Goal: Task Accomplishment & Management: Manage account settings

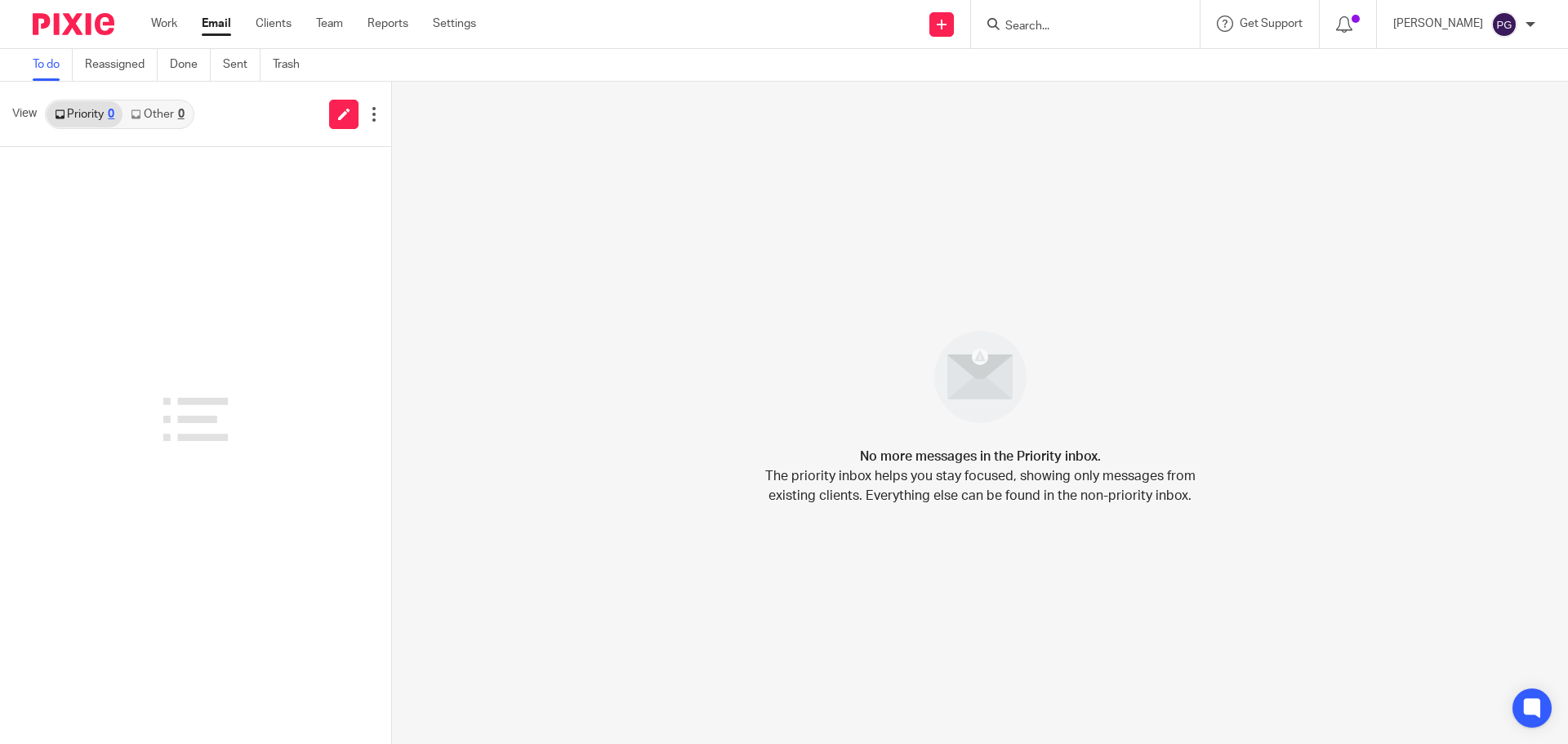
click at [1059, 33] on input "Search" at bounding box center [1076, 26] width 147 height 15
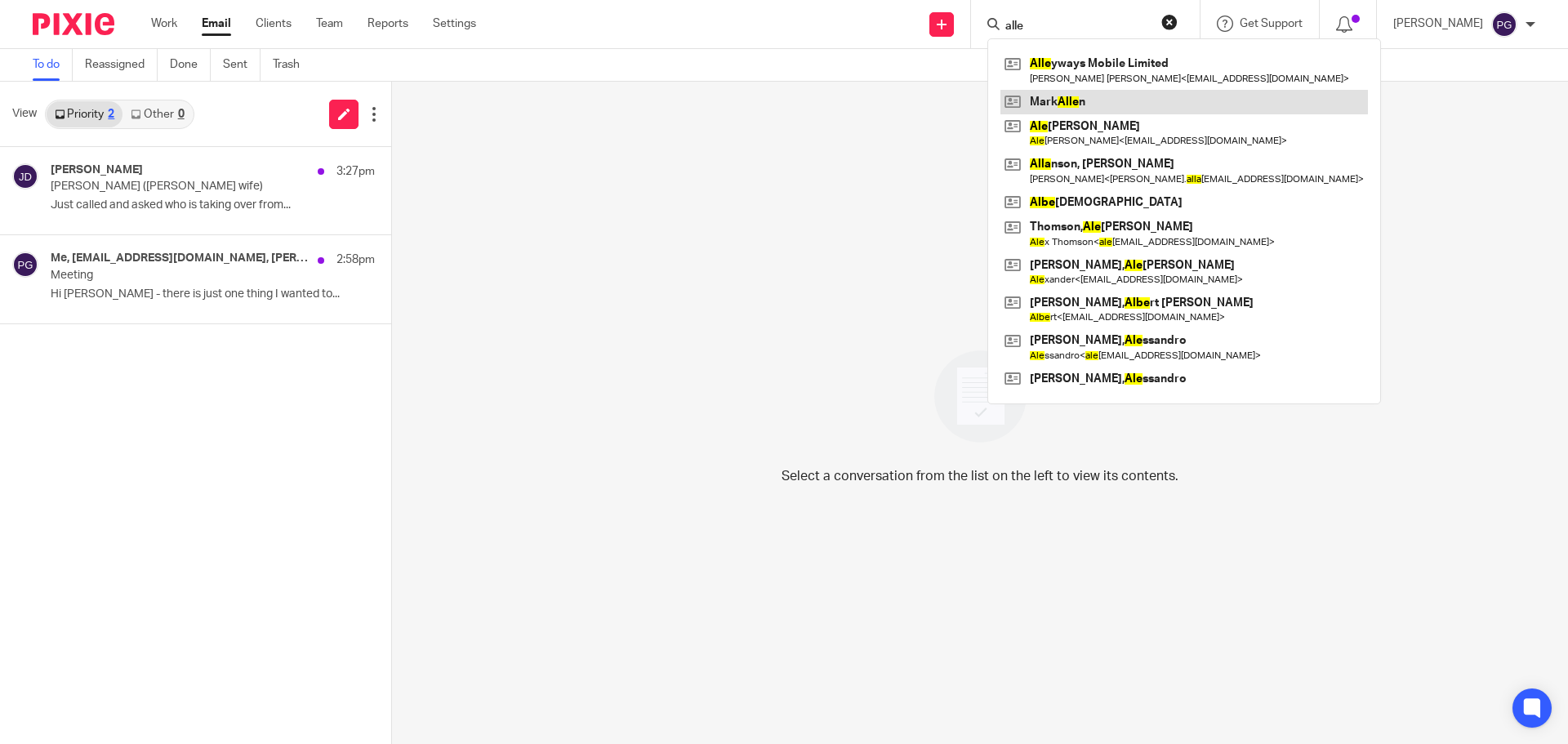
type input "alle"
click at [1089, 96] on link at bounding box center [1184, 102] width 367 height 25
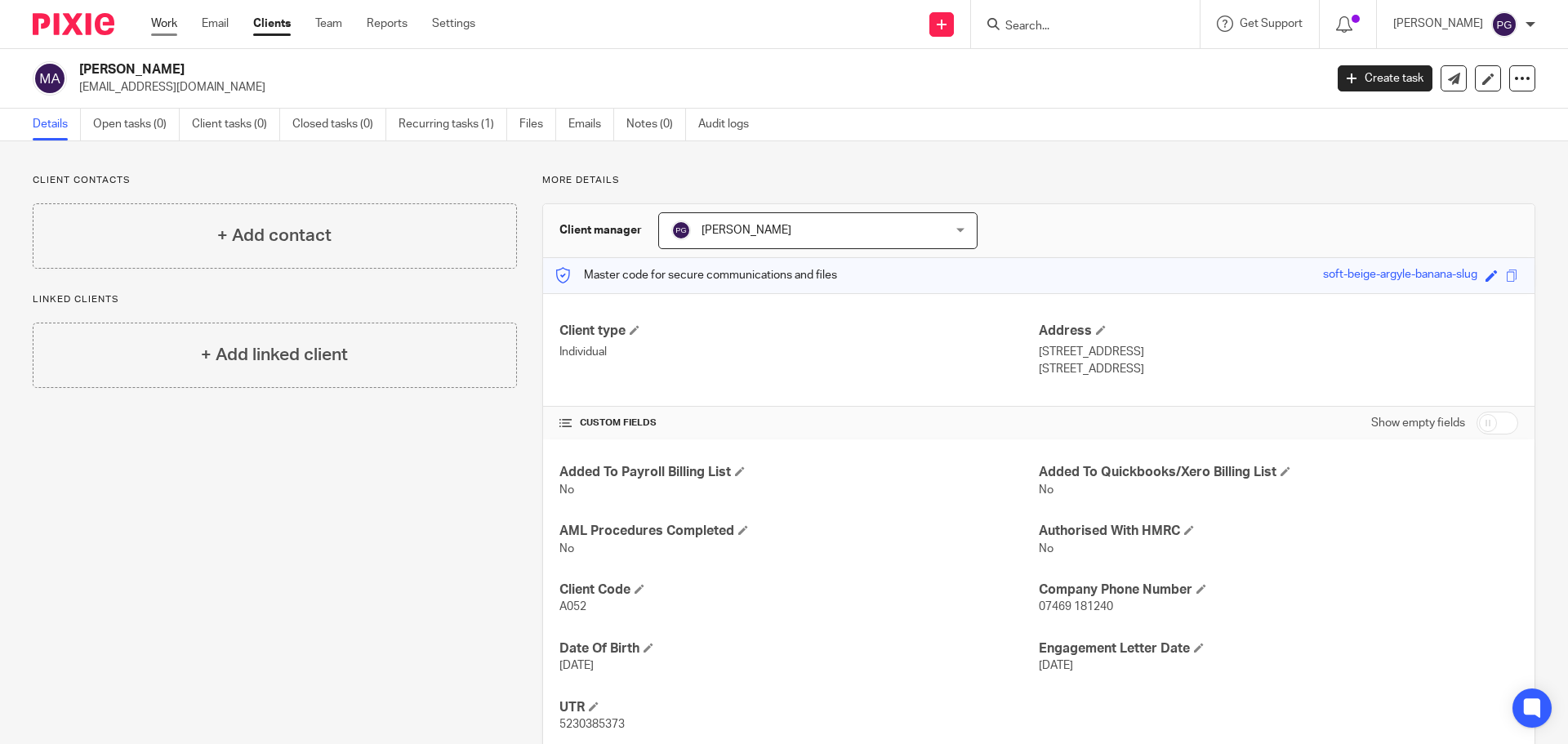
click at [169, 31] on link "Work" at bounding box center [165, 24] width 26 height 17
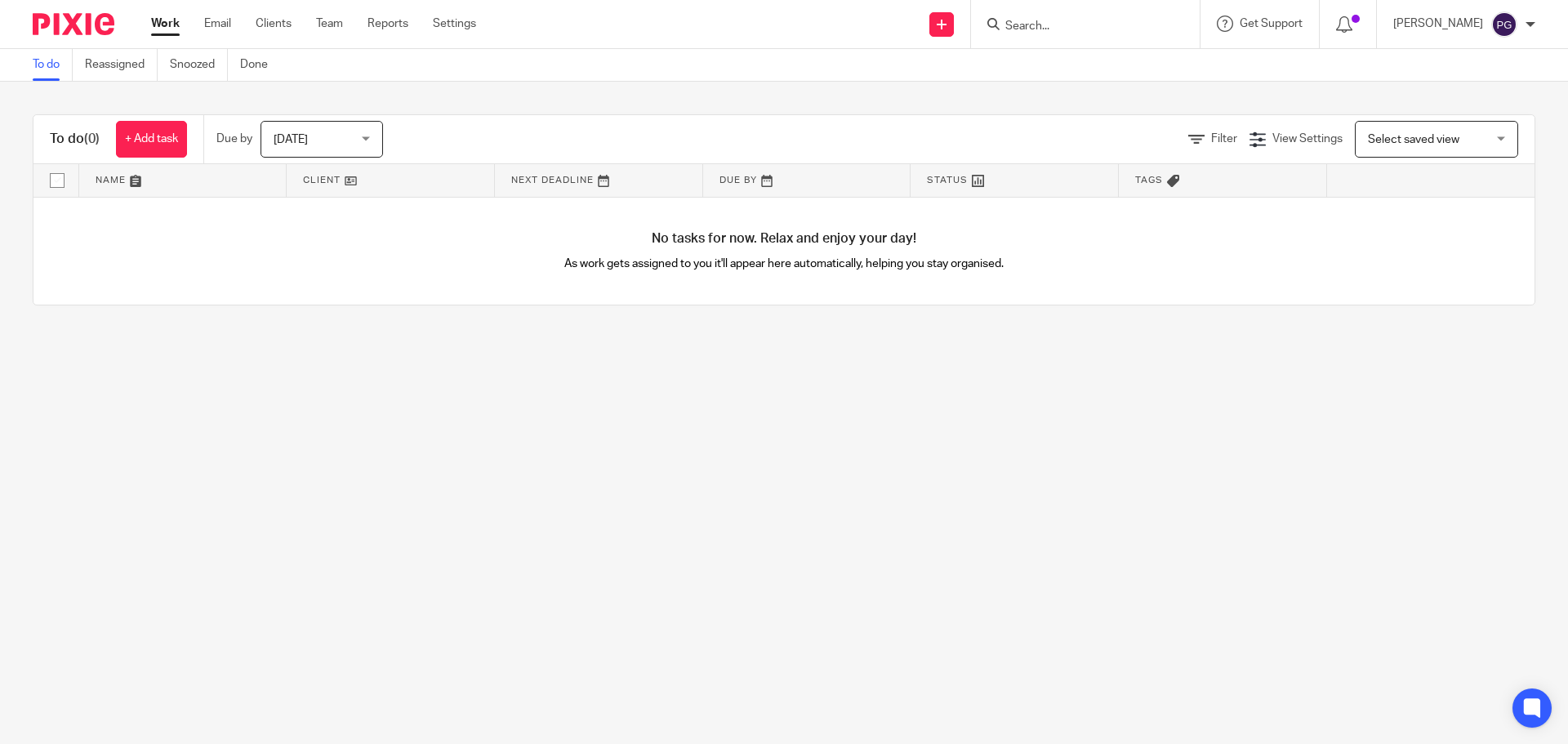
click at [380, 140] on div "[DATE] [DATE]" at bounding box center [322, 139] width 122 height 37
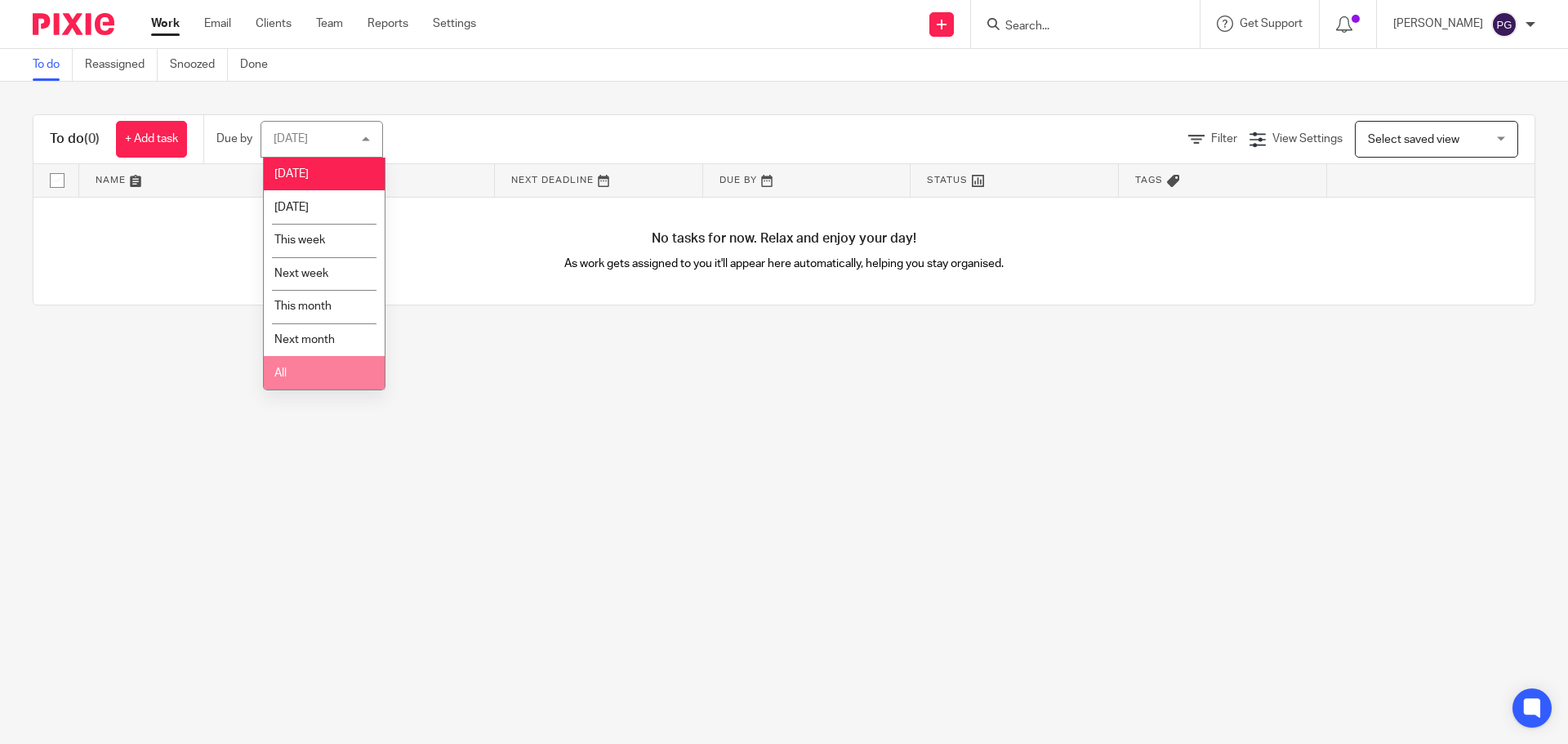
click at [287, 376] on li "All" at bounding box center [323, 372] width 121 height 33
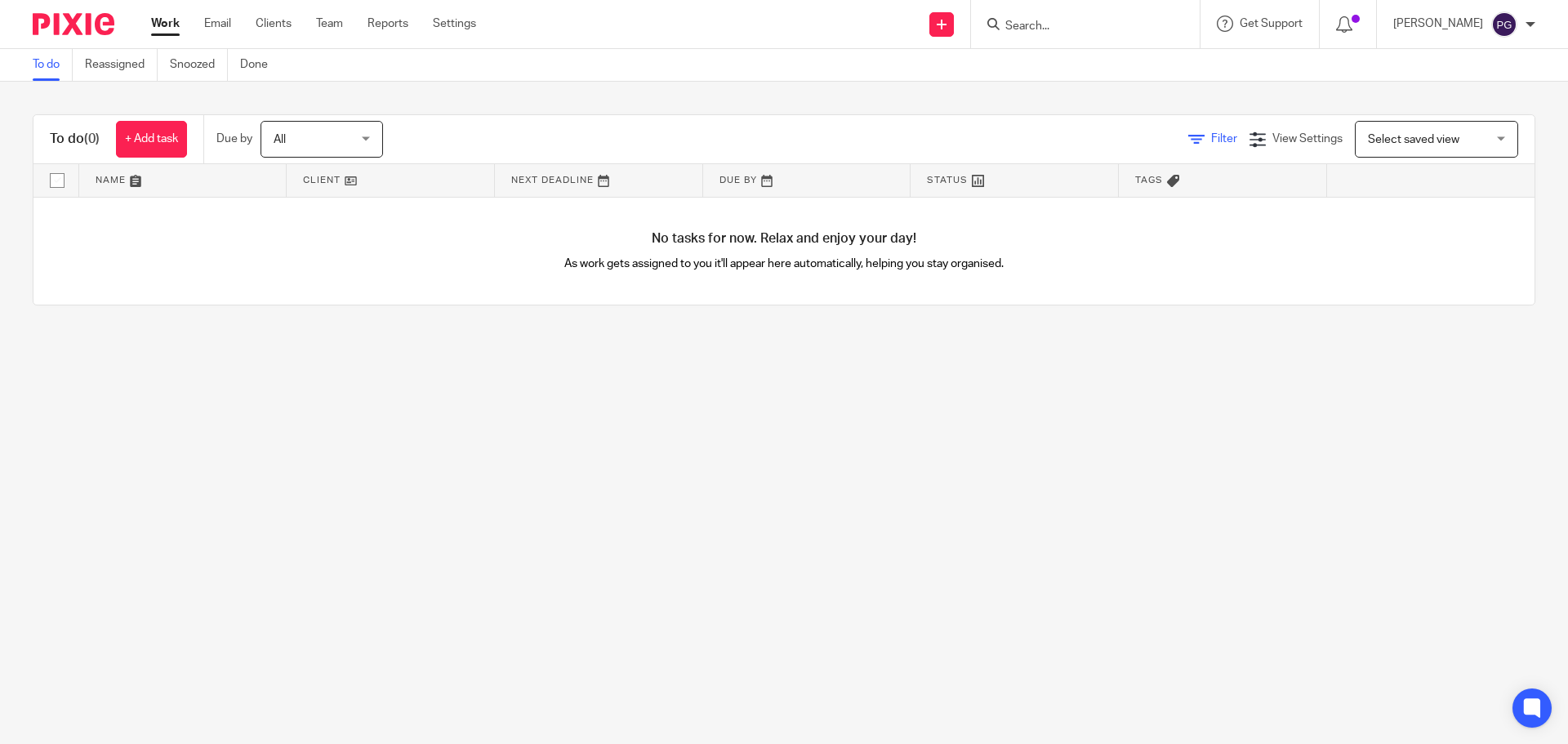
click at [1188, 141] on link "Filter" at bounding box center [1213, 138] width 49 height 11
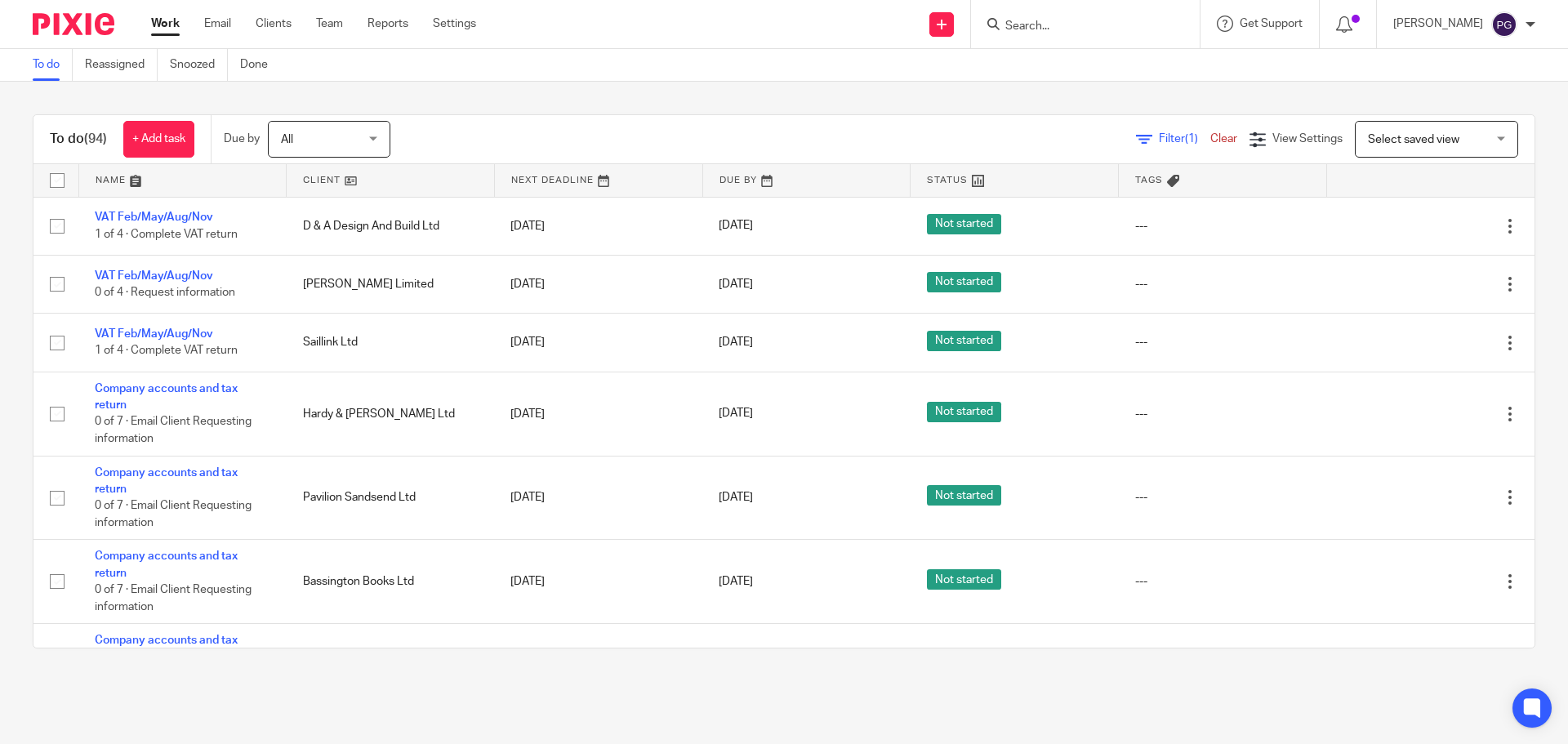
click at [1159, 135] on span "Filter (1)" at bounding box center [1185, 138] width 51 height 11
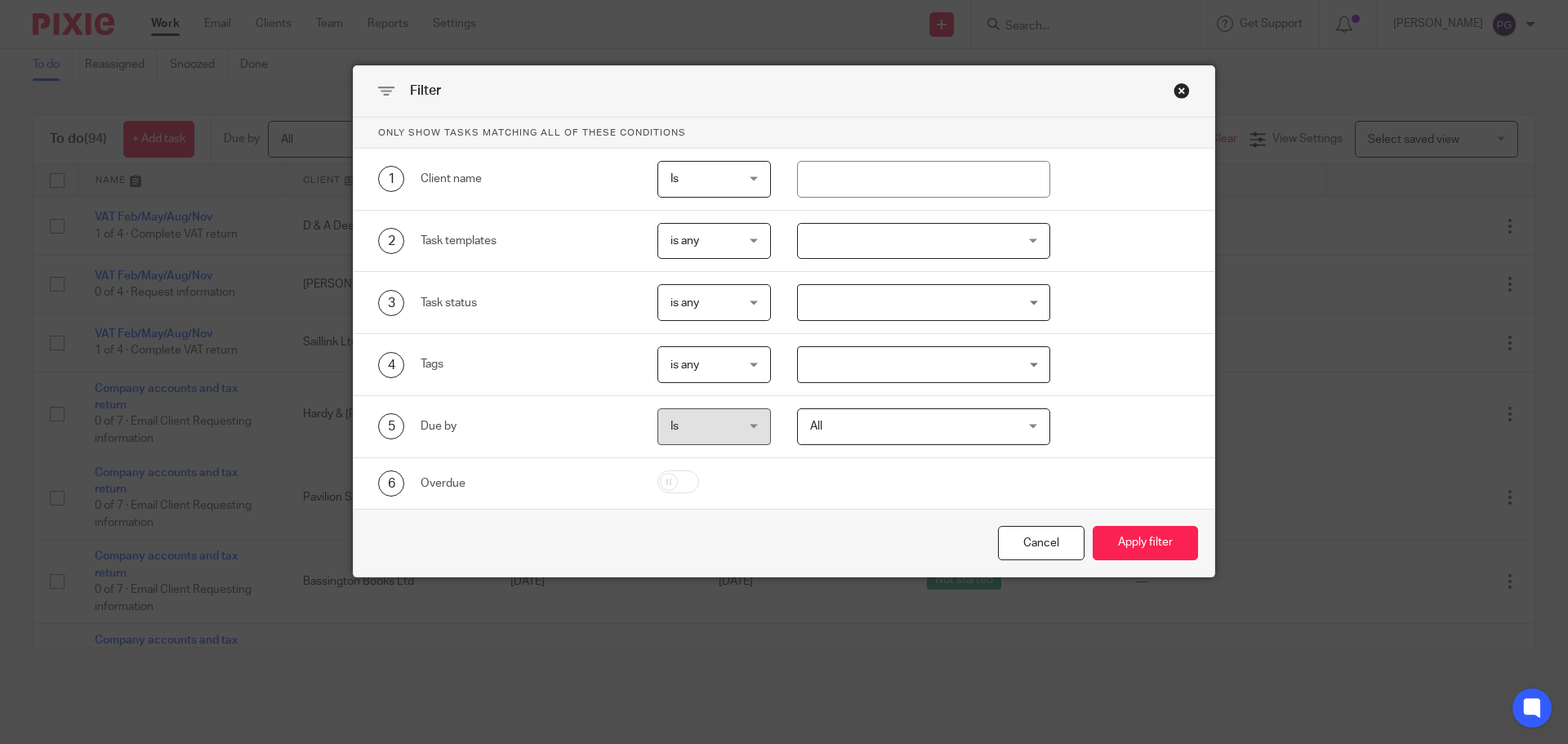
click at [881, 236] on div at bounding box center [924, 241] width 254 height 37
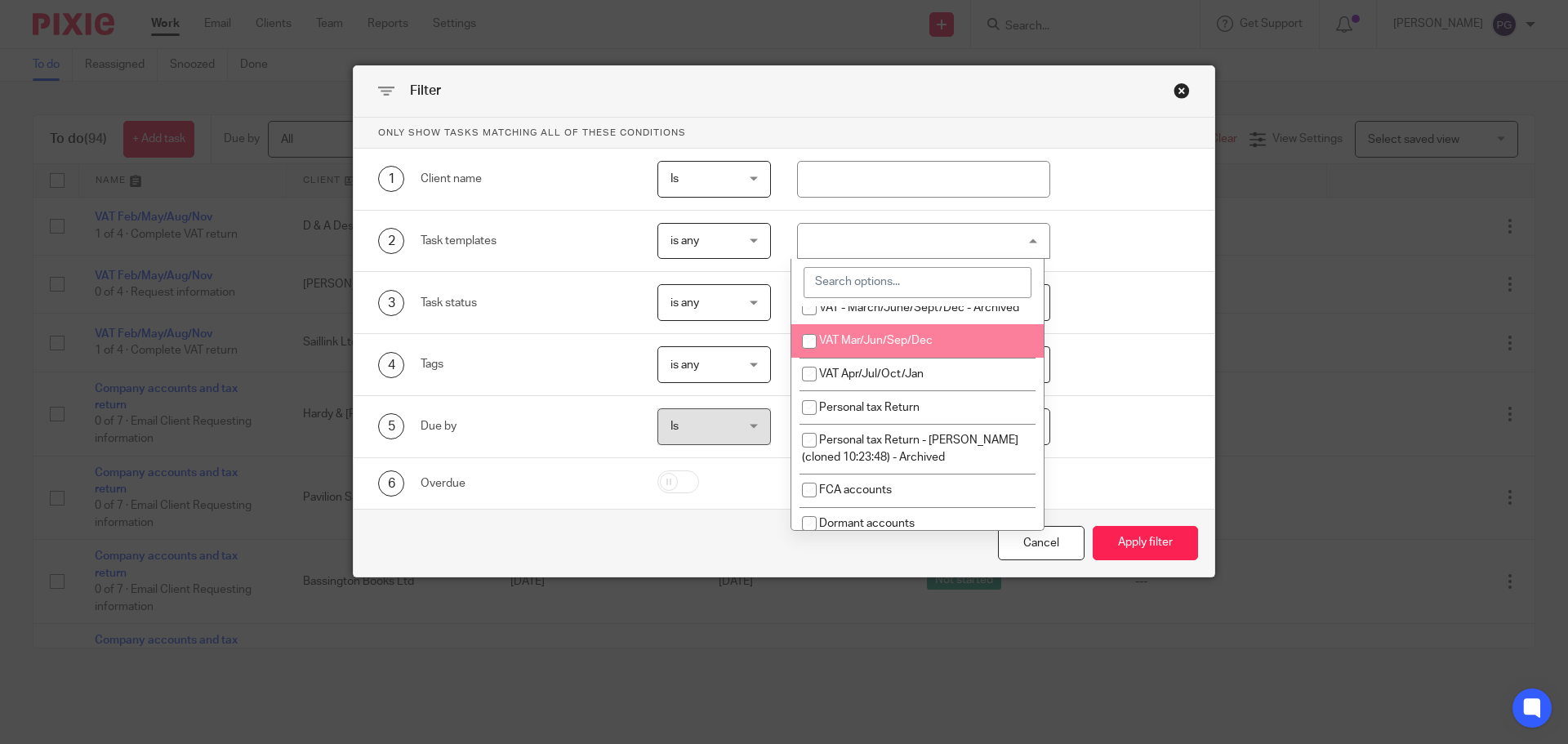
scroll to position [571, 0]
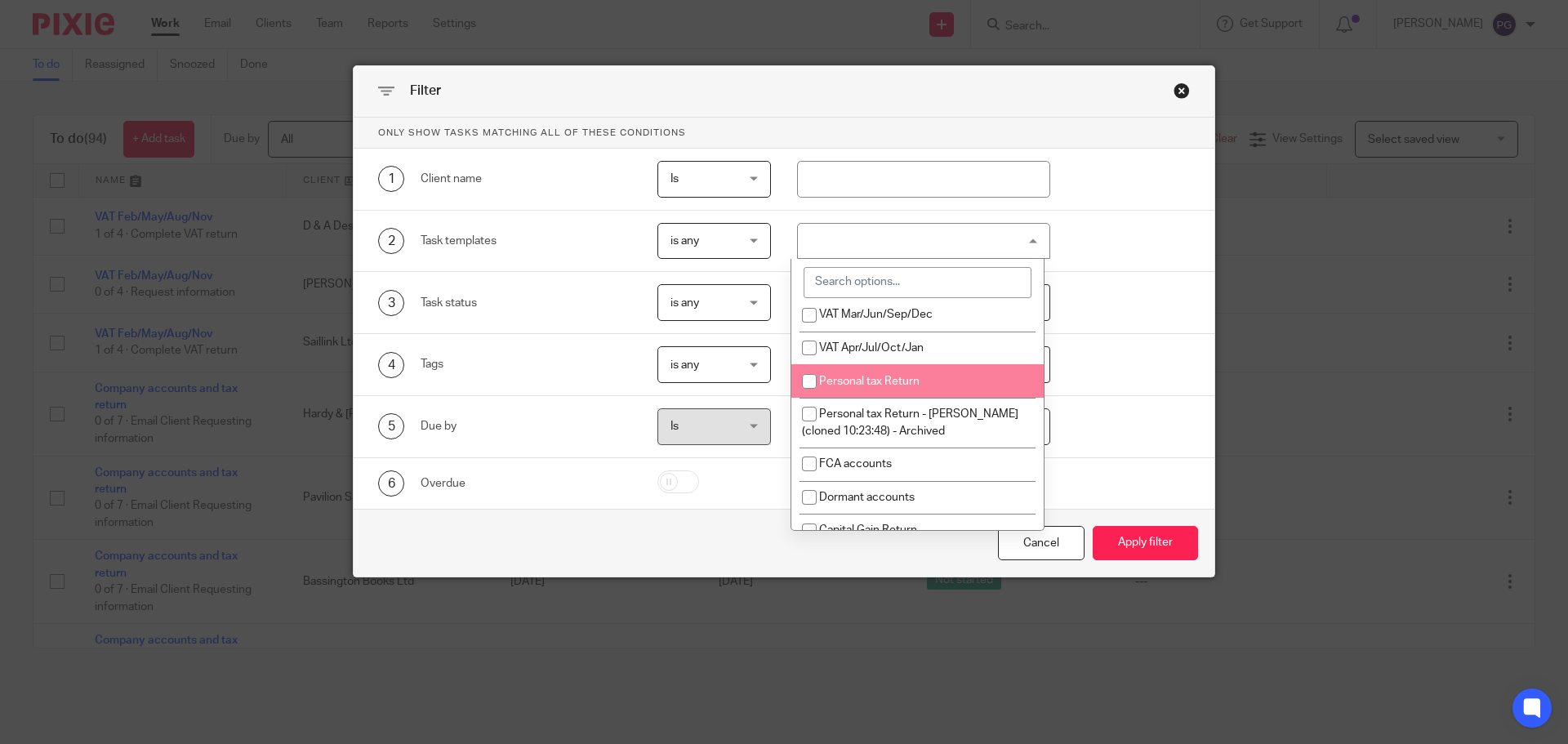
click at [858, 384] on span "Personal tax Return" at bounding box center [869, 380] width 100 height 11
checkbox input "true"
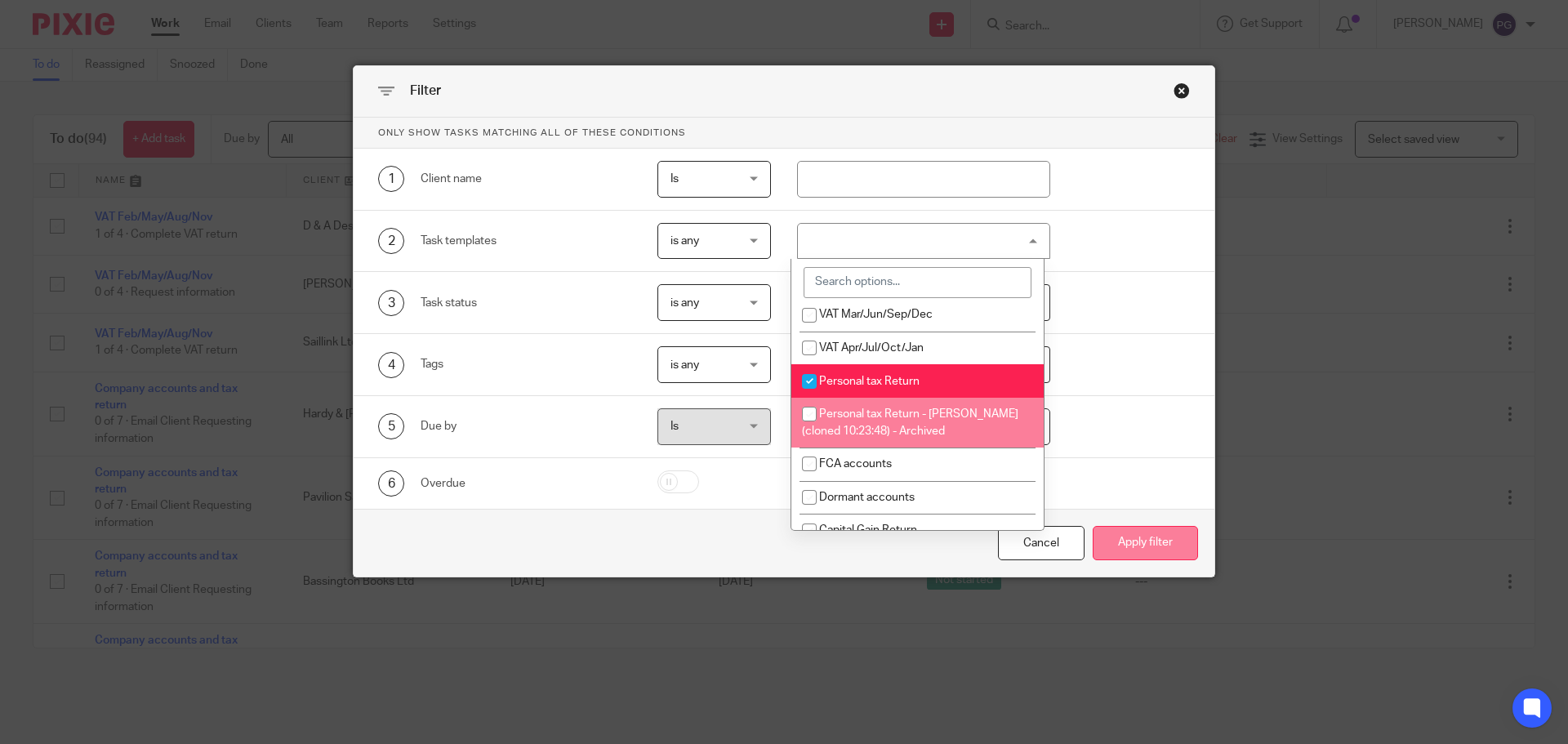
click at [1133, 545] on button "Apply filter" at bounding box center [1145, 543] width 106 height 35
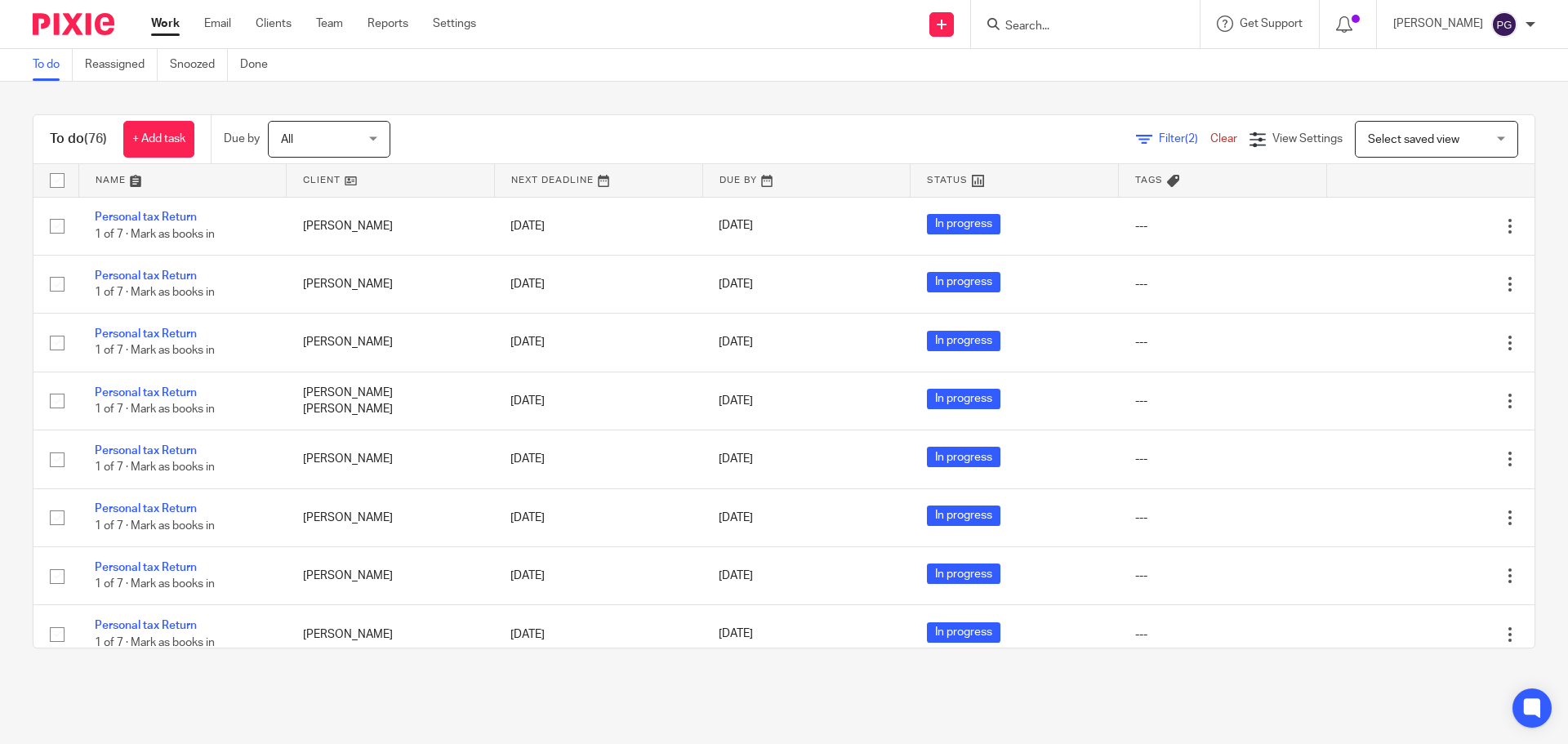
click at [1074, 32] on input "Search" at bounding box center [1076, 26] width 147 height 15
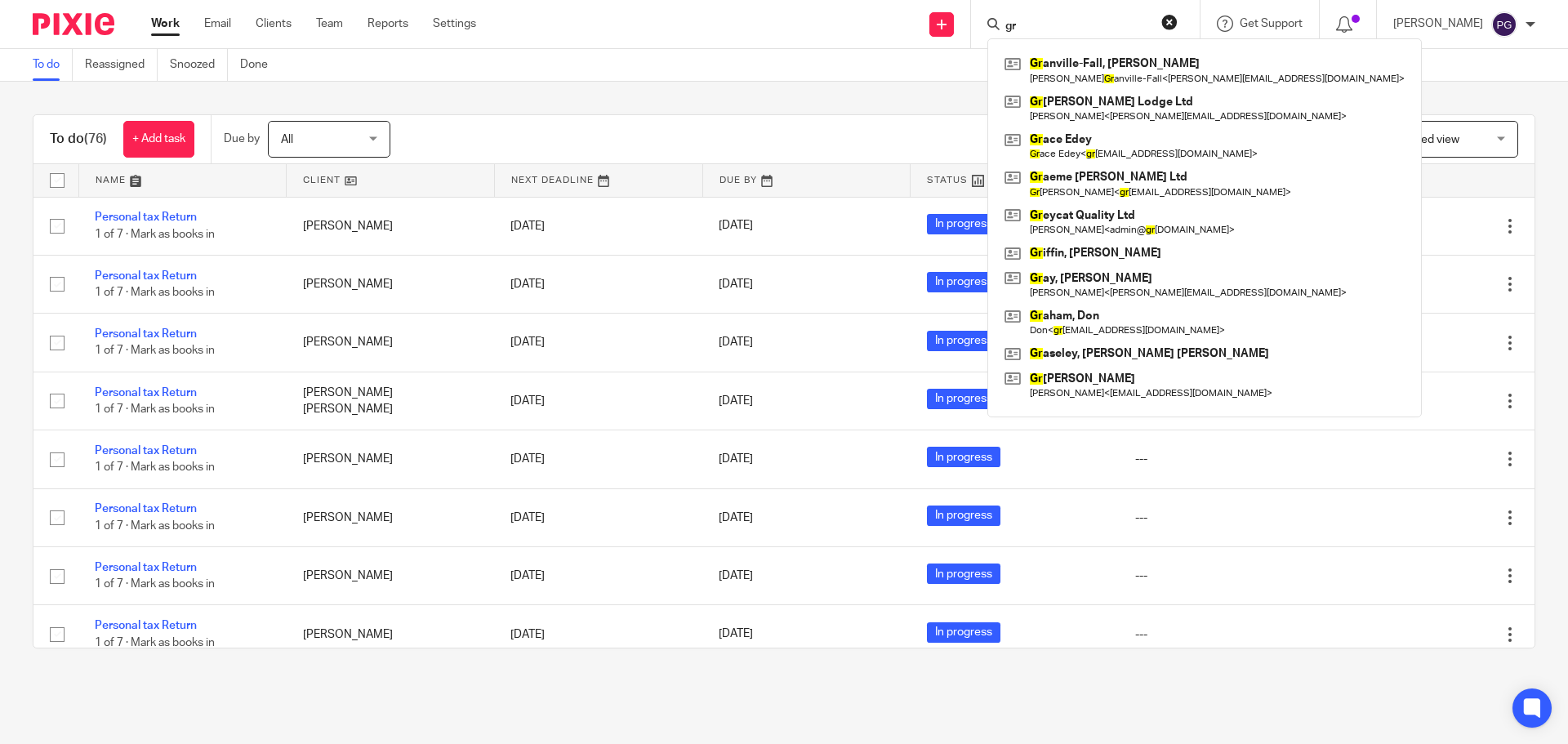
type input "g"
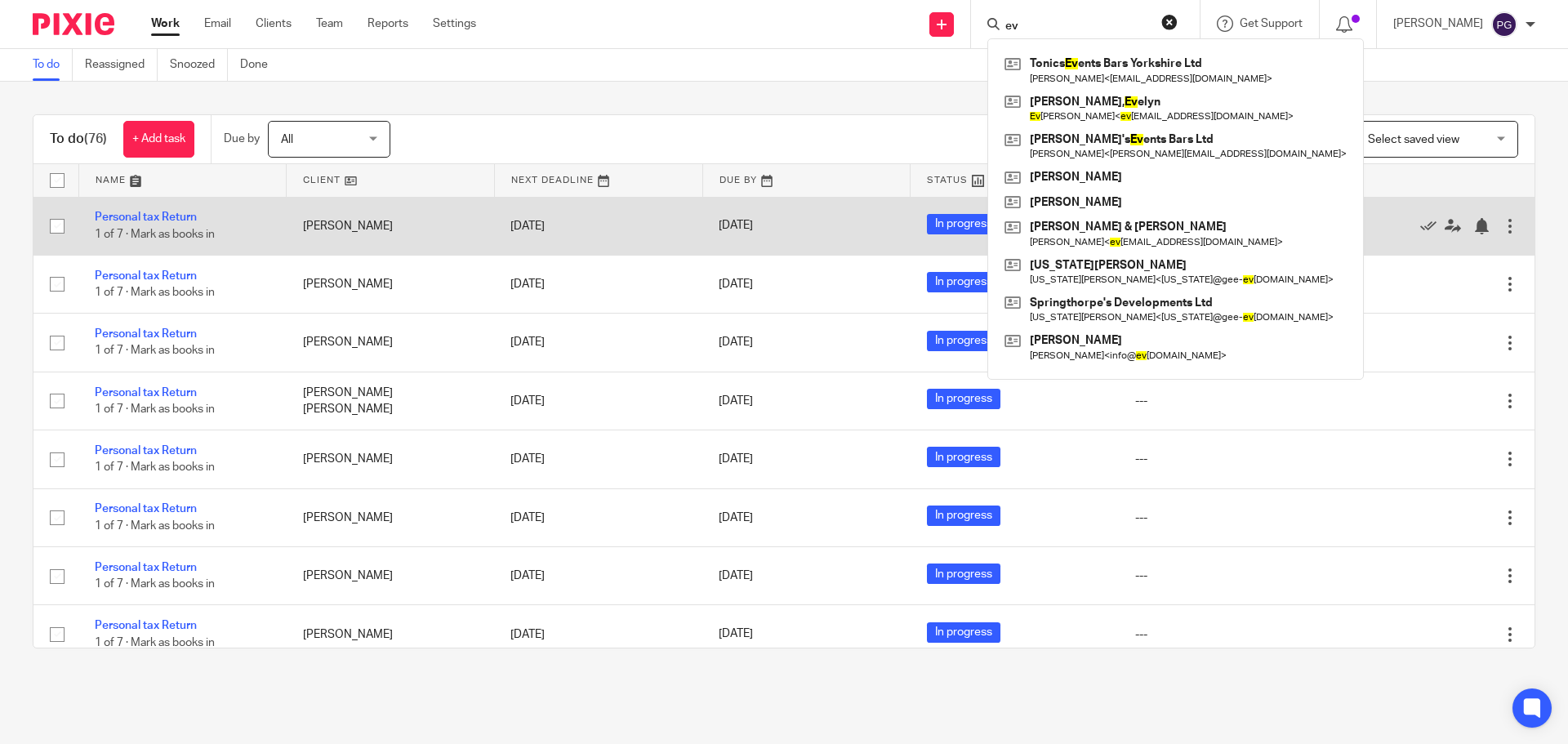
type input "e"
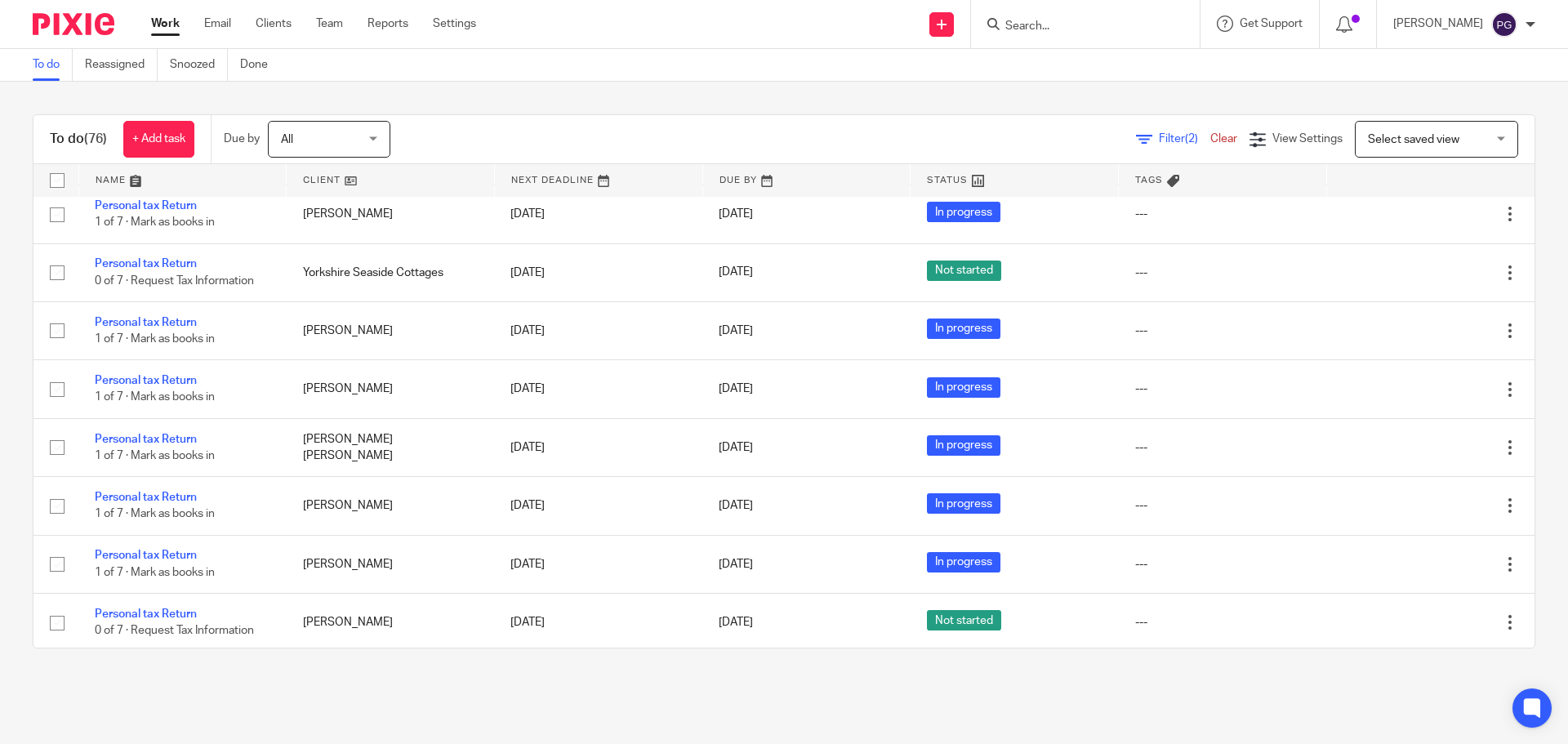
scroll to position [979, 0]
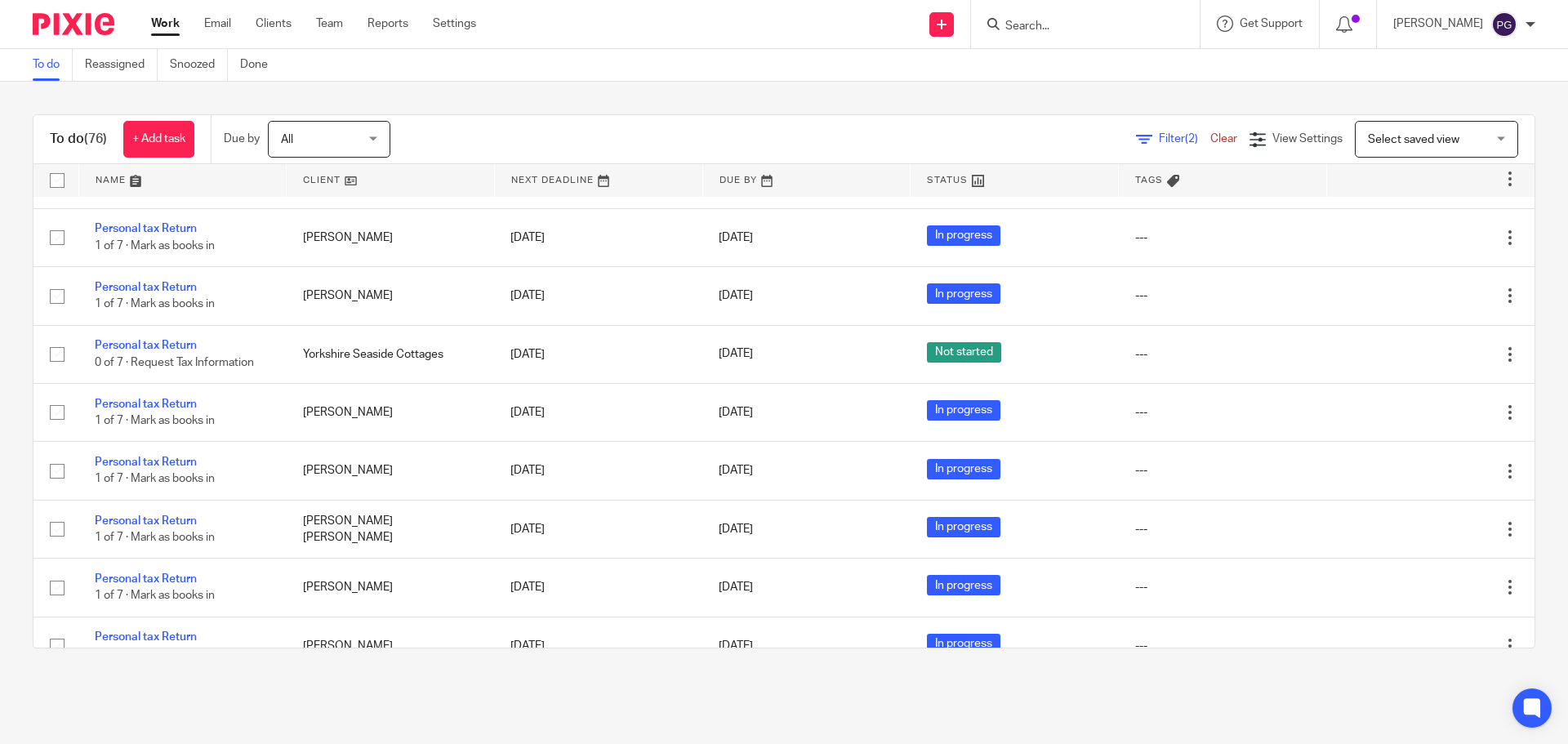
click at [1053, 26] on input "Search" at bounding box center [1076, 26] width 147 height 15
type input "legge"
click at [1076, 70] on link at bounding box center [1149, 70] width 297 height 38
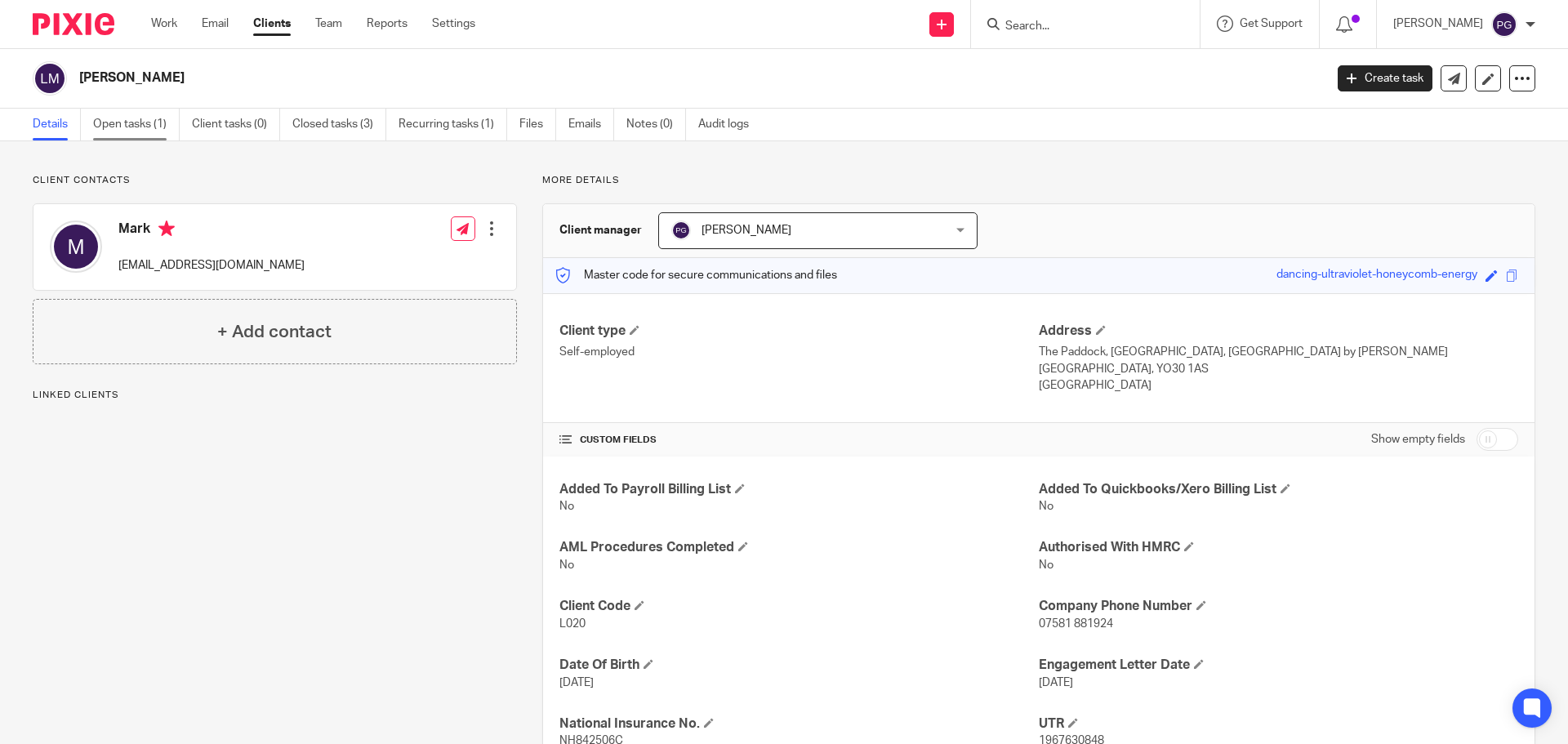
click at [123, 128] on link "Open tasks (1)" at bounding box center [137, 124] width 86 height 32
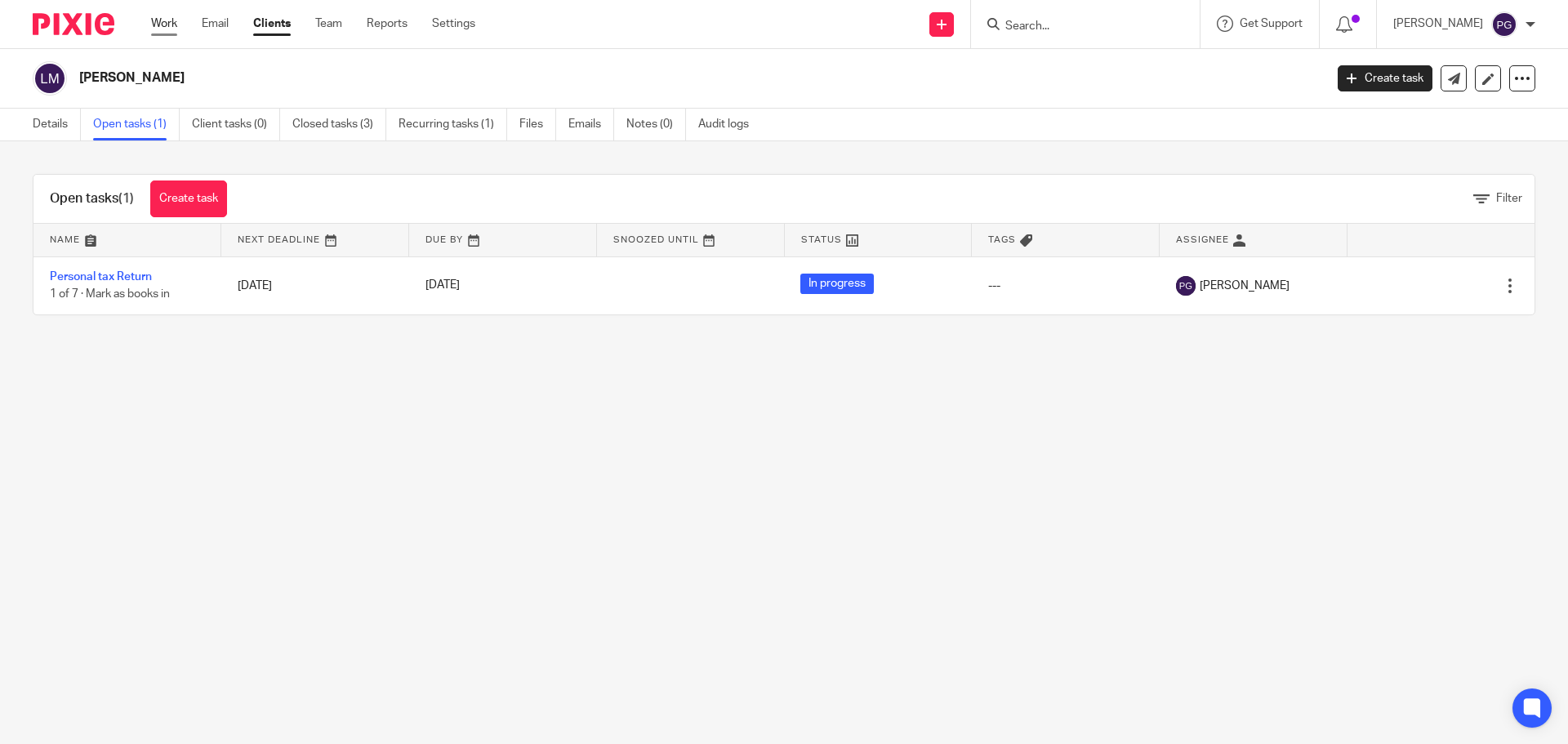
click at [168, 21] on link "Work" at bounding box center [165, 24] width 26 height 17
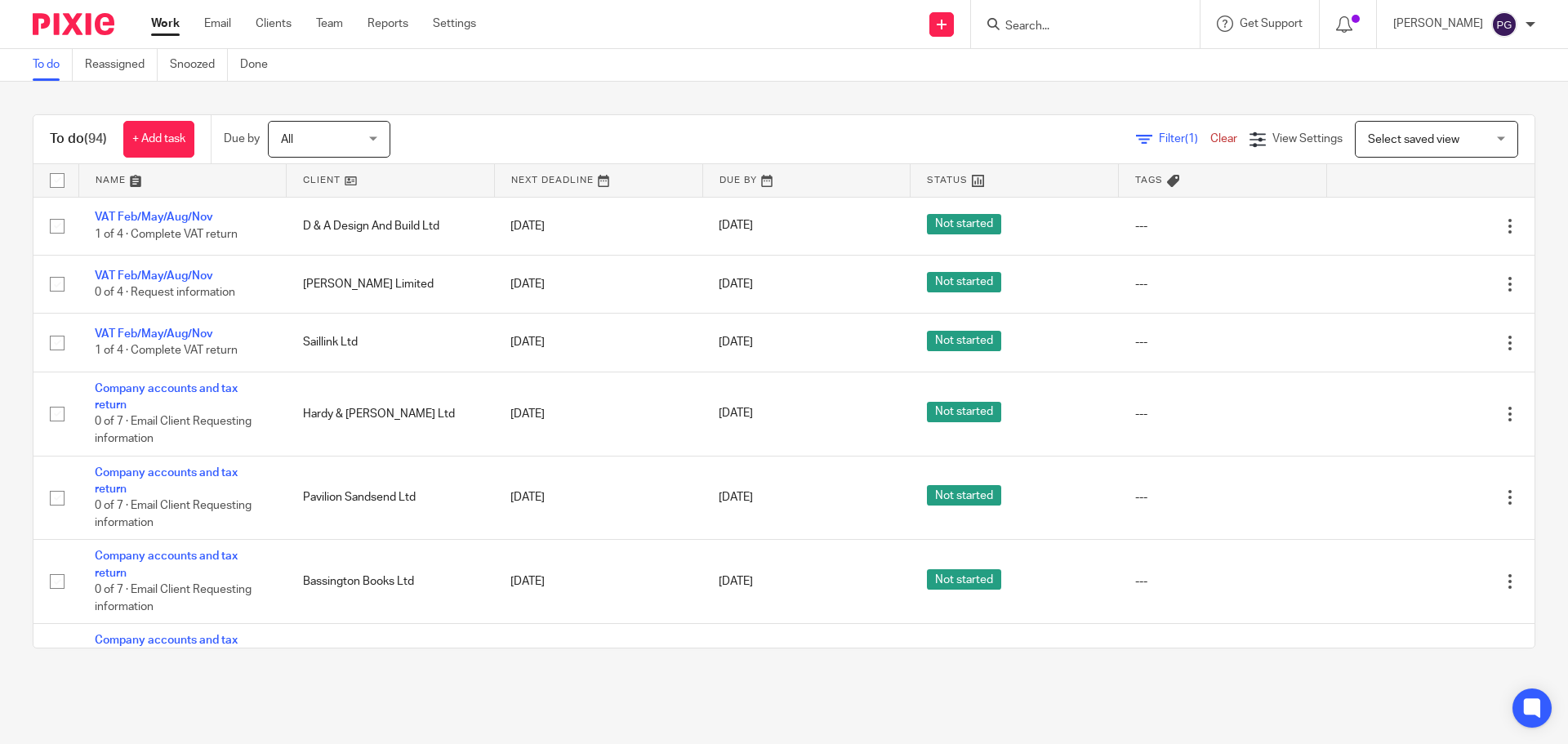
click at [1044, 23] on input "Search" at bounding box center [1076, 26] width 147 height 15
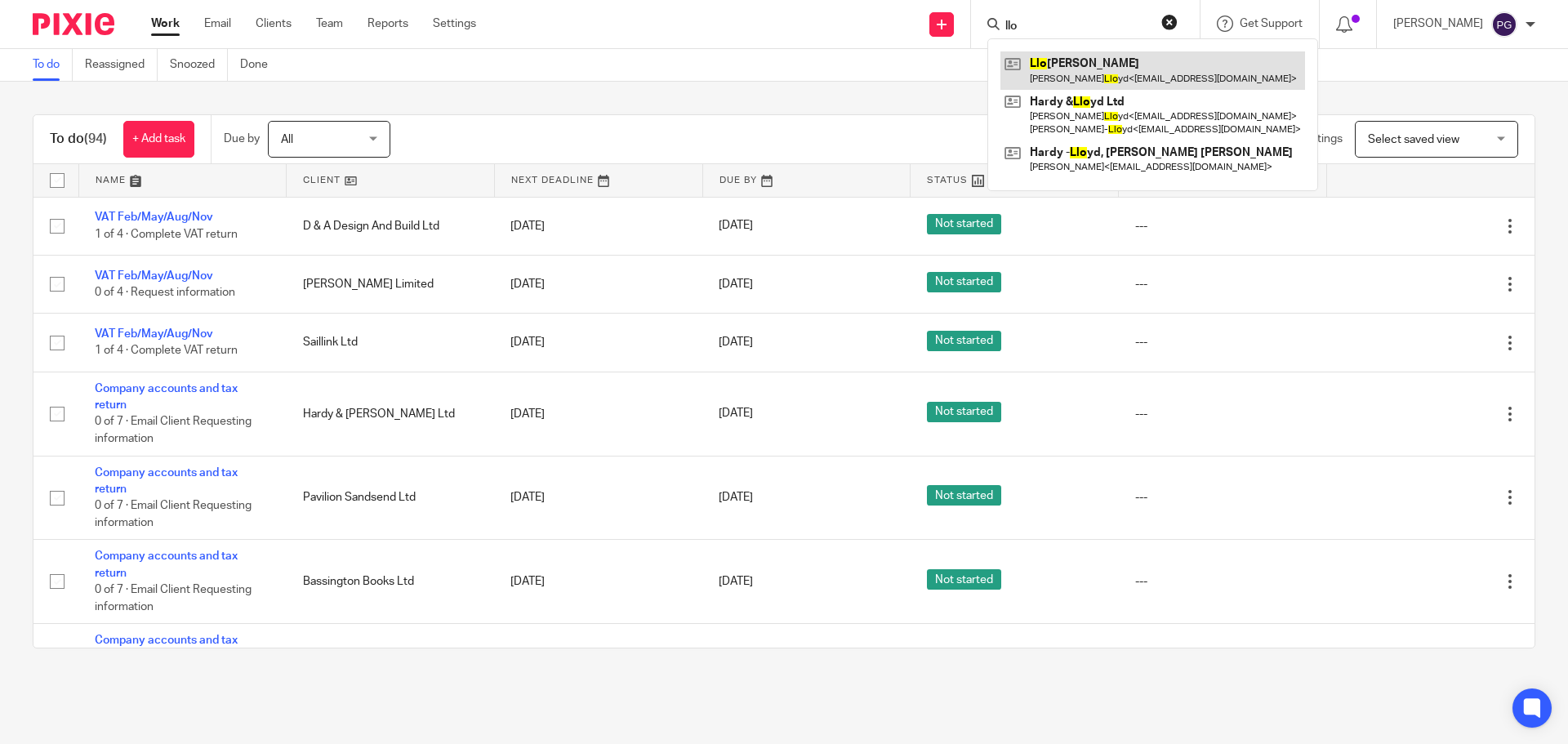
type input "llo"
click at [1107, 71] on link at bounding box center [1153, 70] width 305 height 38
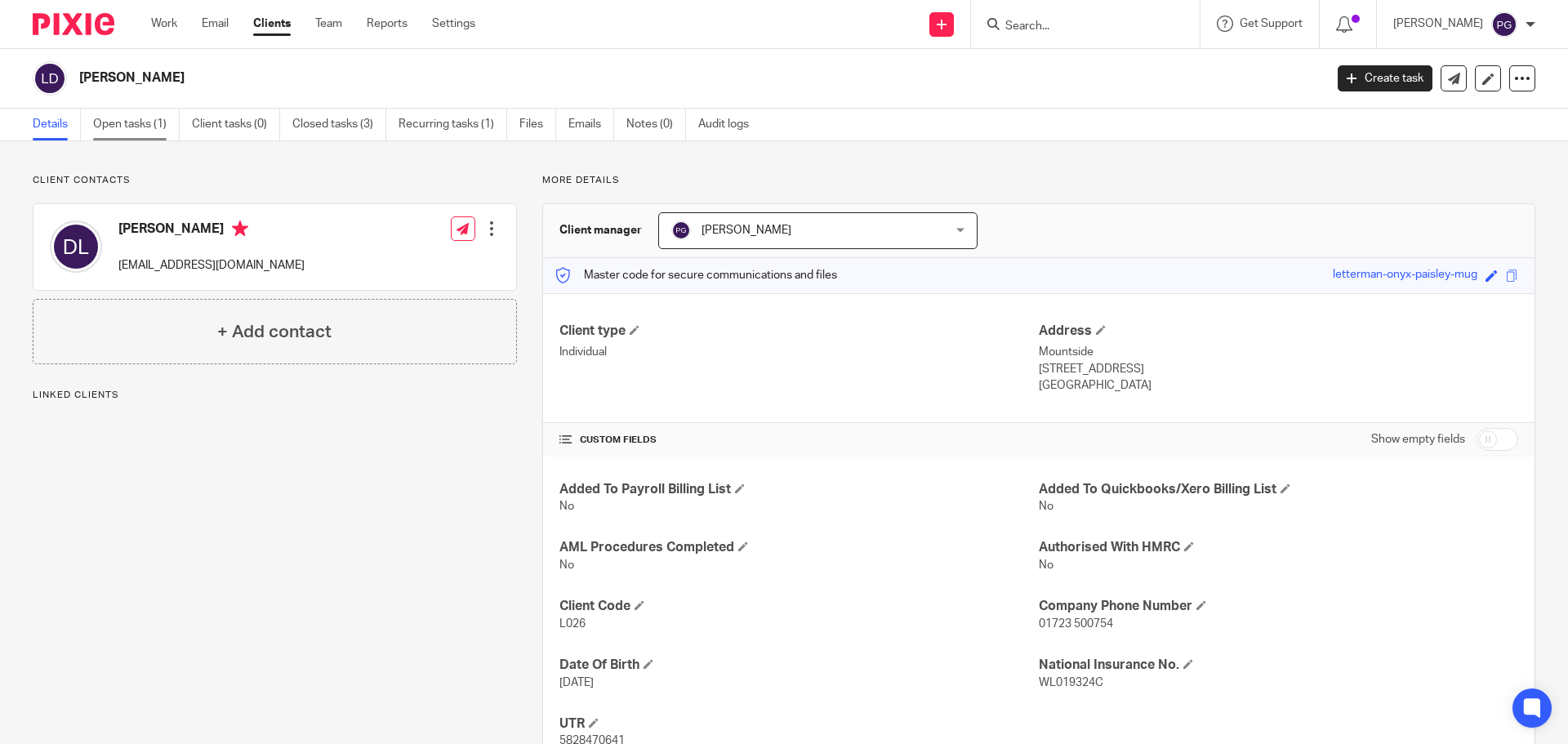
click at [122, 117] on link "Open tasks (1)" at bounding box center [137, 124] width 86 height 32
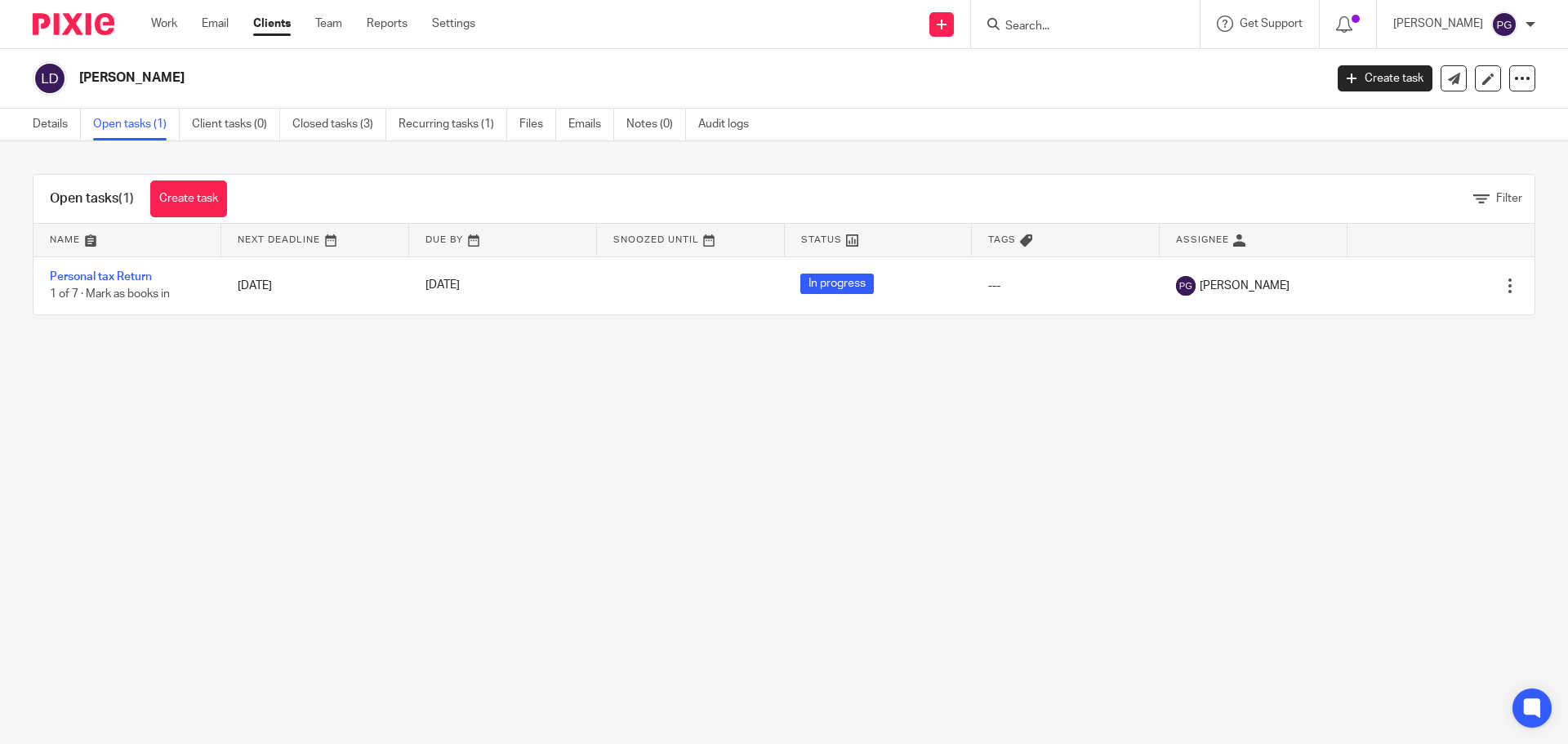
drag, startPoint x: 1047, startPoint y: 43, endPoint x: 1052, endPoint y: 32, distance: 12.1
click at [1047, 41] on div at bounding box center [1085, 24] width 229 height 48
drag, startPoint x: 1054, startPoint y: 26, endPoint x: 1052, endPoint y: 35, distance: 9.2
click at [1054, 26] on input "Search" at bounding box center [1076, 26] width 147 height 15
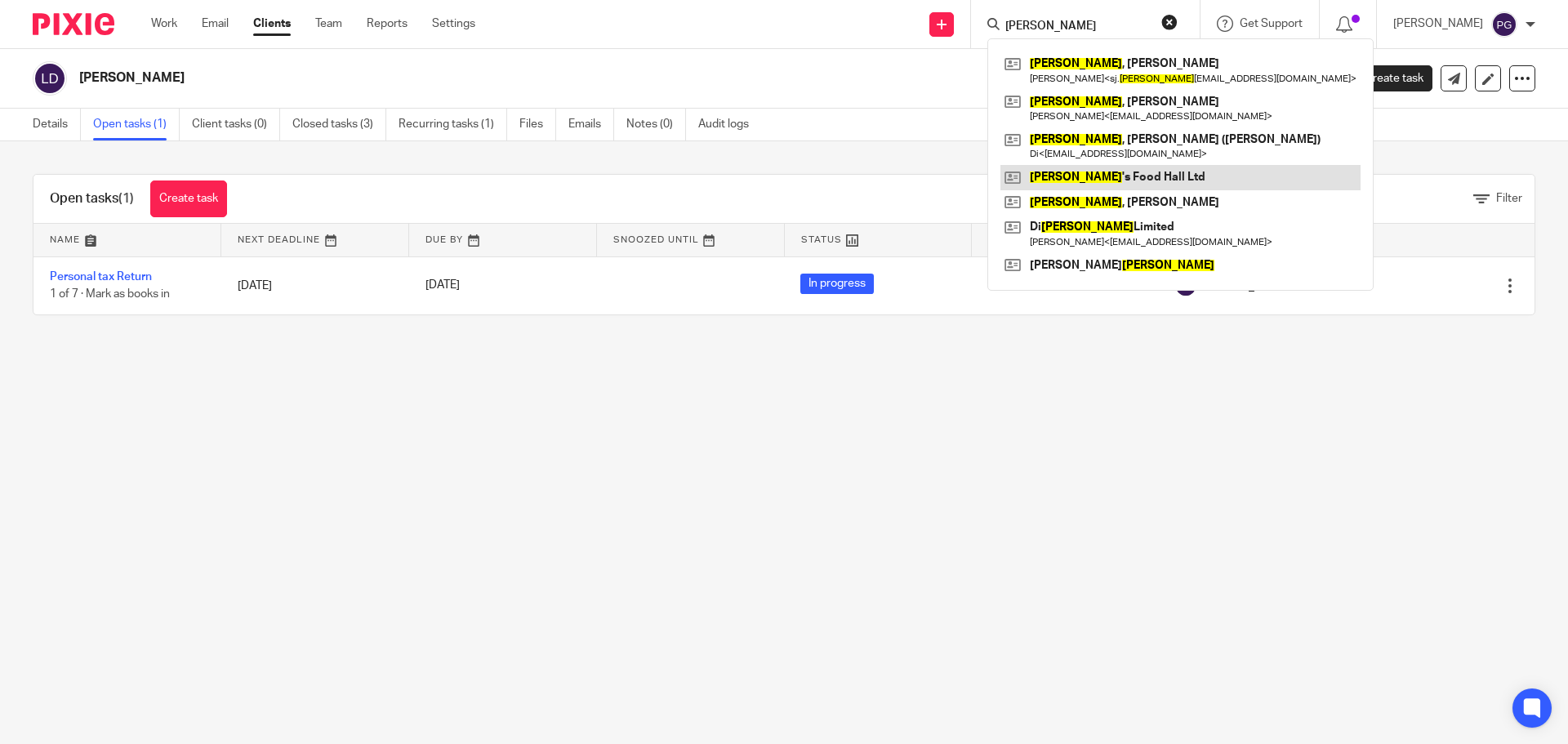
type input "wilson"
click at [1129, 171] on link at bounding box center [1180, 177] width 360 height 25
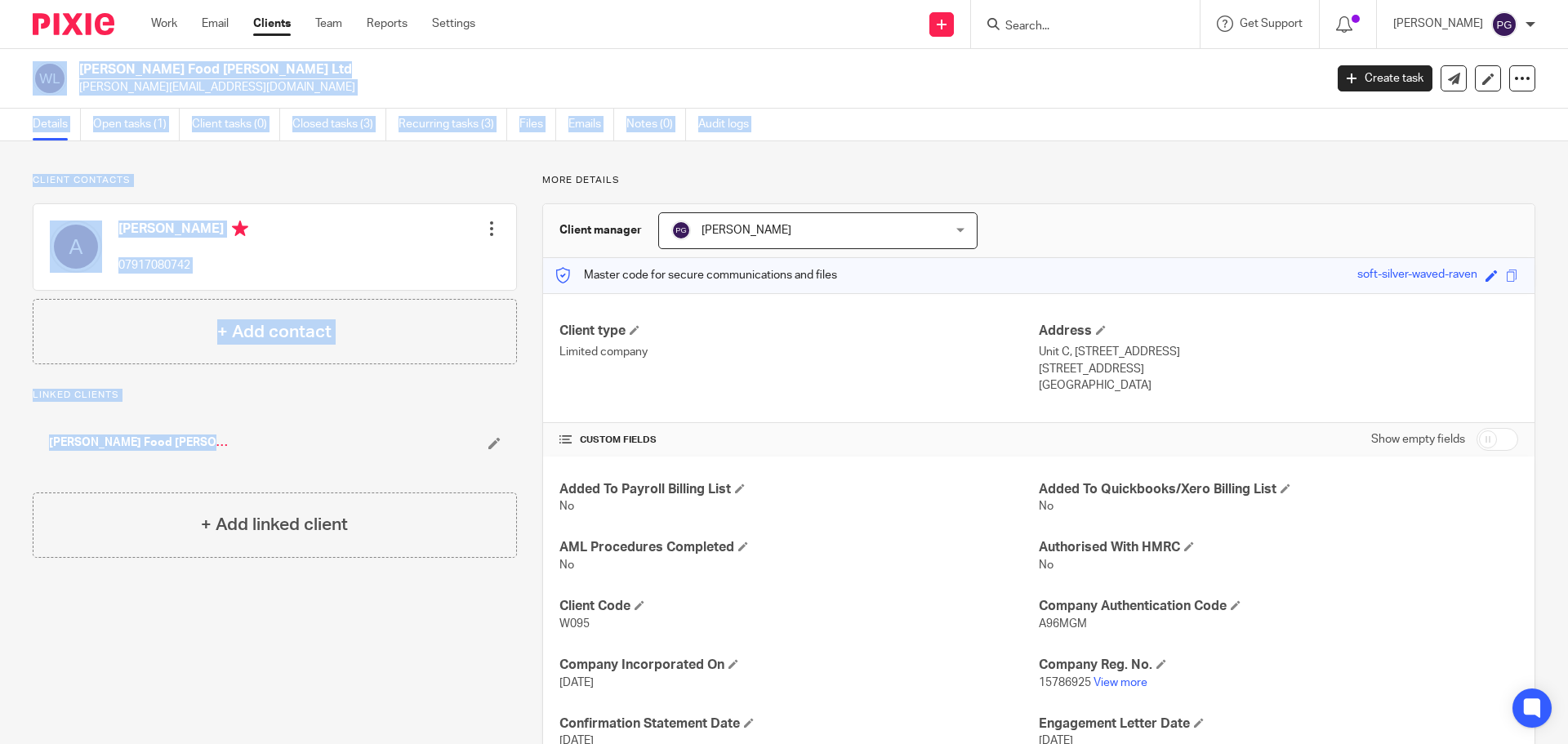
drag, startPoint x: 269, startPoint y: 456, endPoint x: 0, endPoint y: 81, distance: 461.5
click at [0, 81] on main "Wilson's Food Hall Ltd adrian@wilsonsfoodhall.co.uk Create task Update from Com…" at bounding box center [784, 372] width 1568 height 744
click at [13, 67] on div "Wilson's Food Hall Ltd adrian@wilsonsfoodhall.co.uk Create task Update from Com…" at bounding box center [784, 79] width 1568 height 60
drag, startPoint x: 17, startPoint y: 68, endPoint x: 207, endPoint y: 441, distance: 418.6
click at [204, 443] on main "Wilson's Food Hall Ltd adrian@wilsonsfoodhall.co.uk Create task Update from Com…" at bounding box center [784, 372] width 1568 height 744
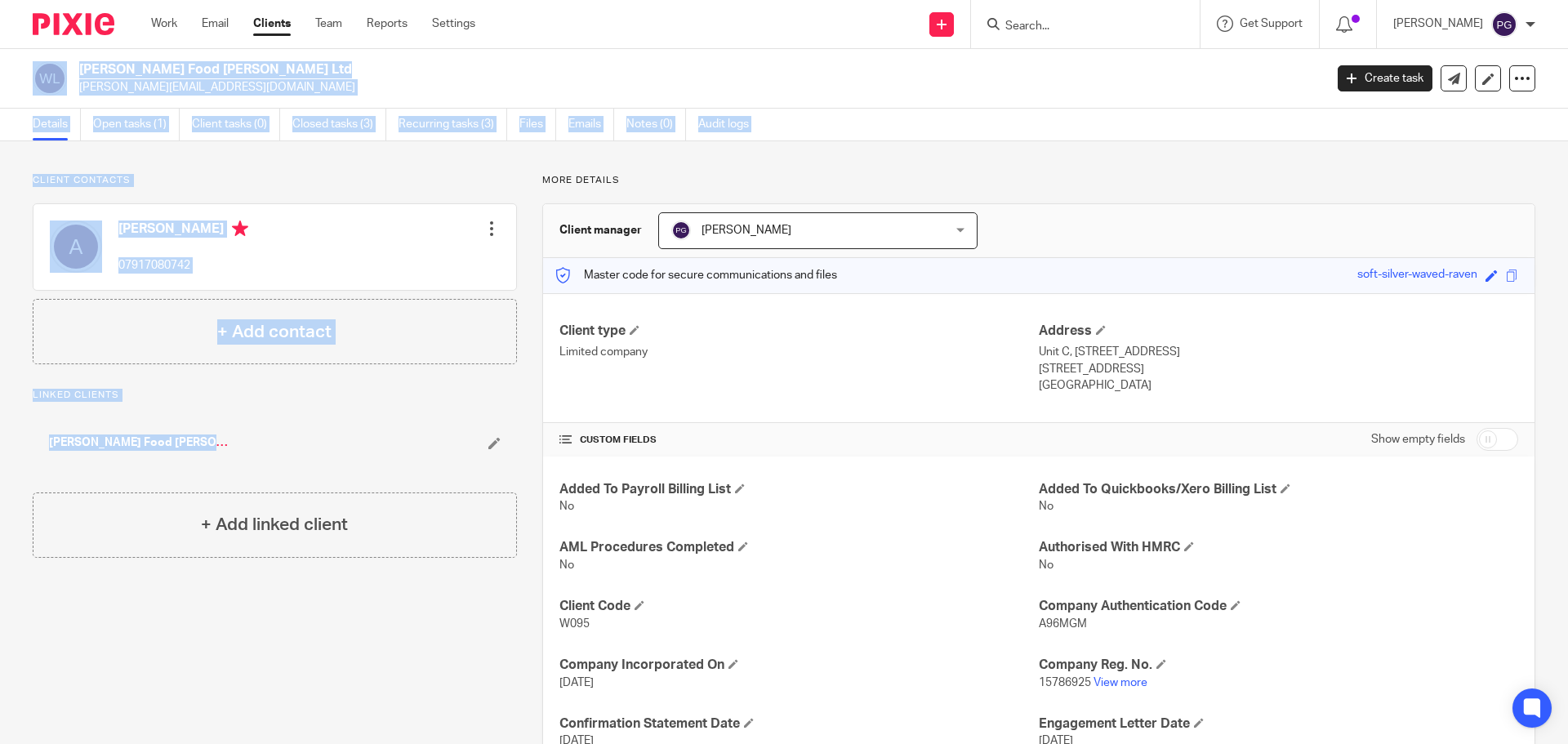
click at [209, 441] on div "[PERSON_NAME] Food [PERSON_NAME] Ltd" at bounding box center [230, 442] width 361 height 17
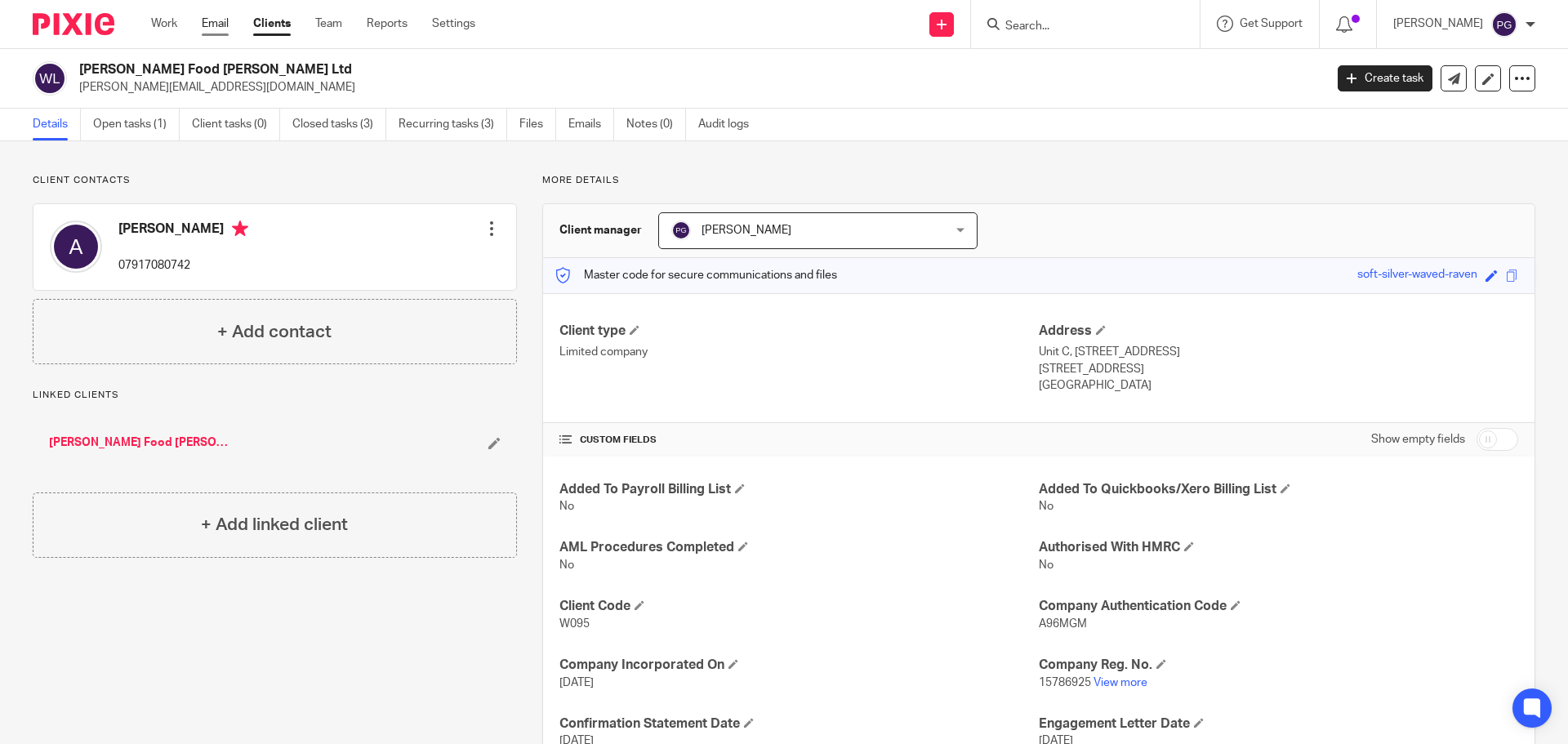
click at [209, 16] on link "Email" at bounding box center [215, 24] width 27 height 17
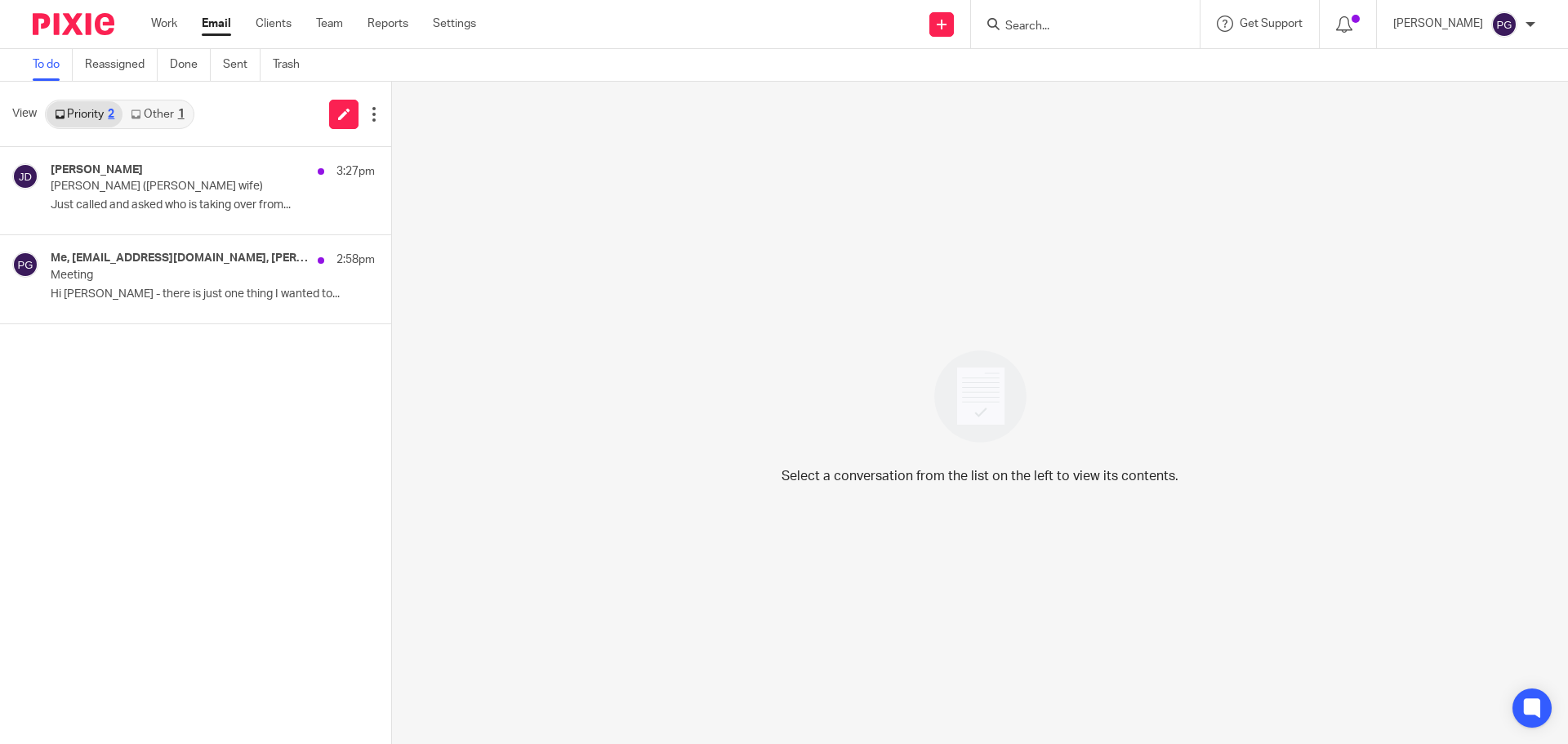
click at [177, 106] on link "Other 1" at bounding box center [157, 114] width 70 height 26
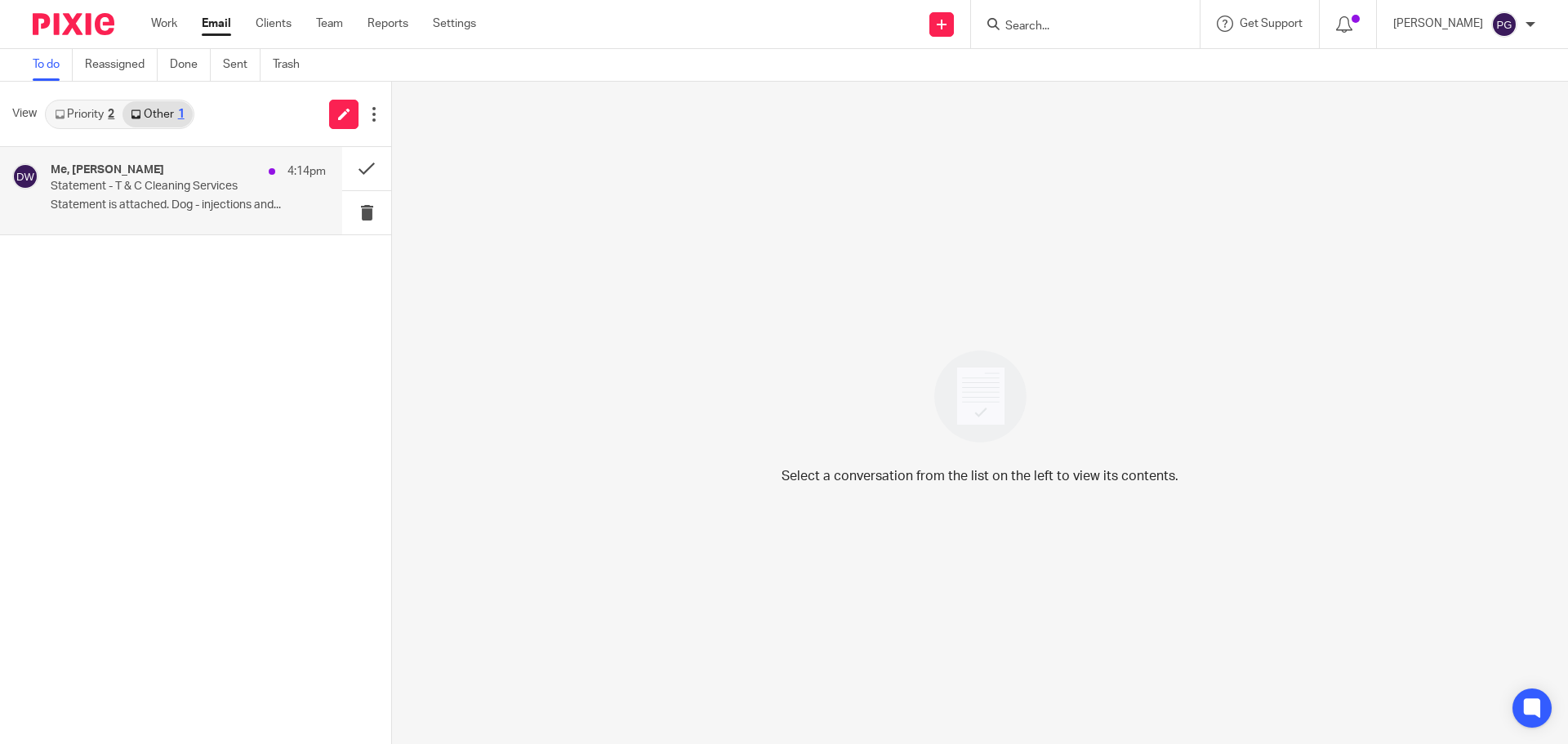
click at [172, 175] on div "Me, Dominic Watkins 4:14pm" at bounding box center [188, 171] width 275 height 17
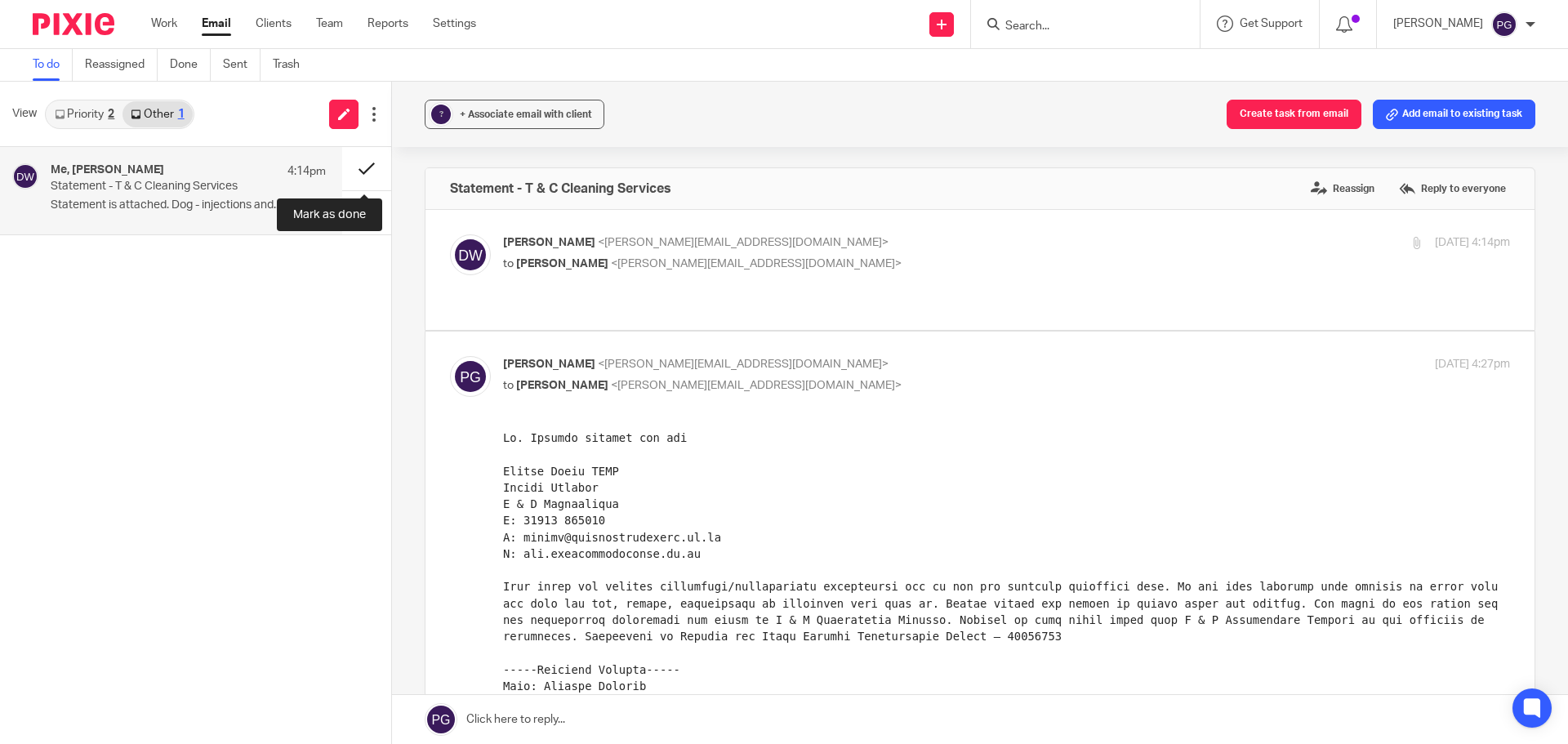
click at [348, 163] on button at bounding box center [366, 168] width 49 height 43
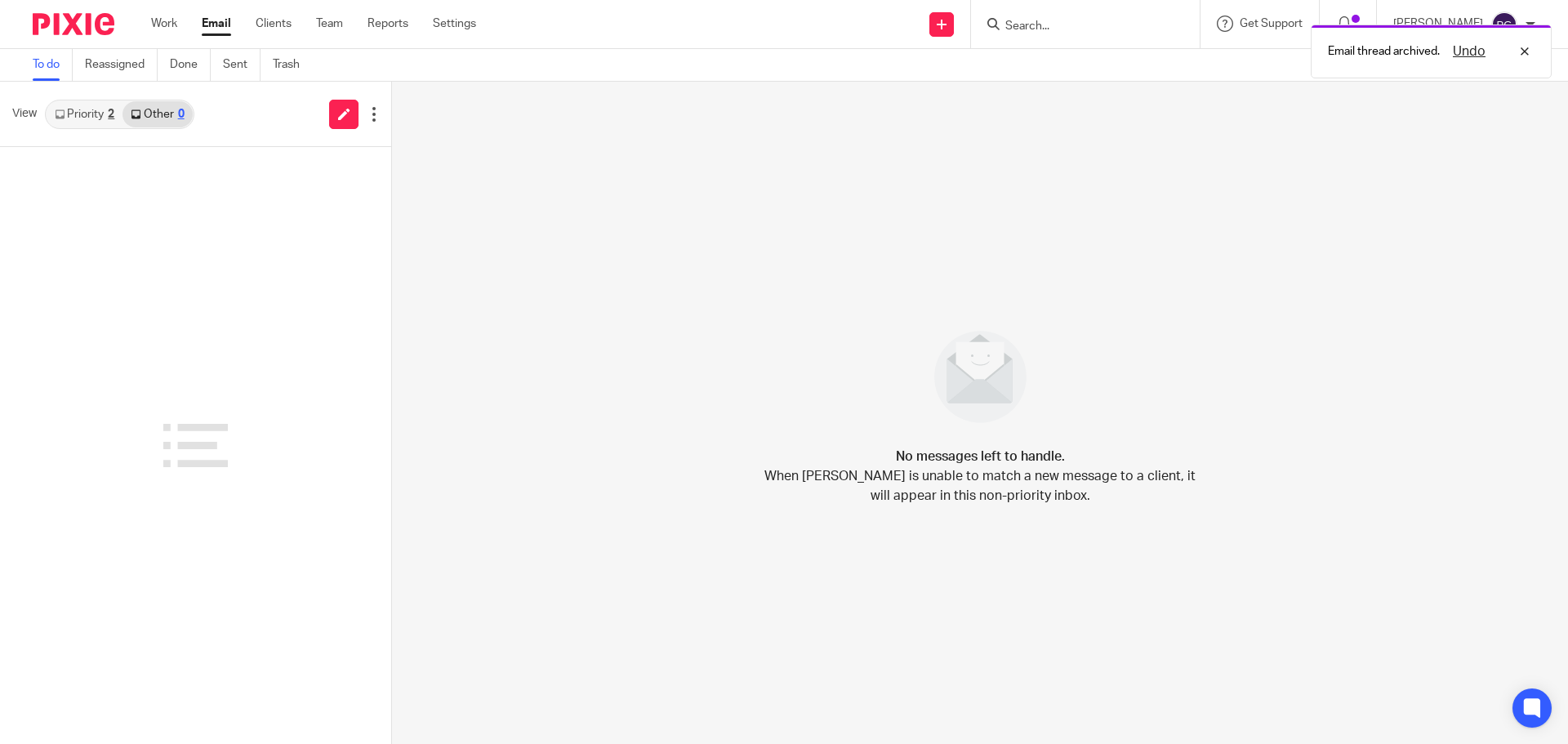
click at [100, 121] on link "Priority 2" at bounding box center [85, 114] width 76 height 26
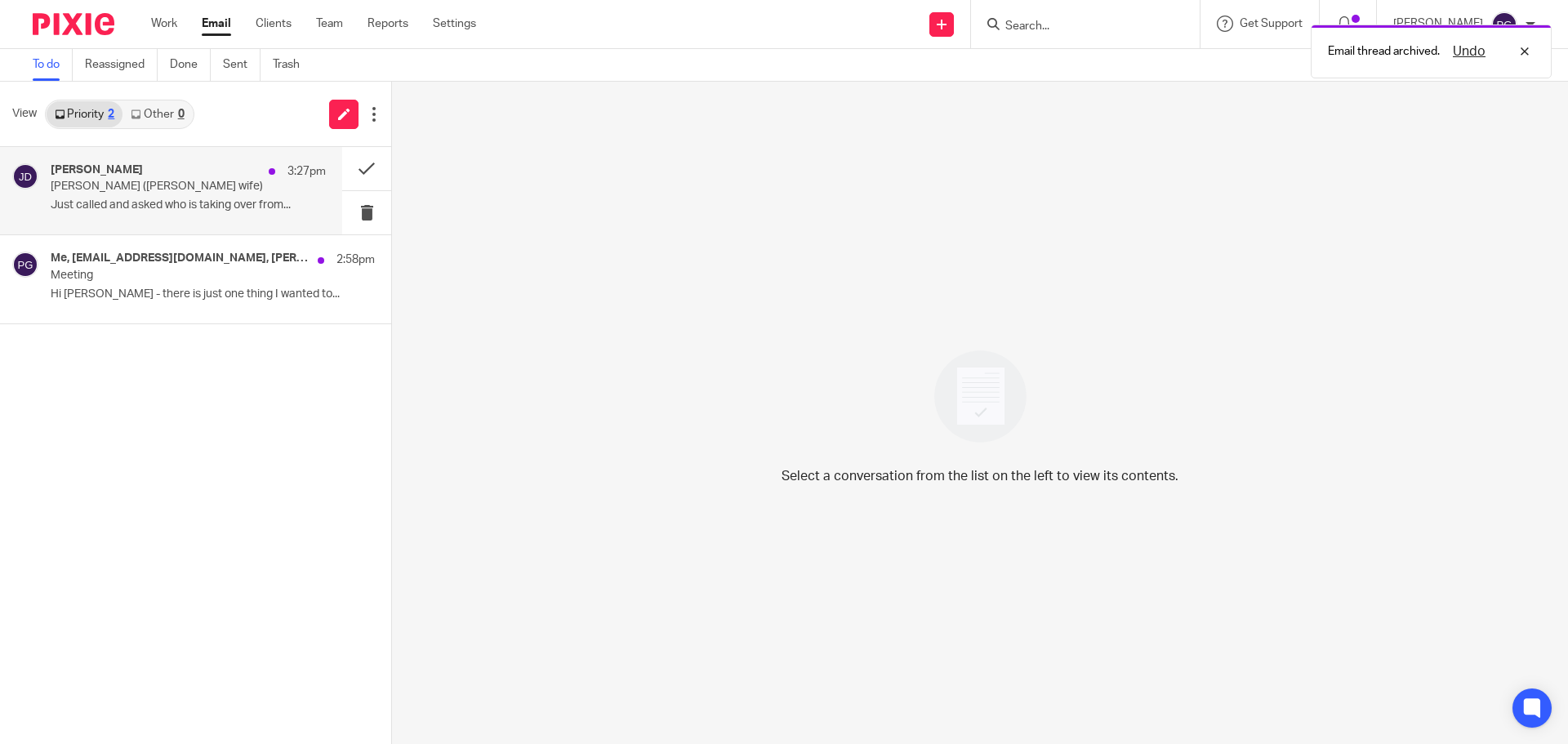
click at [115, 176] on h4 "[PERSON_NAME]" at bounding box center [96, 170] width 92 height 14
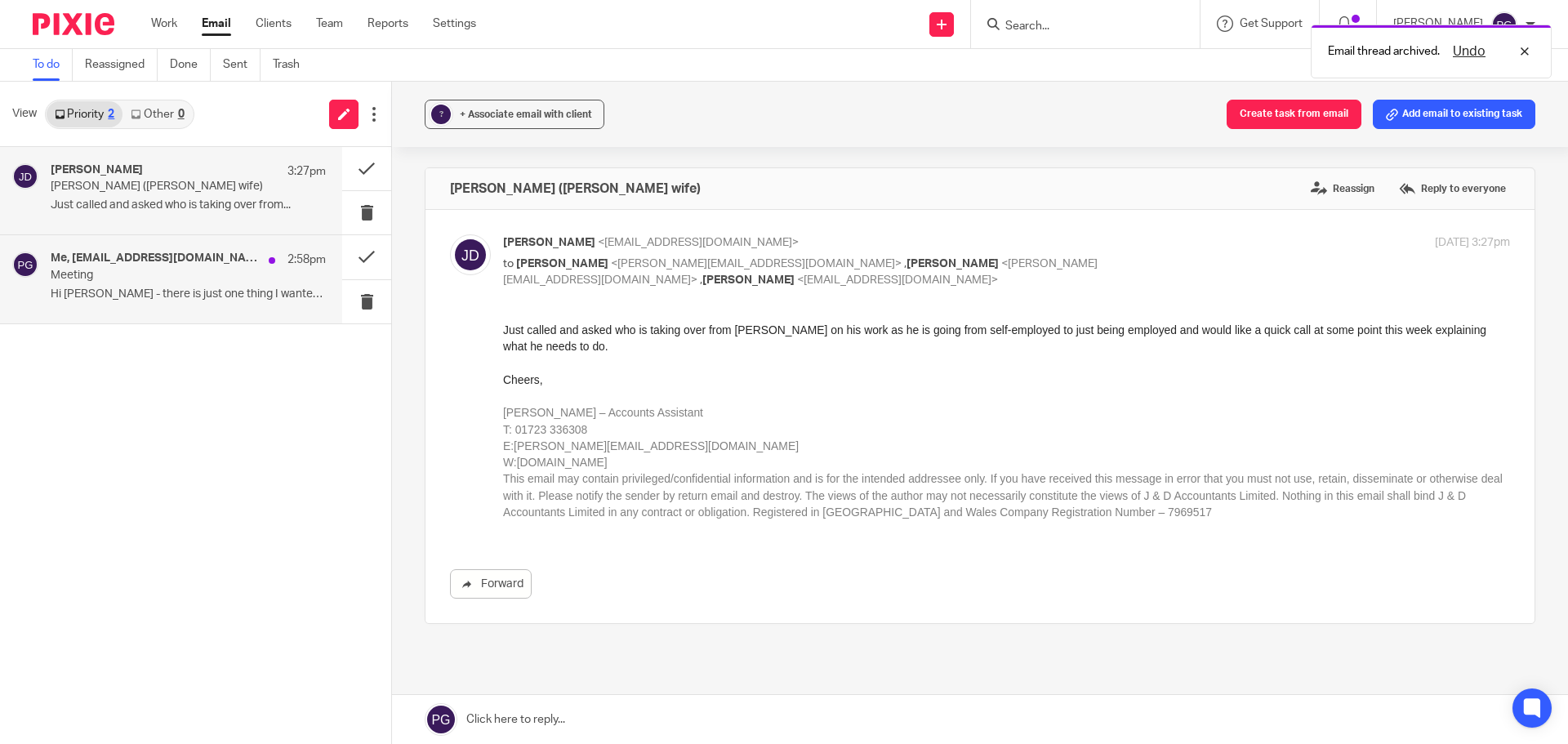
click at [130, 274] on p "Meeting" at bounding box center [160, 276] width 220 height 14
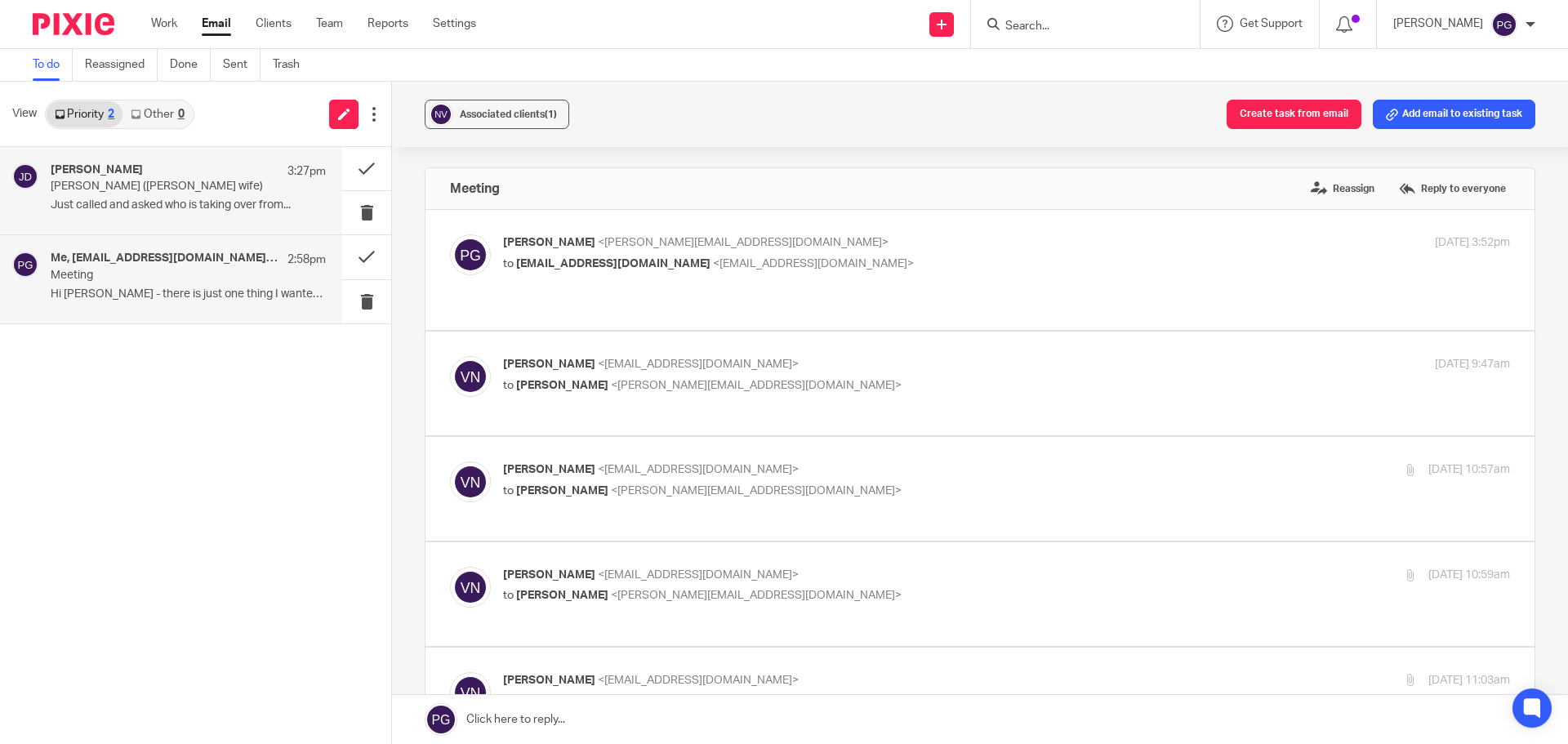
click at [160, 195] on div "Jack Drydale 3:27pm Beth Raines (lukes wife) Just called and asked who is takin…" at bounding box center [188, 190] width 275 height 55
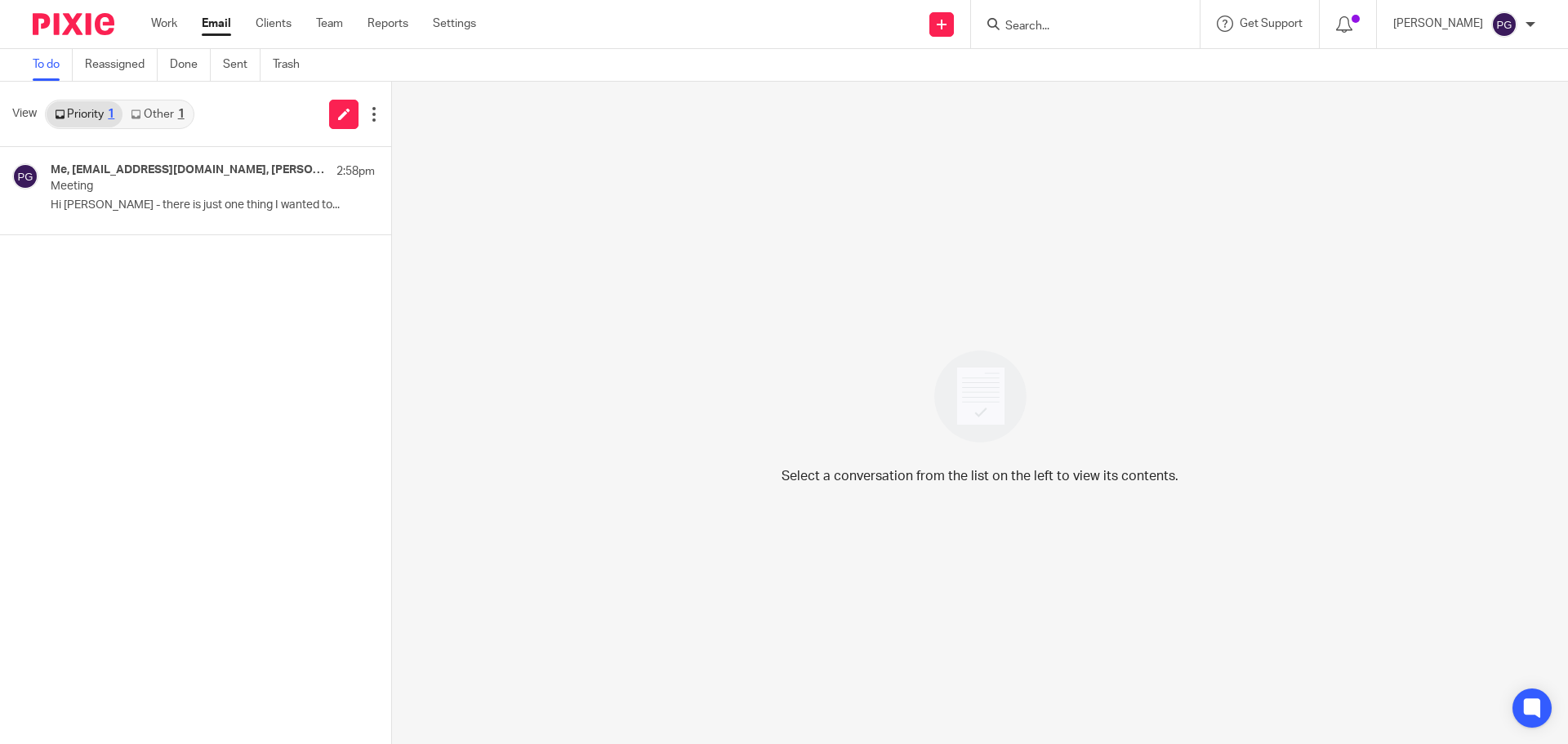
click at [1061, 22] on input "Search" at bounding box center [1076, 26] width 147 height 15
type input "luk"
click at [1073, 77] on link at bounding box center [1138, 76] width 276 height 50
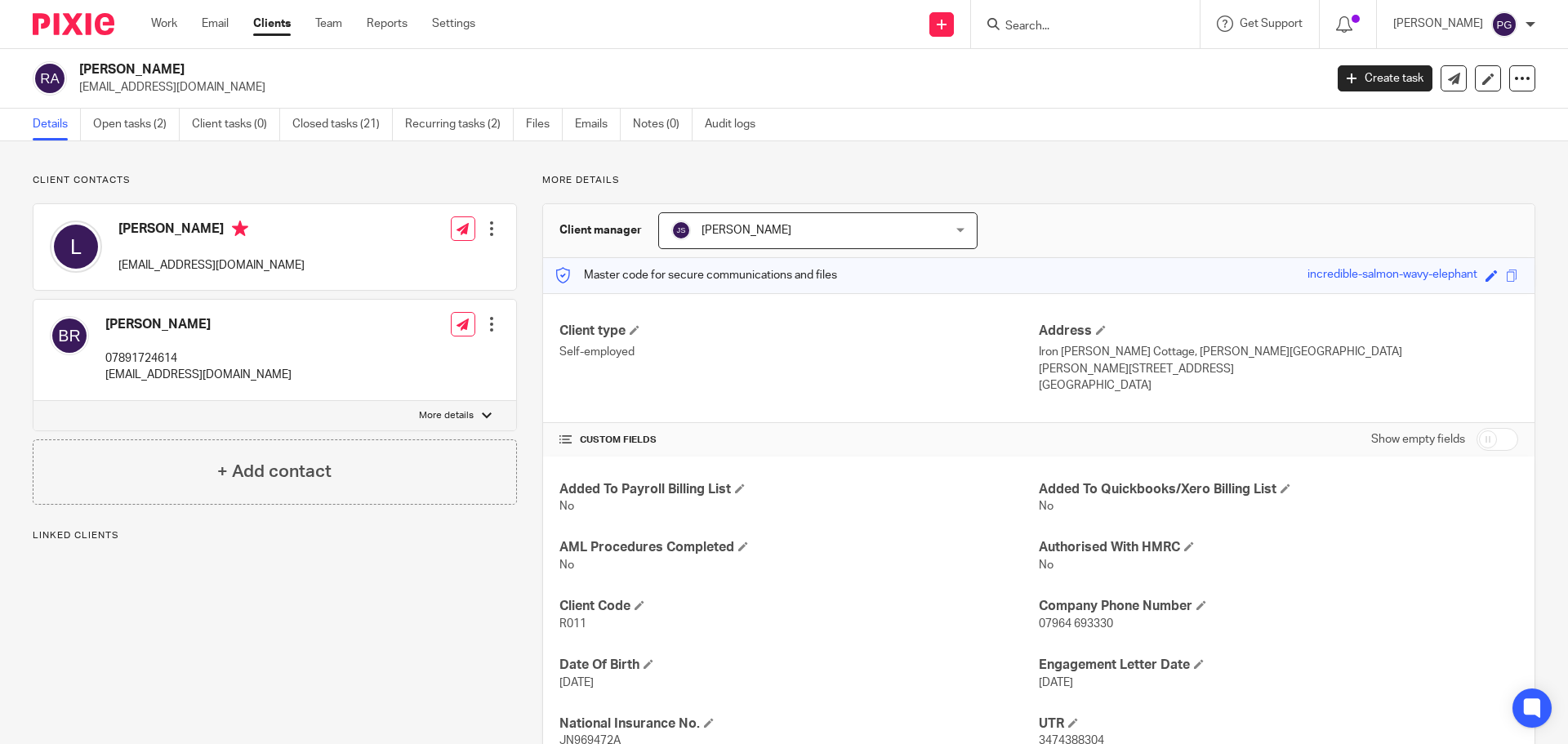
click at [854, 239] on span "John Suddaby" at bounding box center [794, 230] width 245 height 34
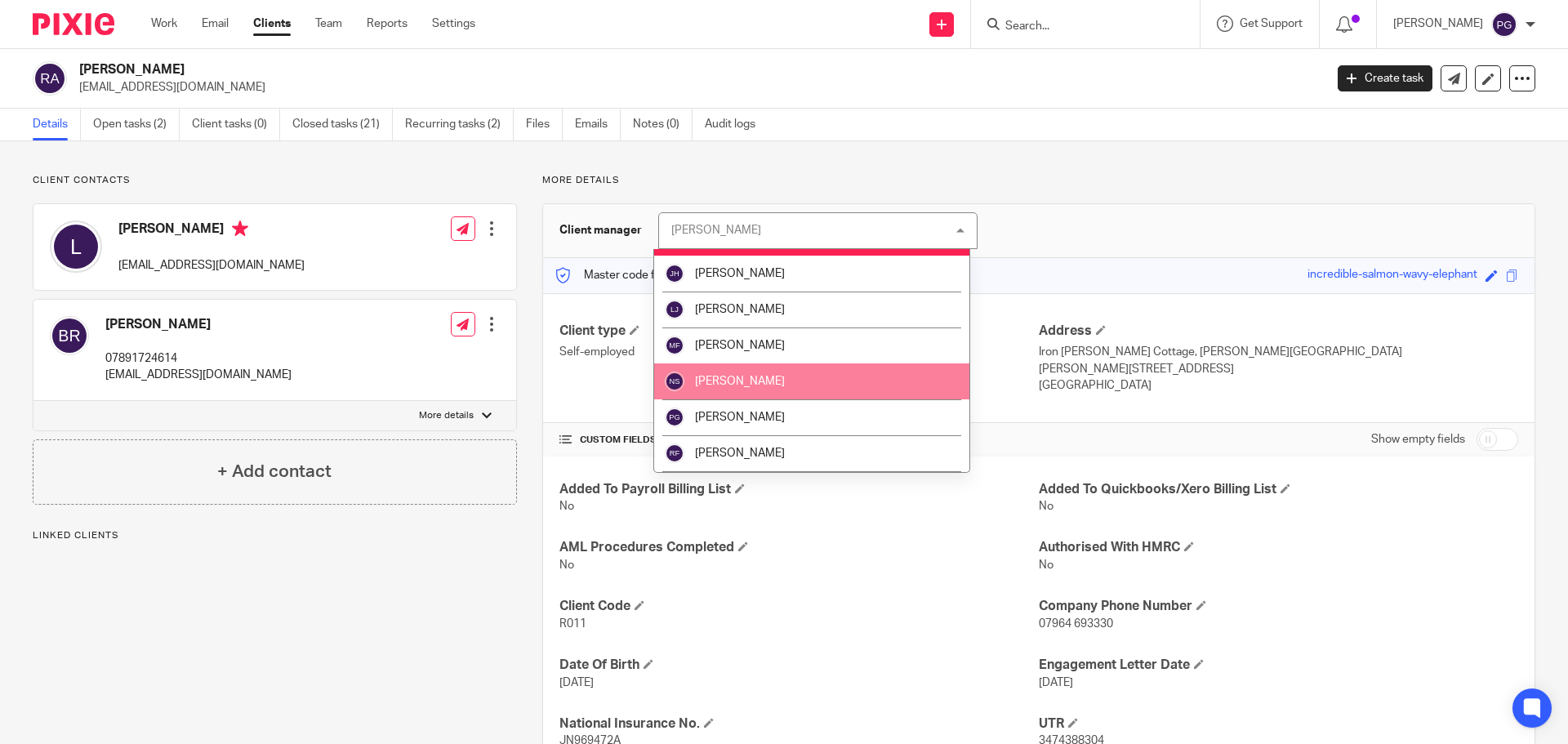
scroll to position [163, 0]
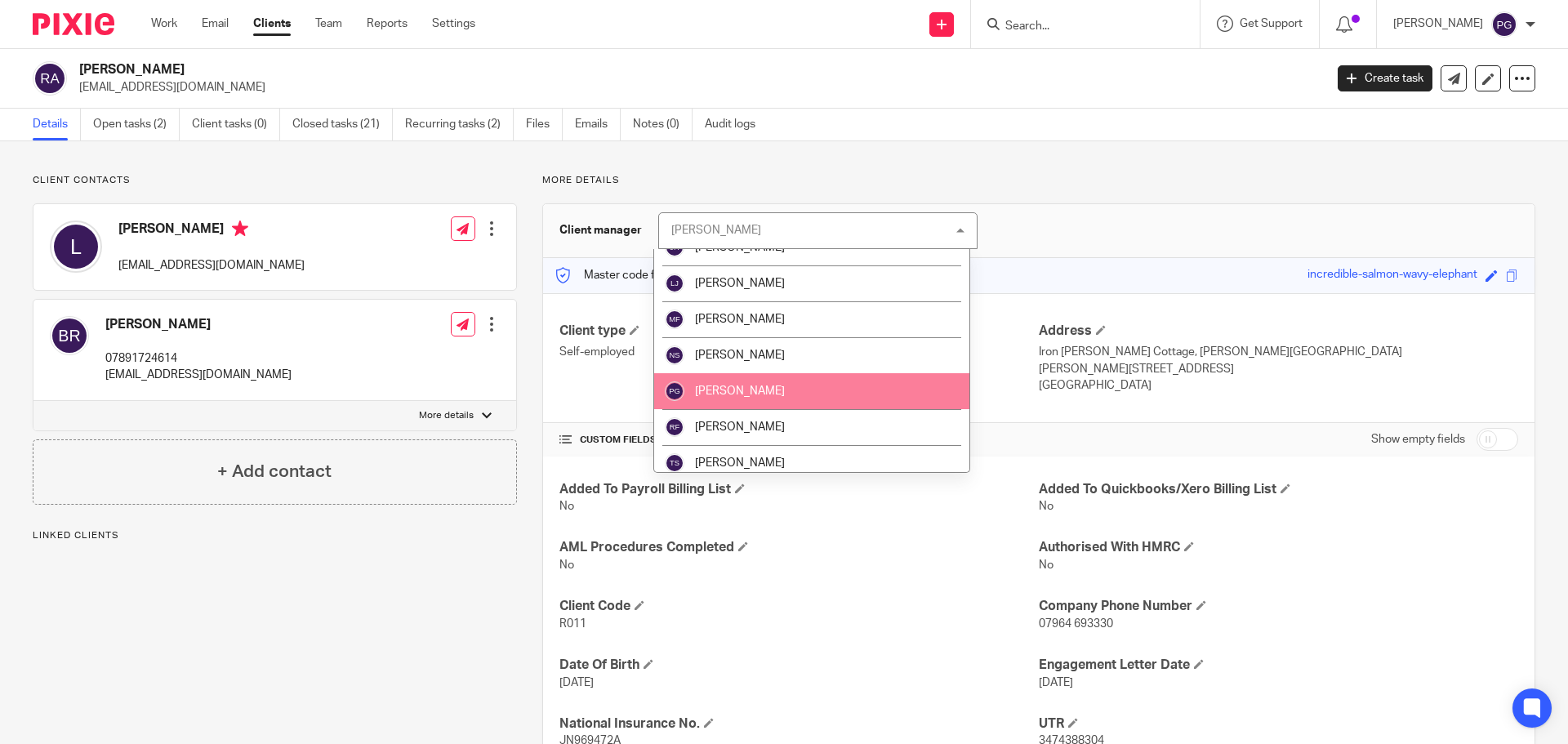
click at [777, 384] on li "[PERSON_NAME]" at bounding box center [812, 391] width 315 height 36
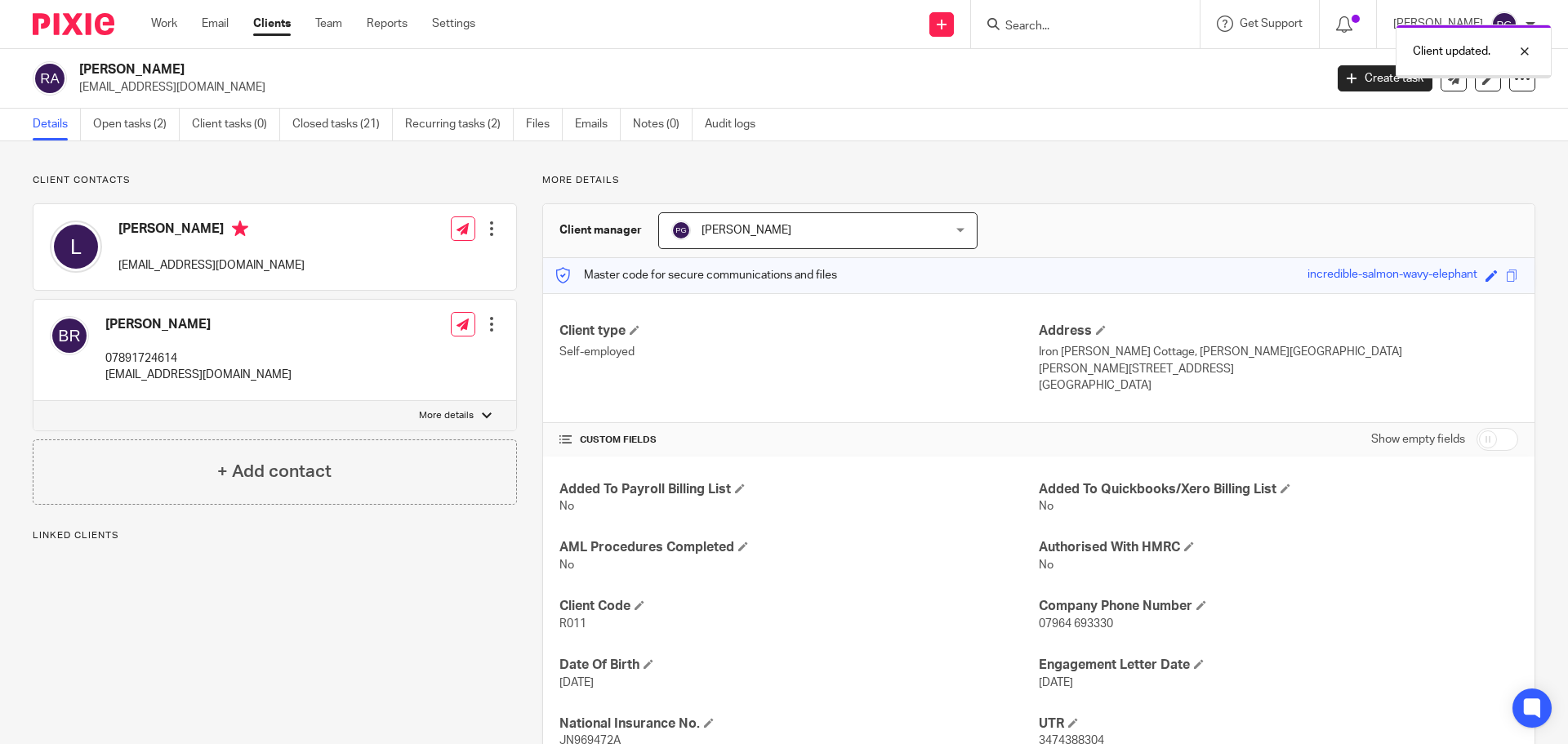
click at [119, 123] on link "Open tasks (2)" at bounding box center [137, 124] width 86 height 32
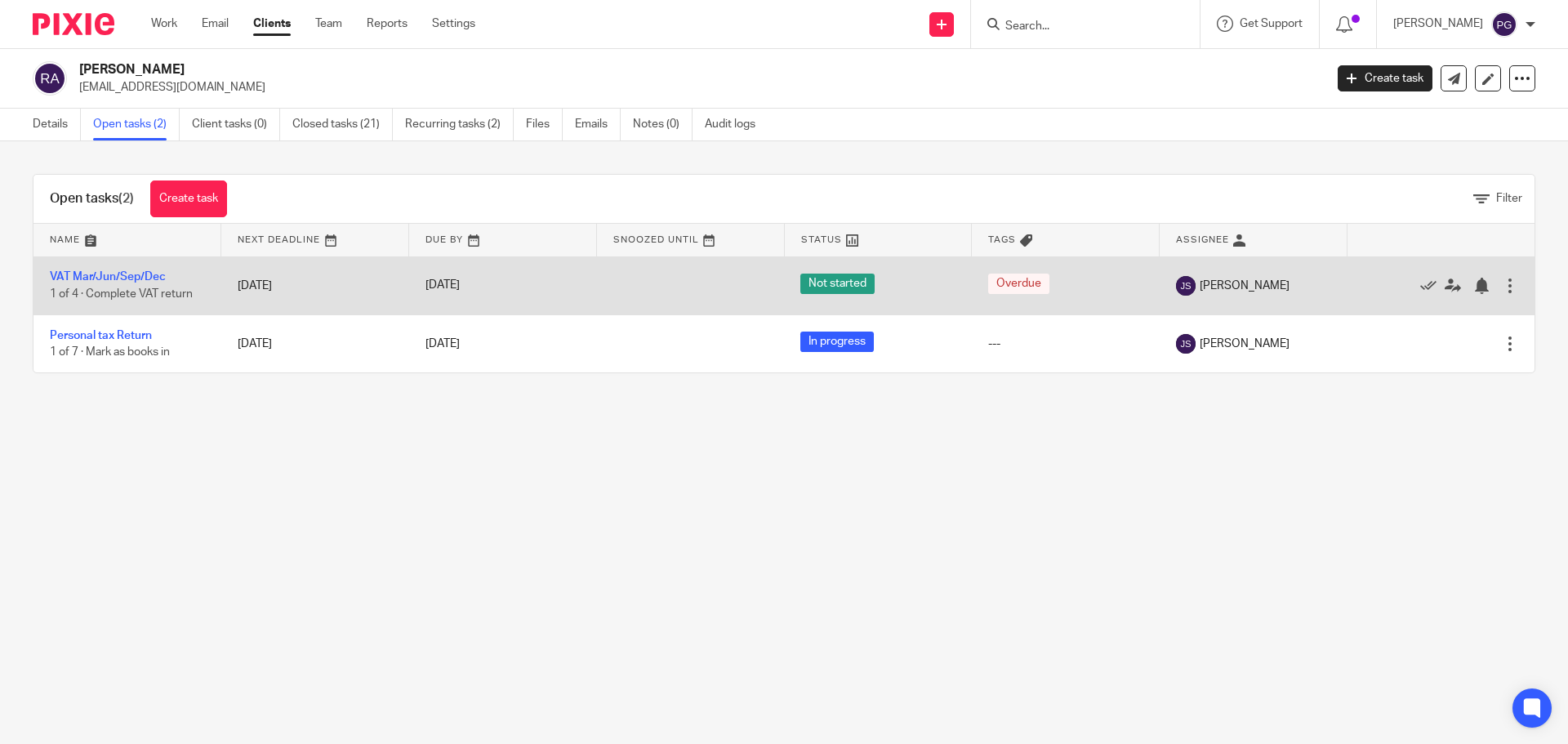
click at [1502, 290] on div at bounding box center [1510, 285] width 17 height 17
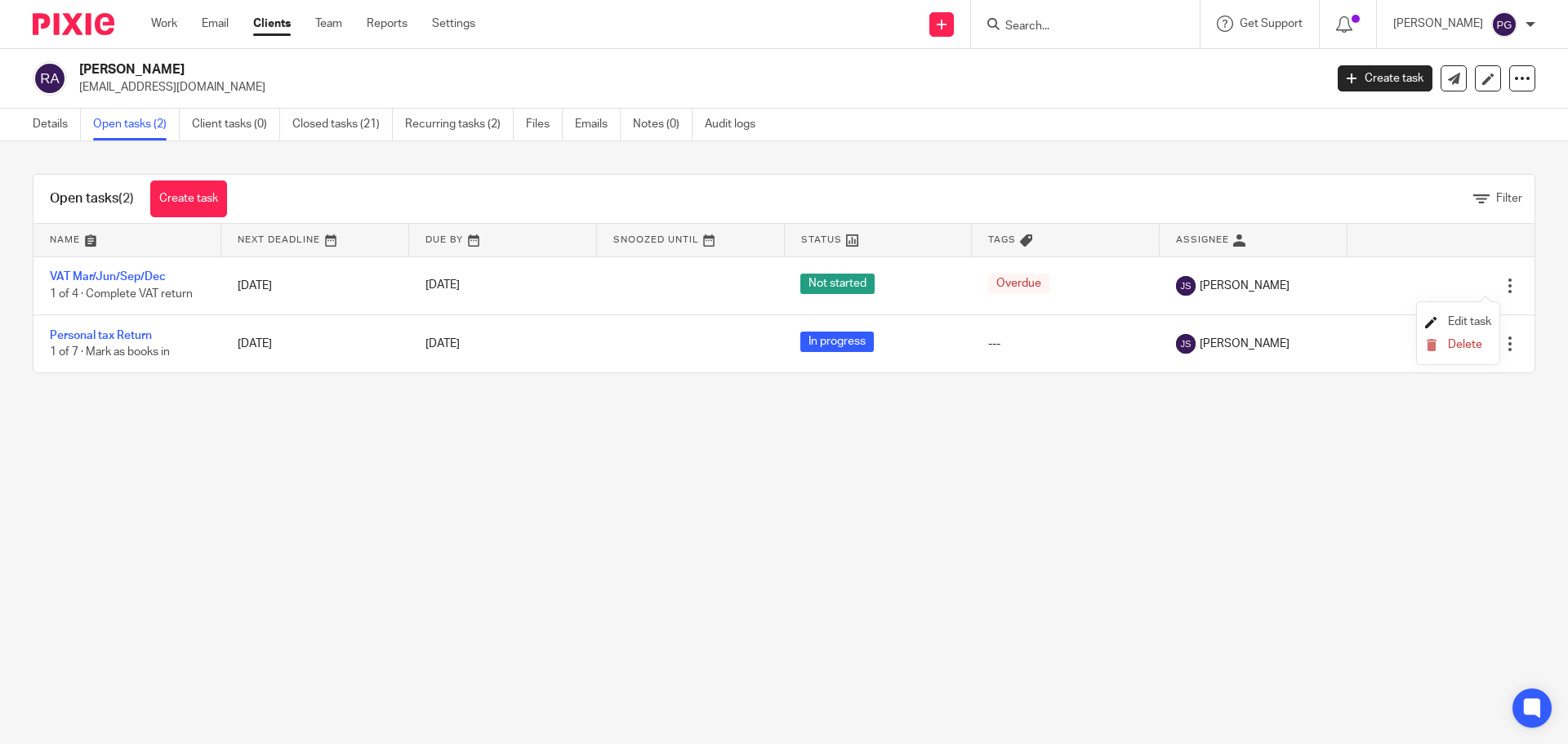
click at [1471, 324] on span "Edit task" at bounding box center [1469, 321] width 43 height 11
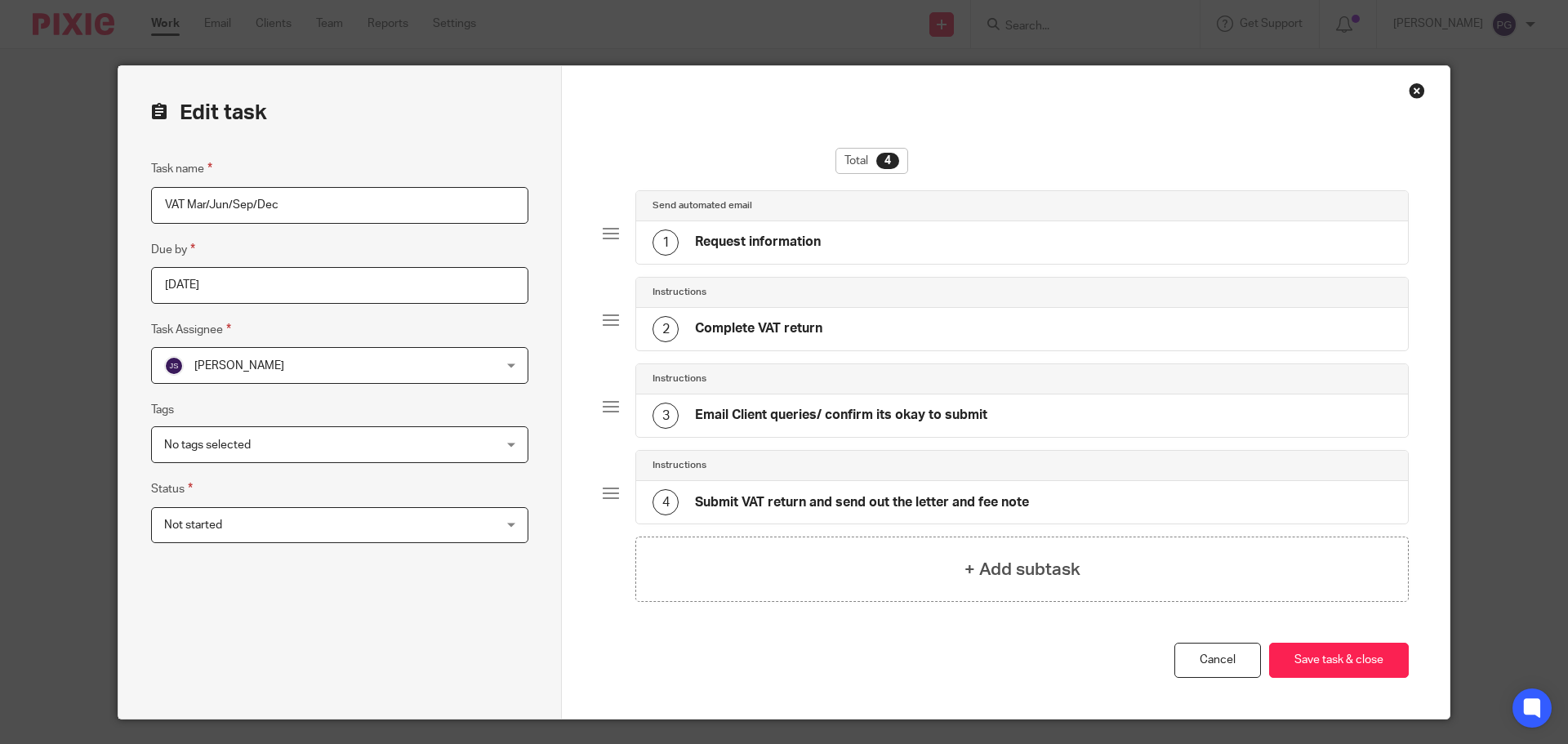
click at [433, 369] on span "[PERSON_NAME]" at bounding box center [309, 365] width 291 height 34
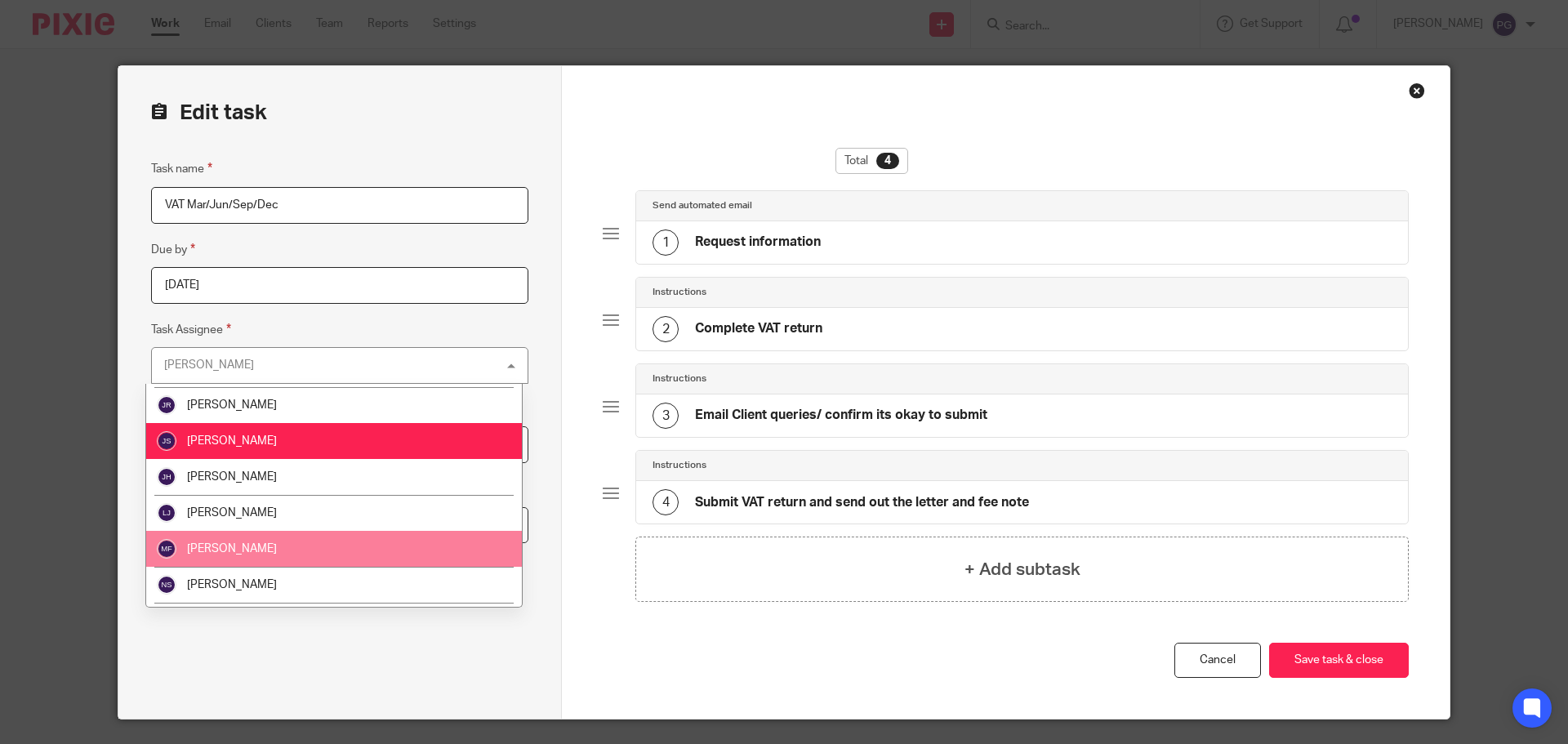
scroll to position [163, 0]
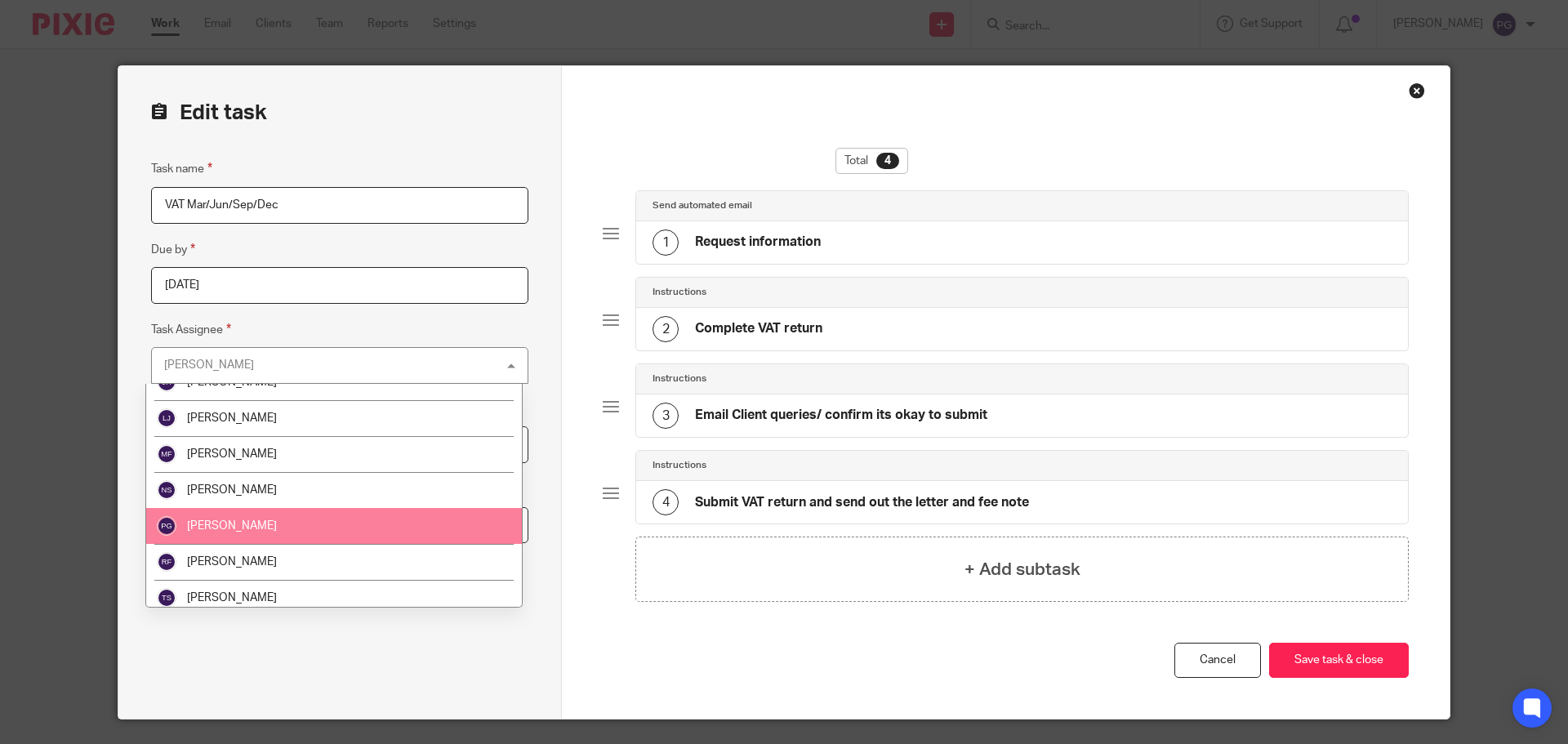
click at [261, 519] on li "[PERSON_NAME]" at bounding box center [334, 526] width 375 height 36
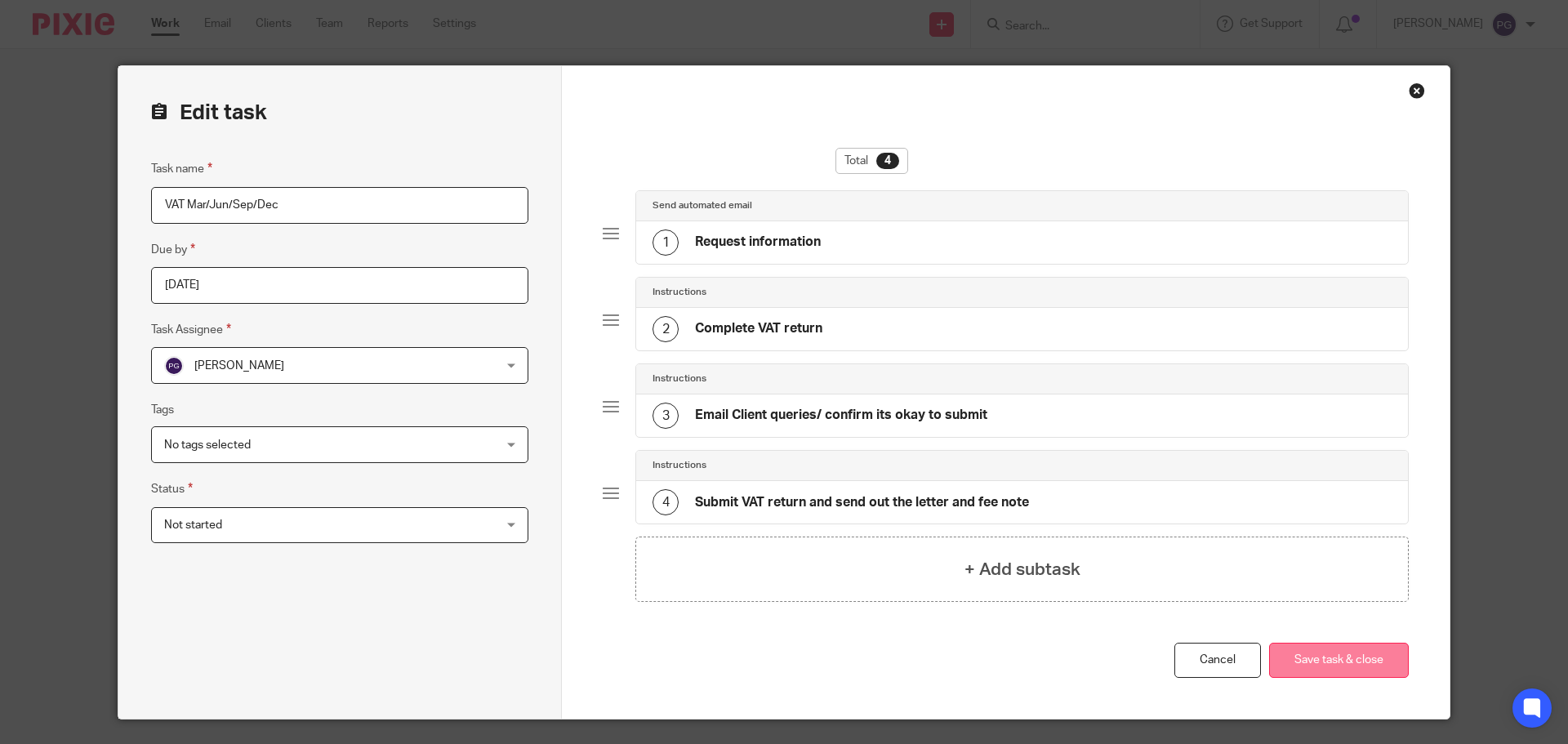
click at [1352, 664] on button "Save task & close" at bounding box center [1339, 660] width 140 height 35
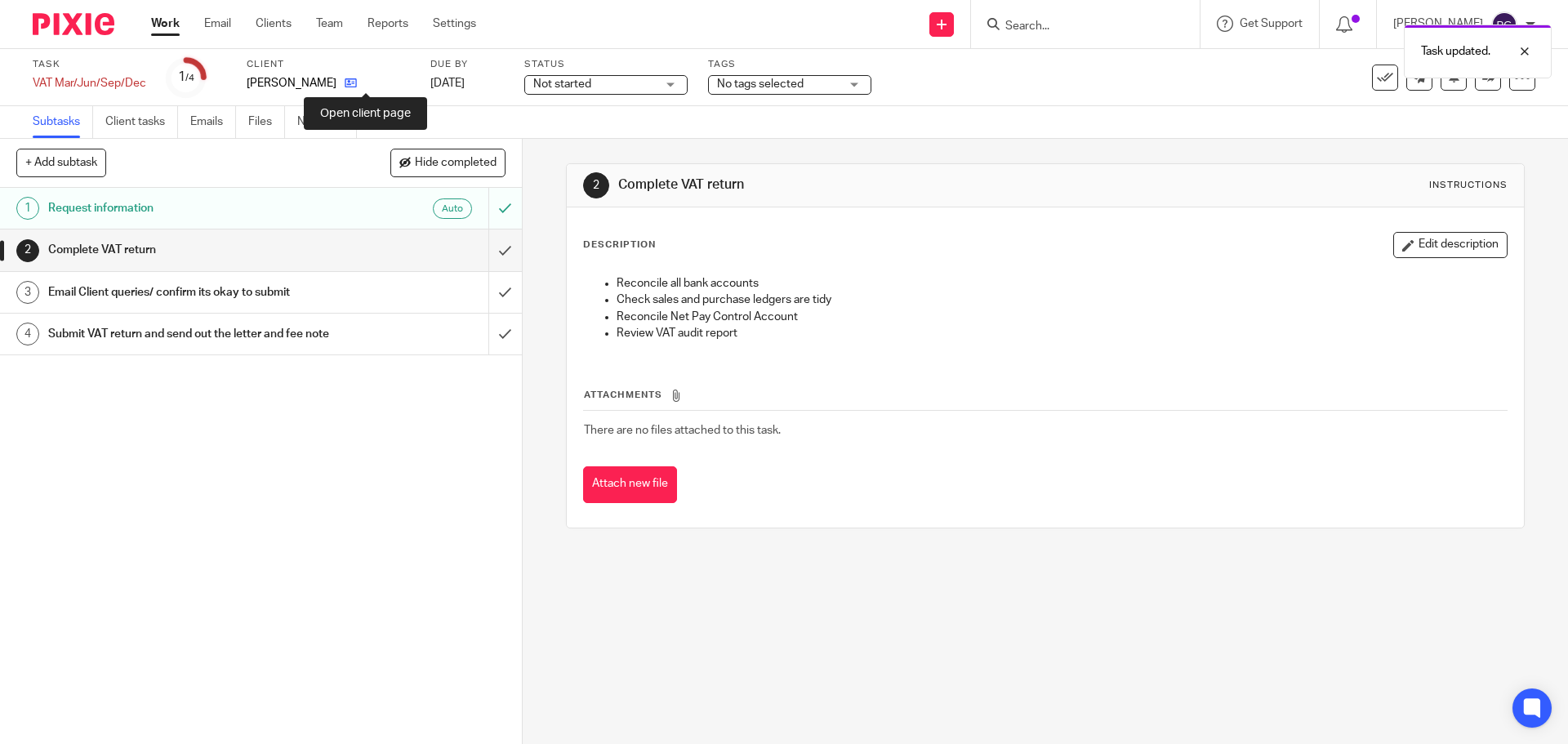
click at [357, 85] on icon at bounding box center [351, 83] width 12 height 12
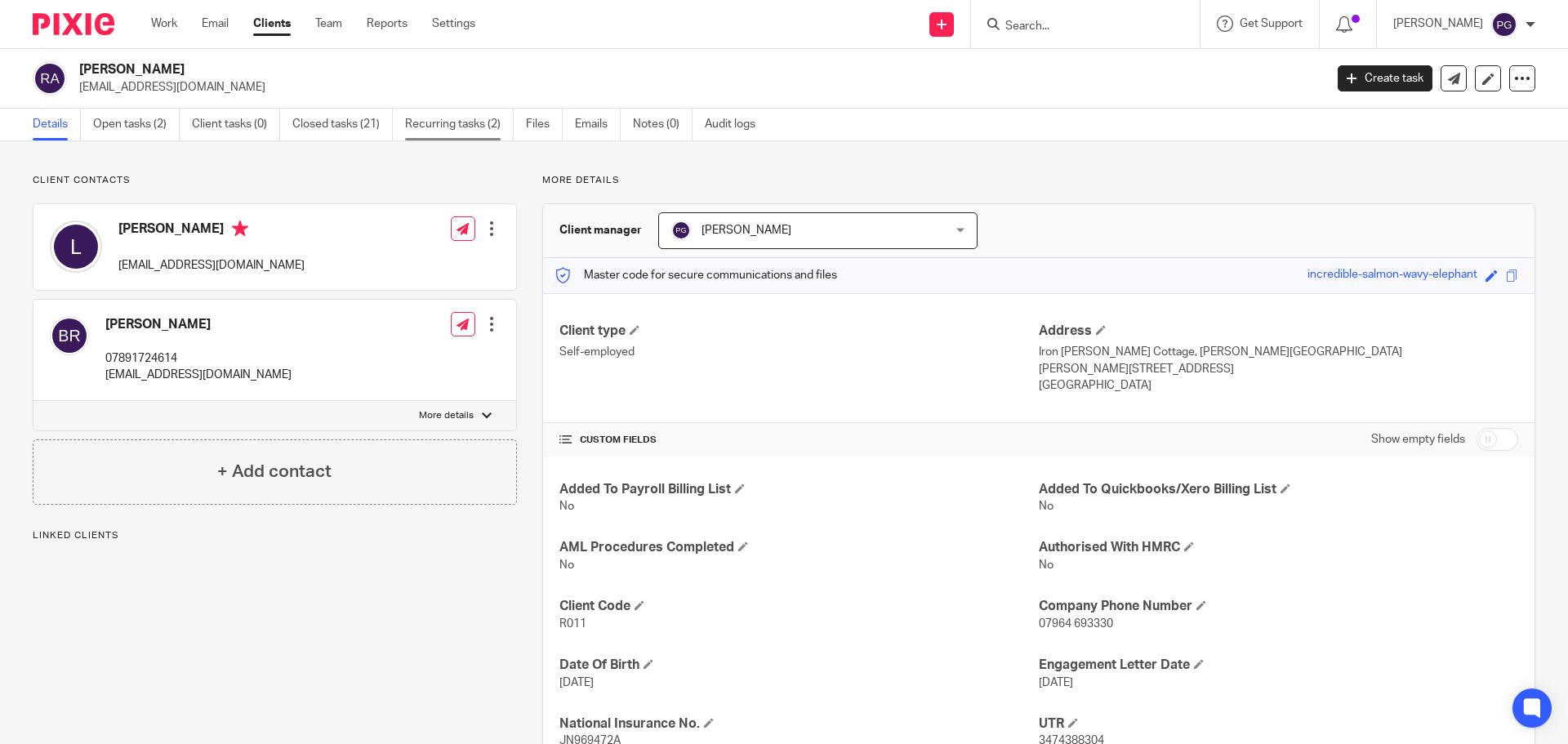
click at [464, 122] on link "Recurring tasks (2)" at bounding box center [459, 124] width 108 height 32
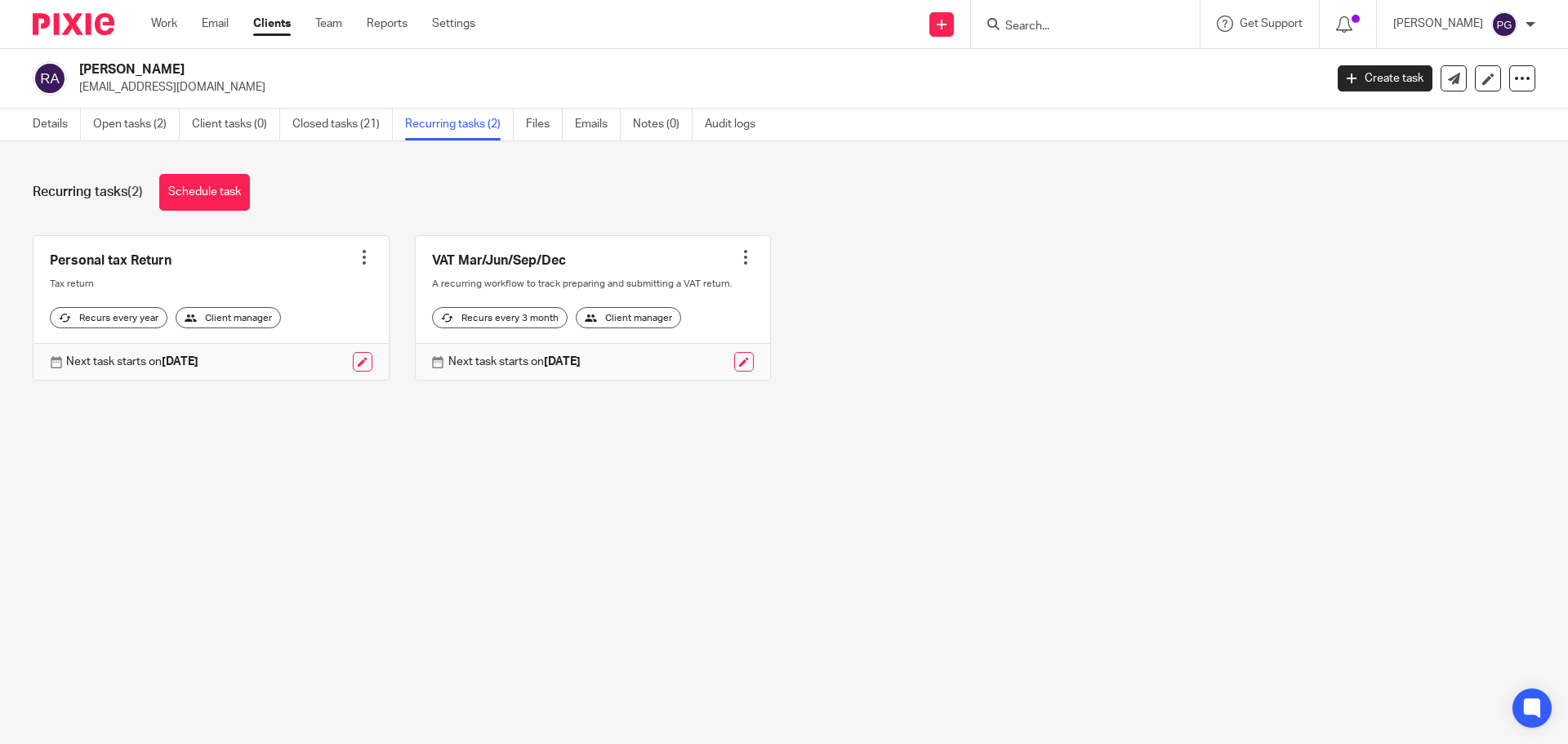
click at [359, 372] on link at bounding box center [362, 362] width 19 height 19
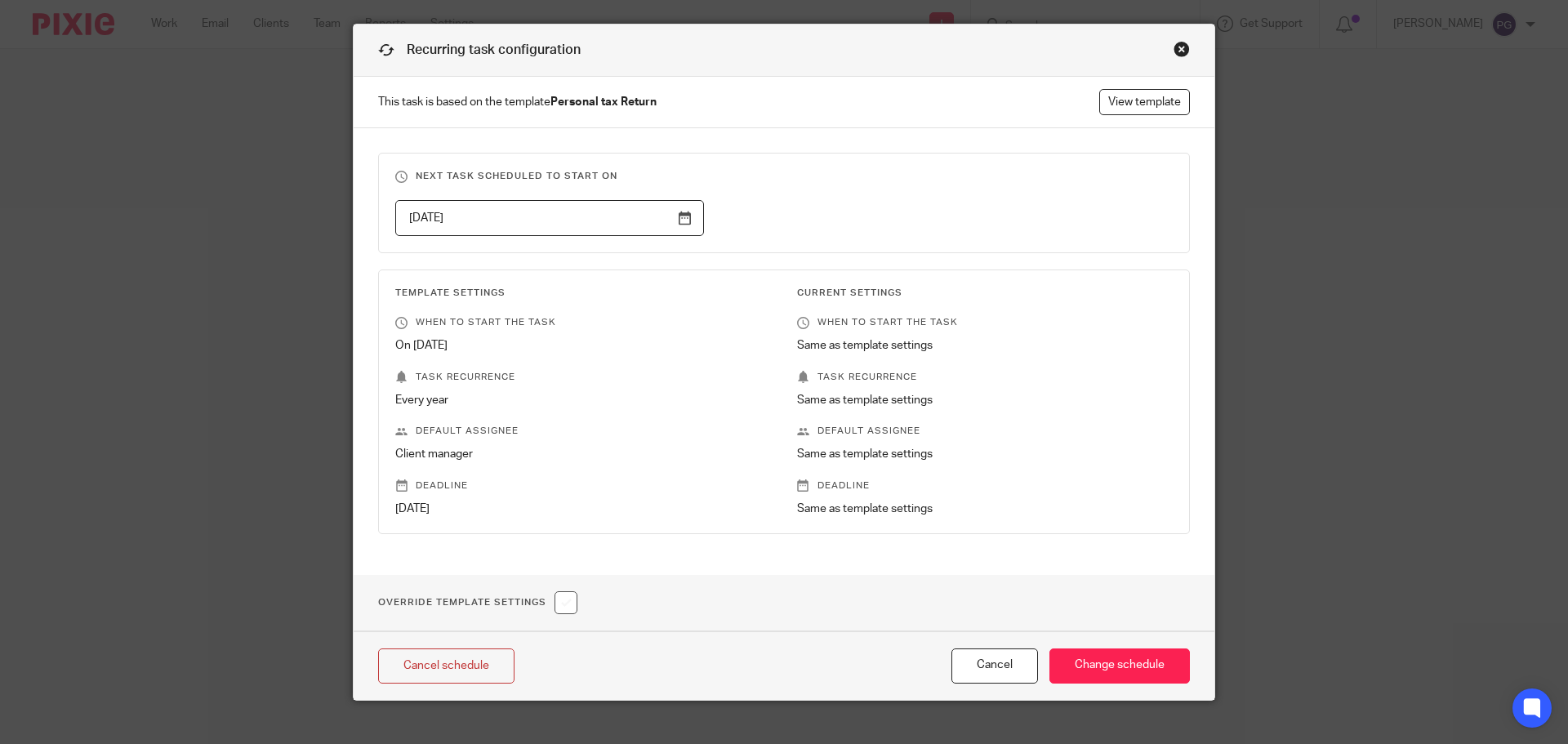
scroll to position [63, 0]
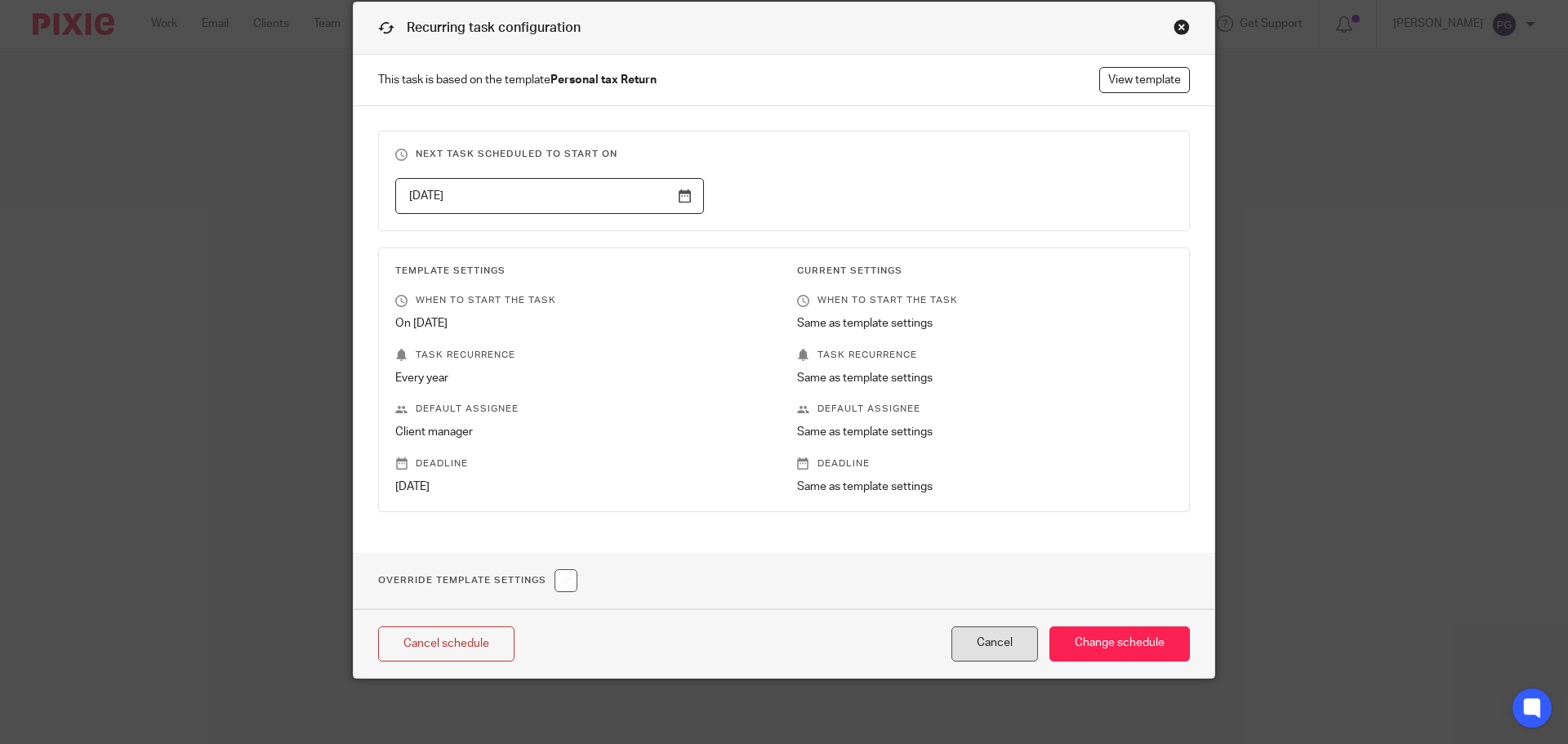
click at [990, 641] on button "Cancel" at bounding box center [995, 644] width 86 height 35
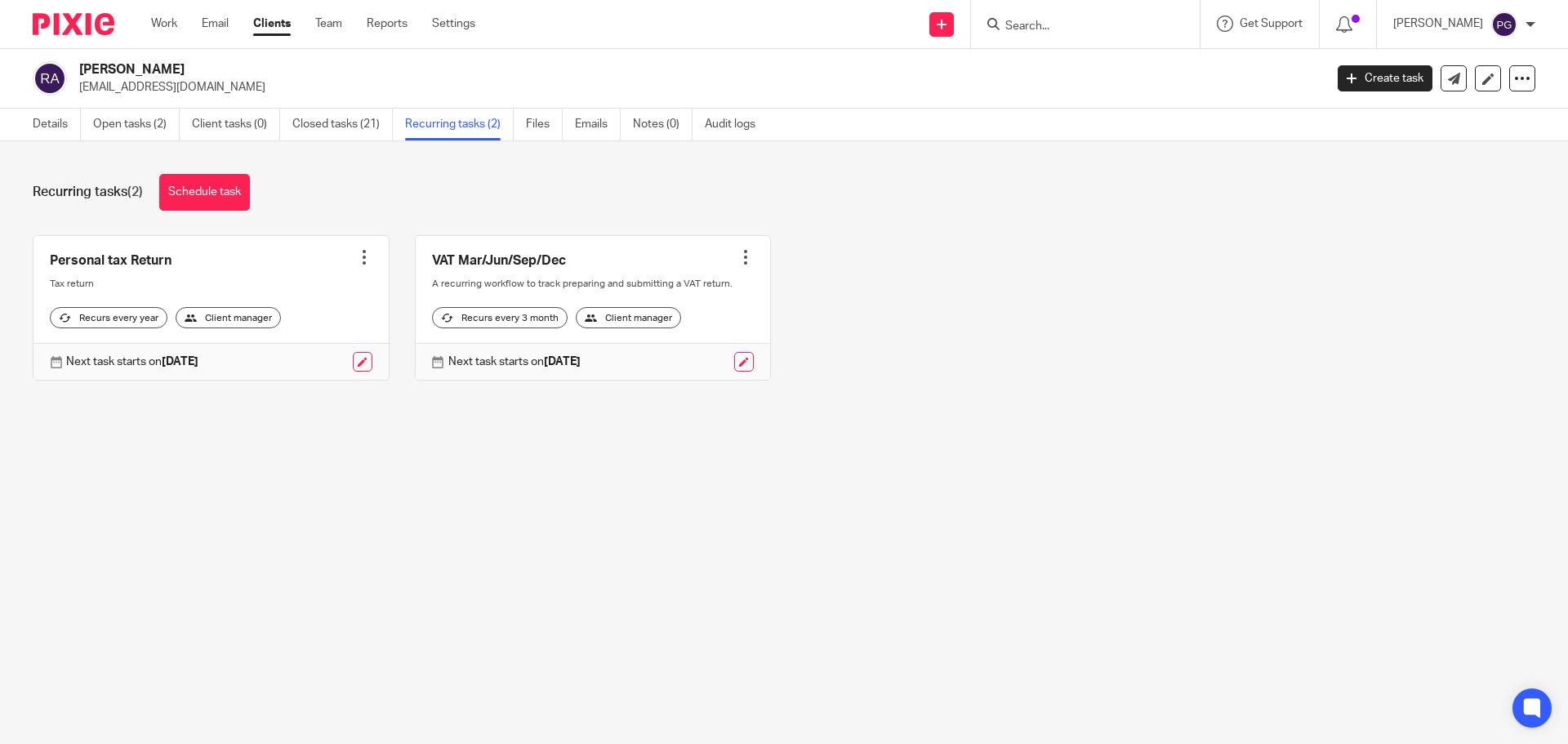
click at [737, 258] on div at bounding box center [745, 257] width 17 height 17
click at [838, 327] on div "Personal tax Return Create task Clone template Recalculate schedule Cancel sche…" at bounding box center [771, 320] width 1528 height 171
click at [734, 372] on link at bounding box center [743, 362] width 19 height 19
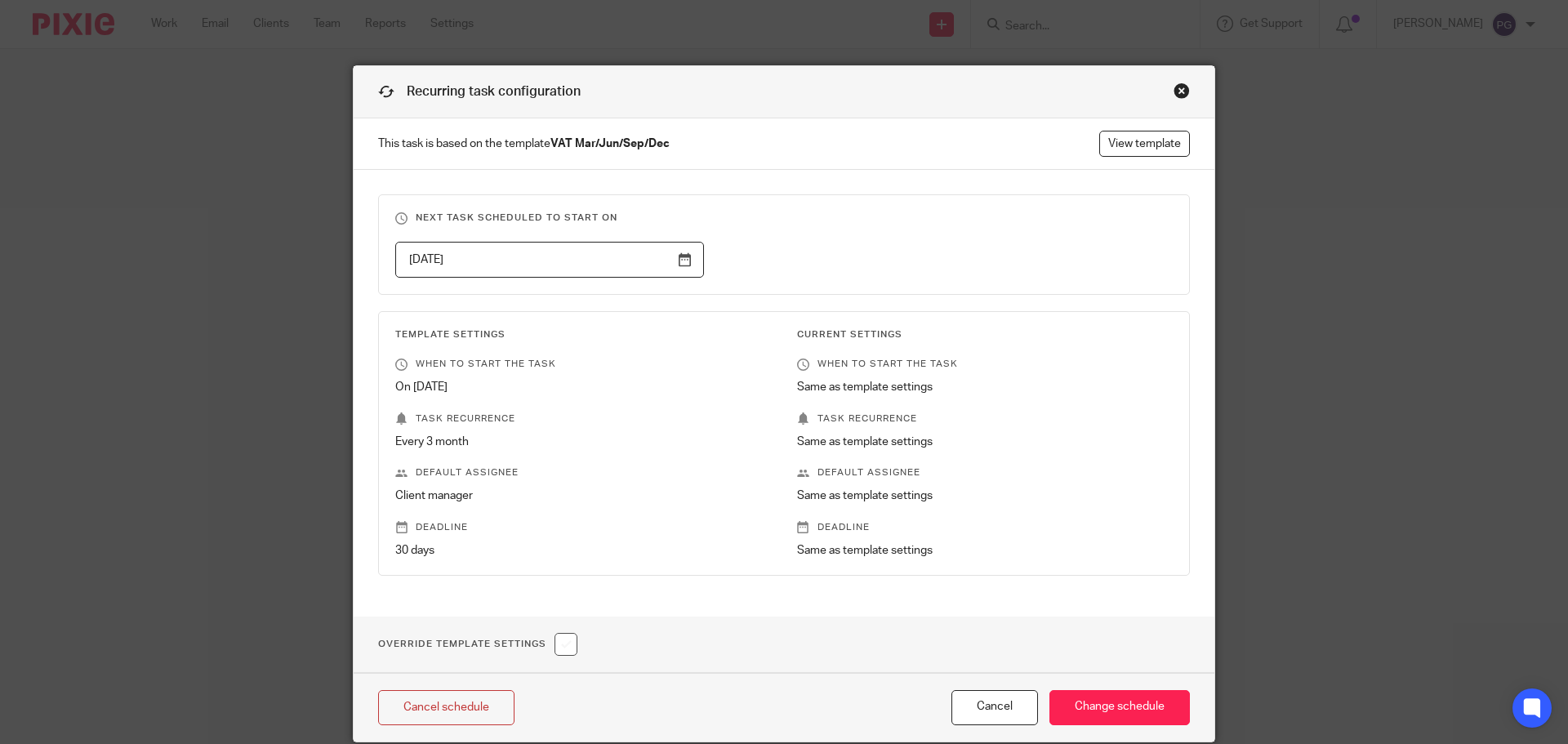
click at [1173, 89] on div "Close this dialog window" at bounding box center [1181, 91] width 17 height 17
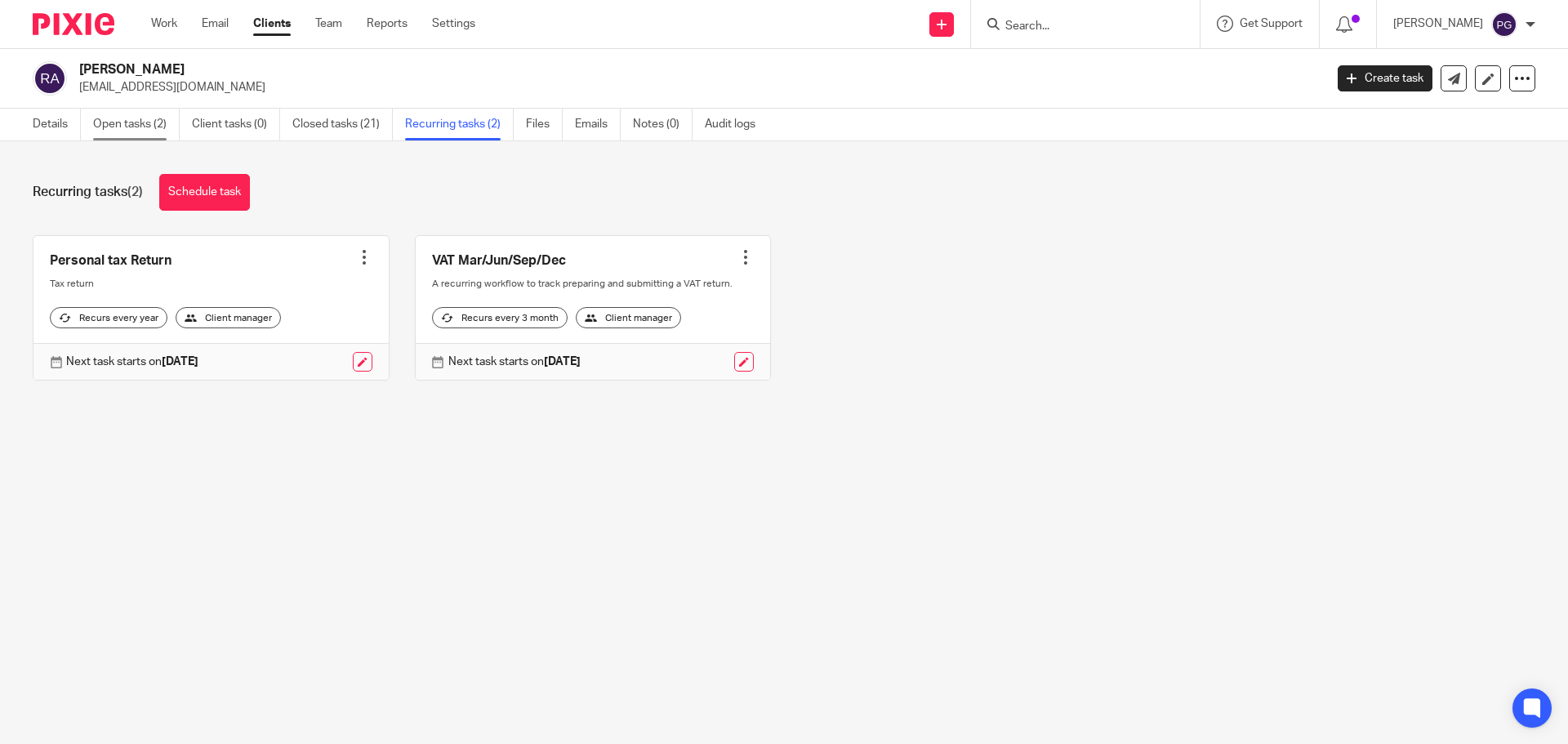
click at [162, 131] on link "Open tasks (2)" at bounding box center [137, 124] width 86 height 32
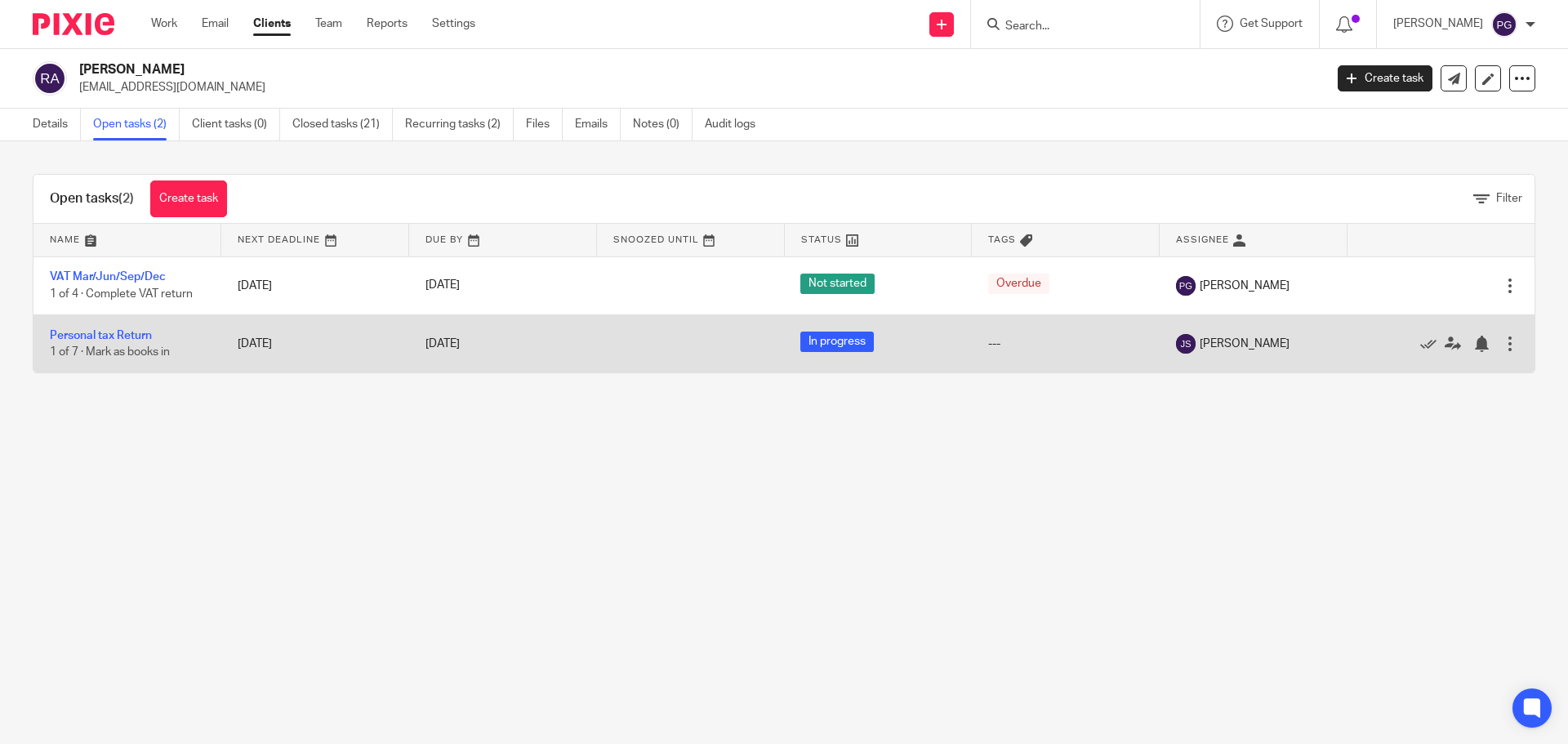
click at [1502, 350] on div at bounding box center [1510, 343] width 17 height 17
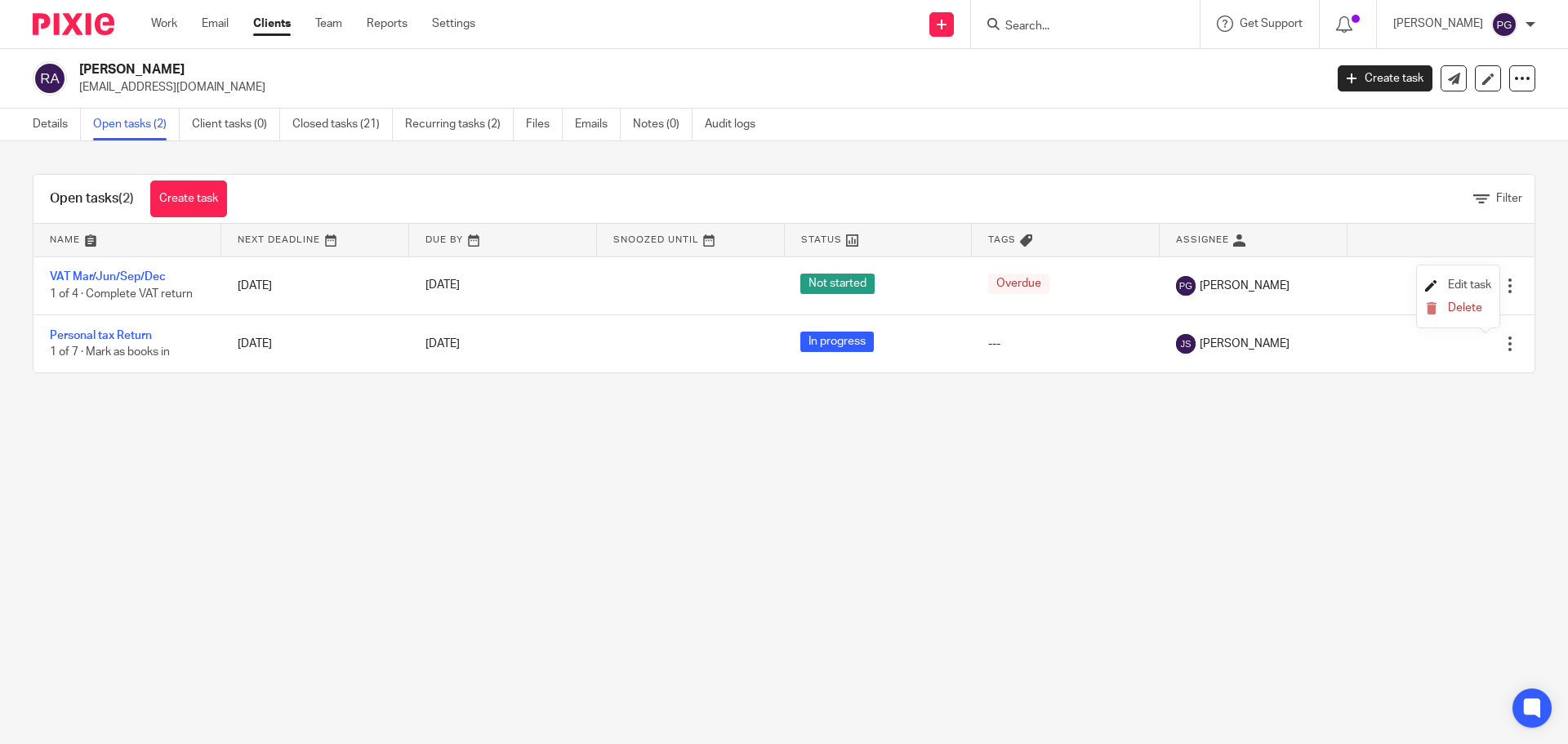
click at [1457, 289] on span "Edit task" at bounding box center [1469, 284] width 43 height 11
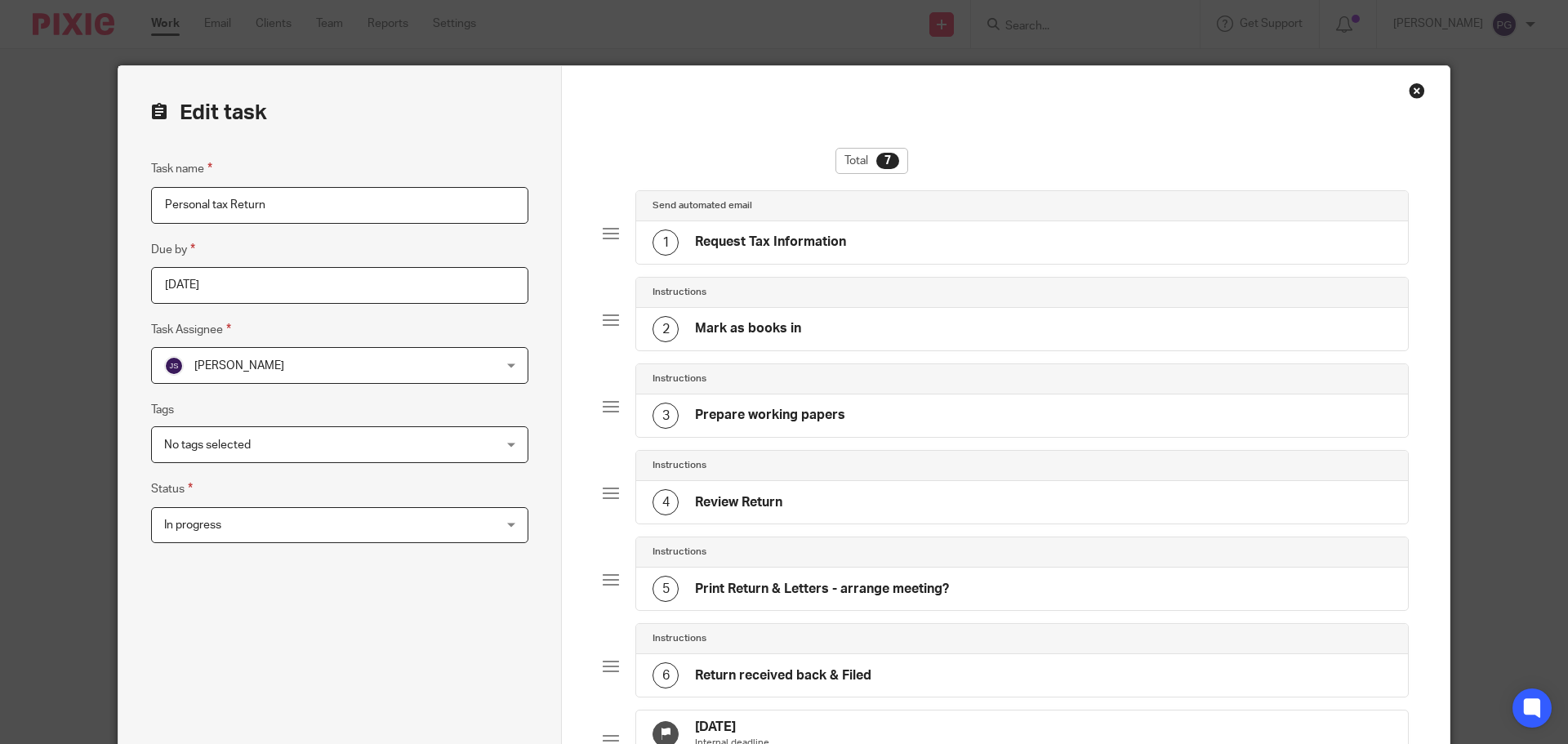
click at [387, 372] on span "[PERSON_NAME]" at bounding box center [309, 365] width 291 height 34
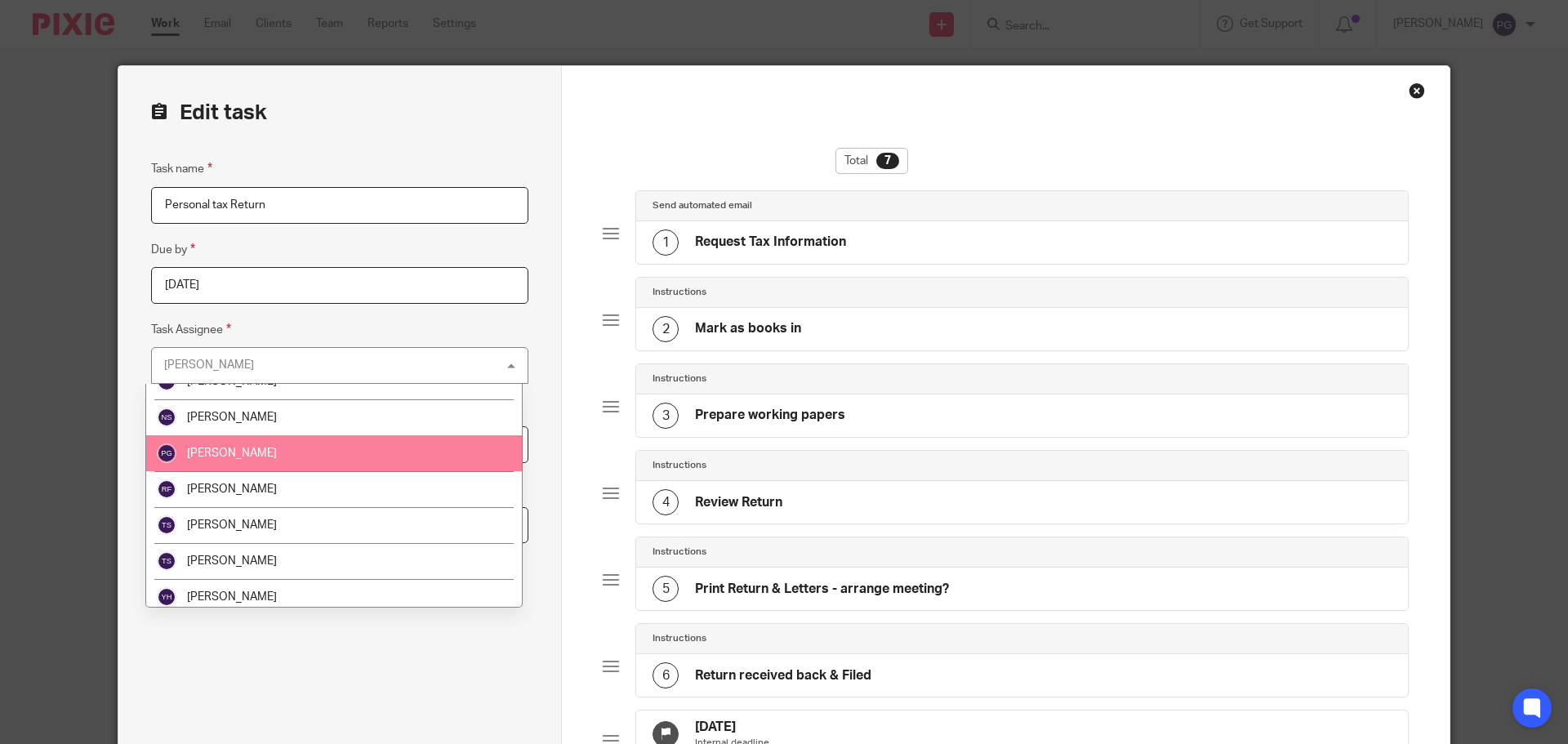
scroll to position [244, 0]
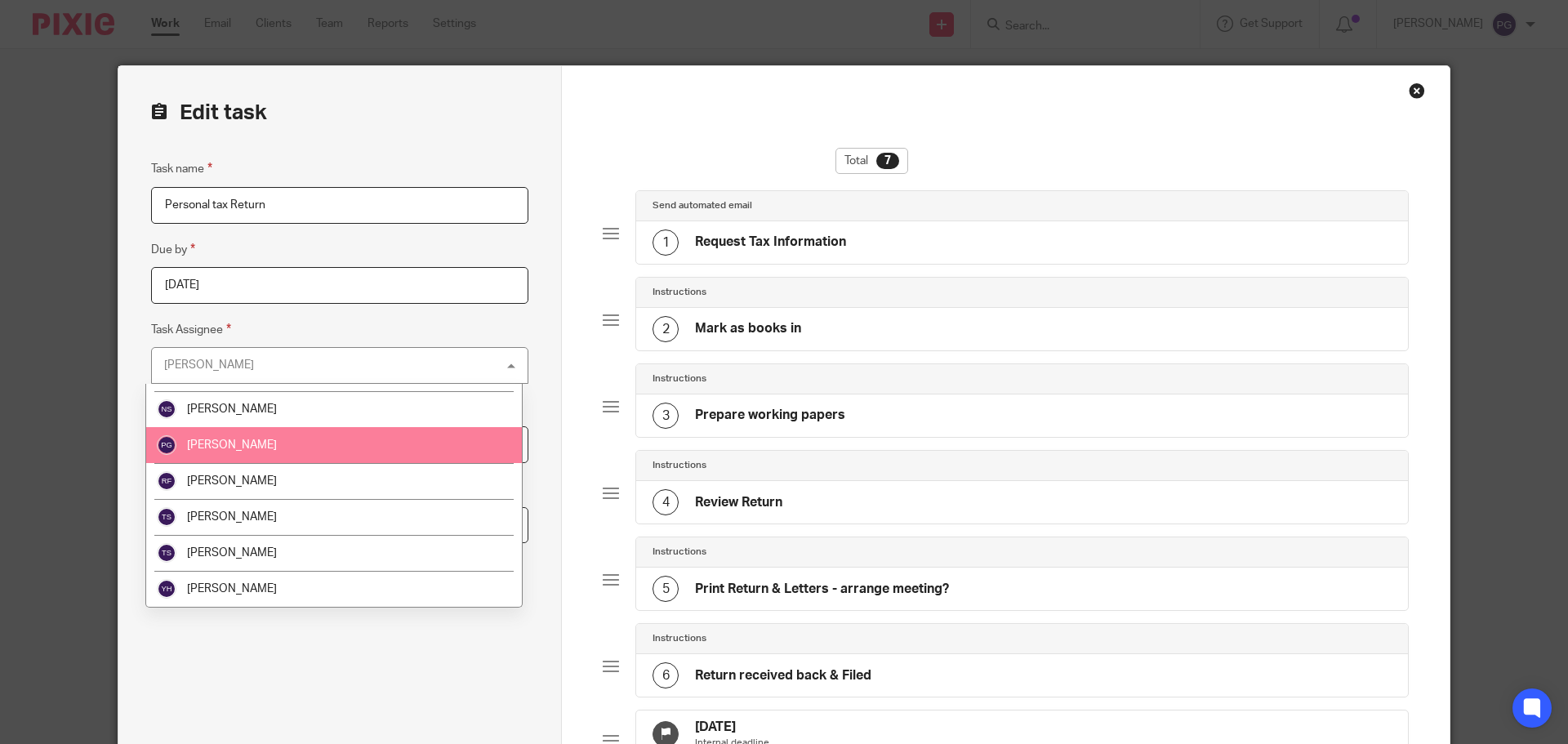
click at [297, 438] on li "[PERSON_NAME]" at bounding box center [334, 445] width 375 height 36
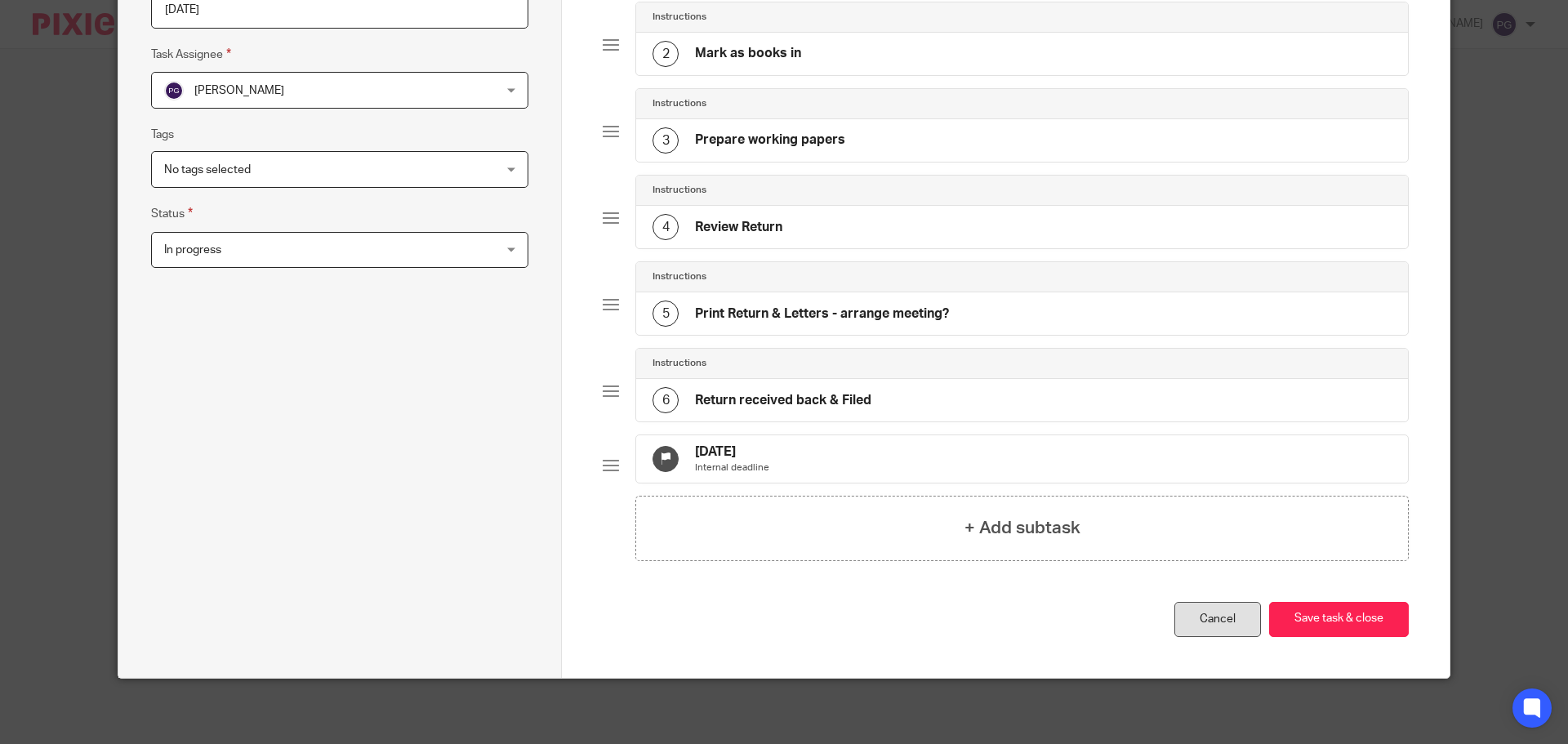
scroll to position [288, 0]
click at [1313, 626] on button "Save task & close" at bounding box center [1339, 619] width 140 height 35
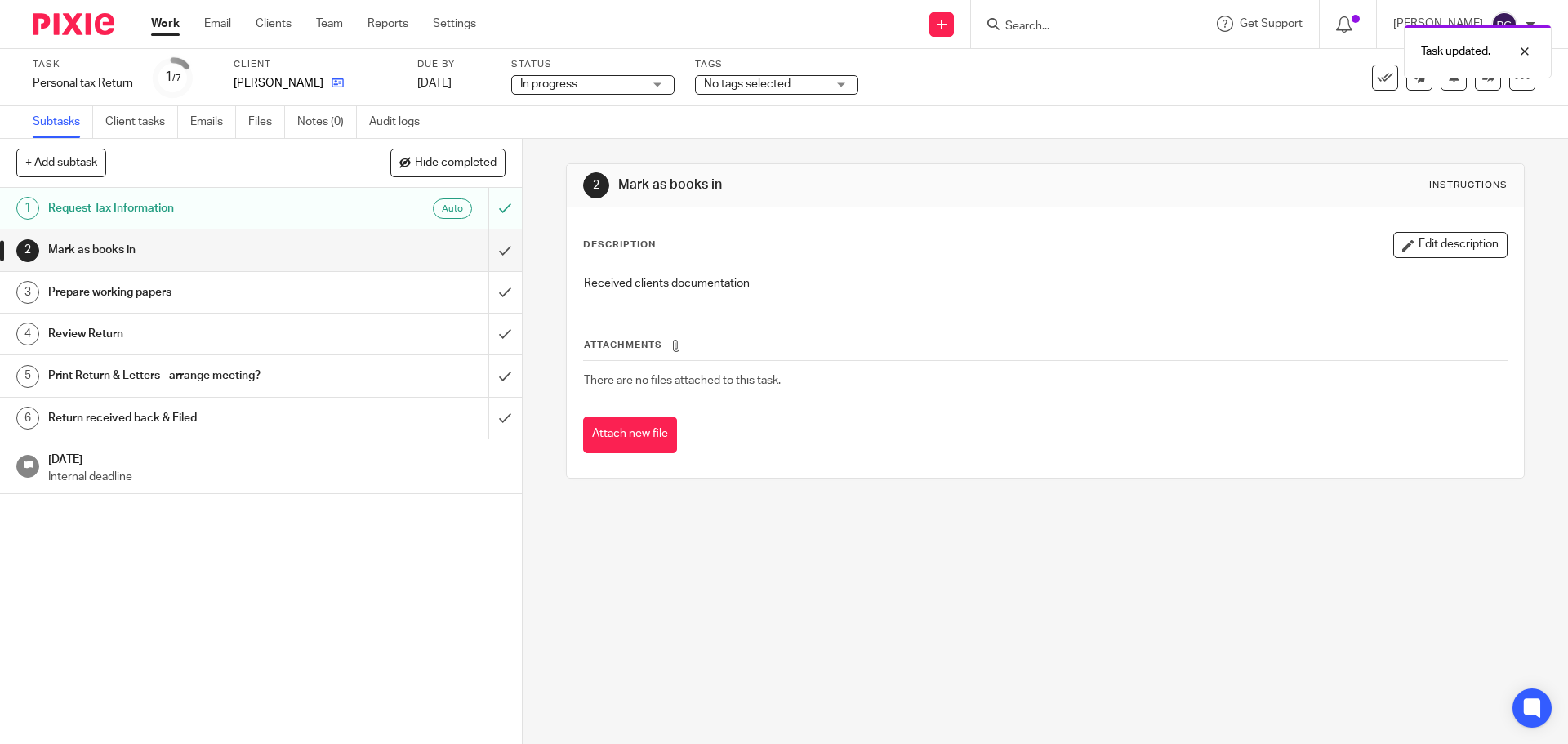
click at [344, 82] on icon at bounding box center [337, 83] width 12 height 12
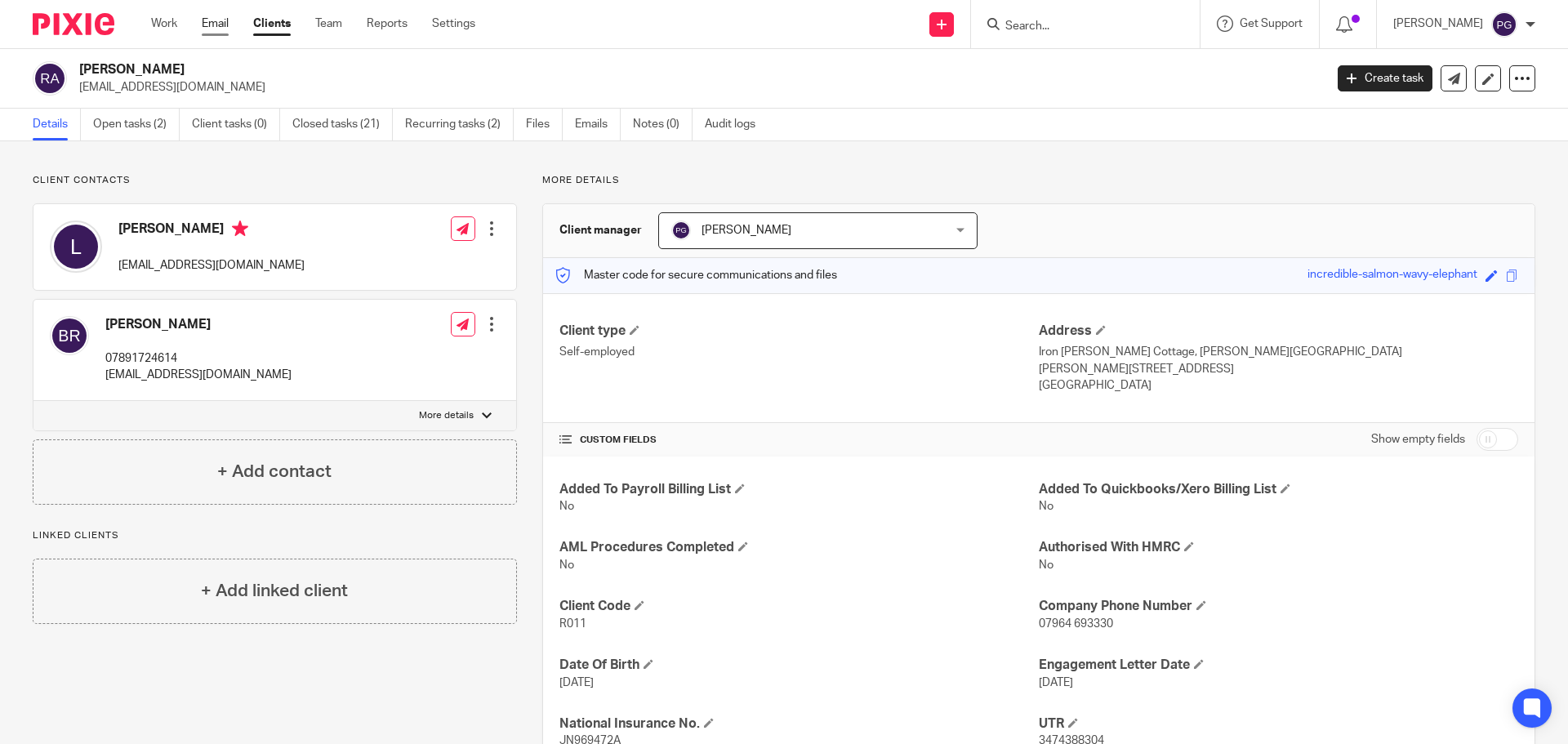
click at [221, 18] on link "Email" at bounding box center [215, 24] width 27 height 17
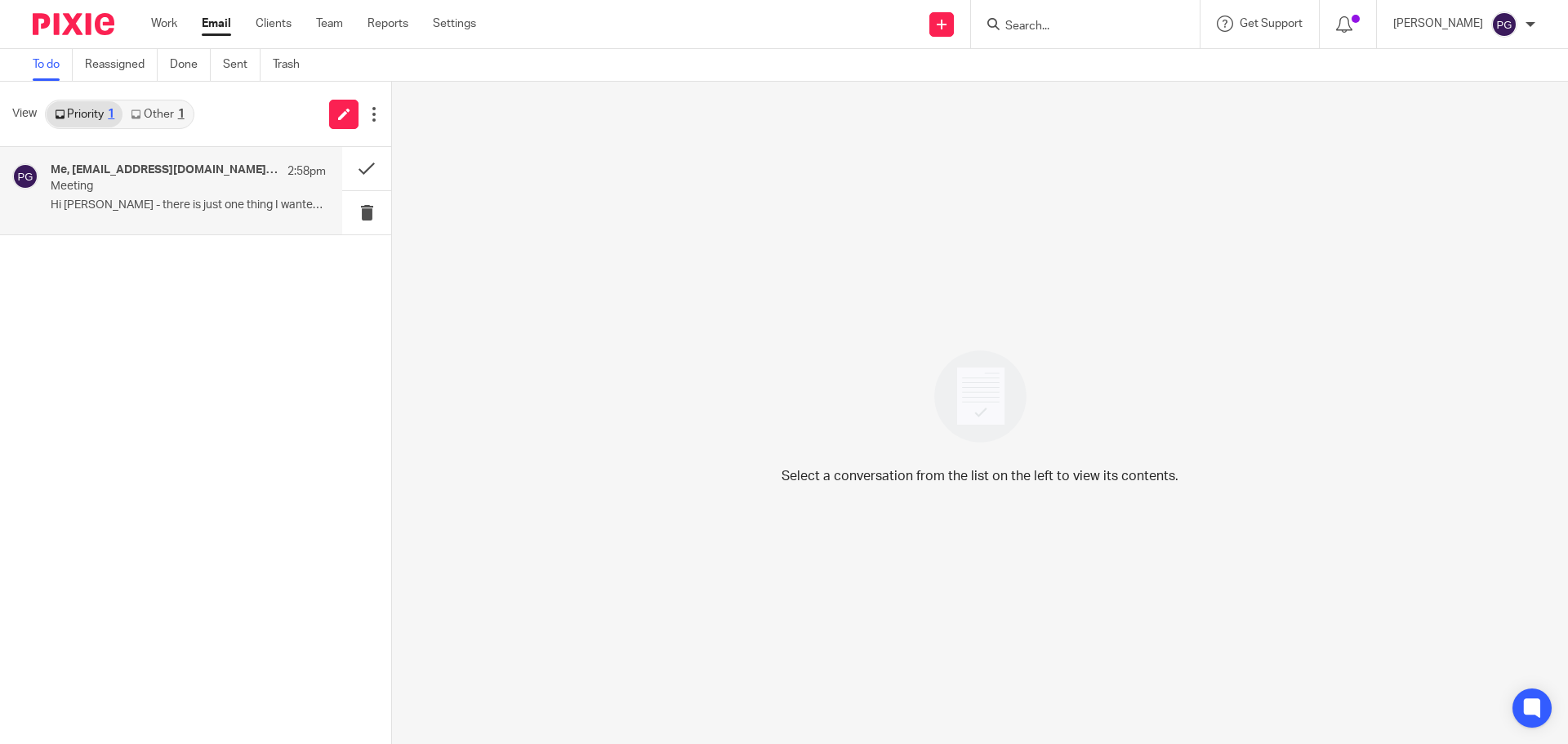
click at [217, 188] on p "Meeting" at bounding box center [160, 187] width 220 height 14
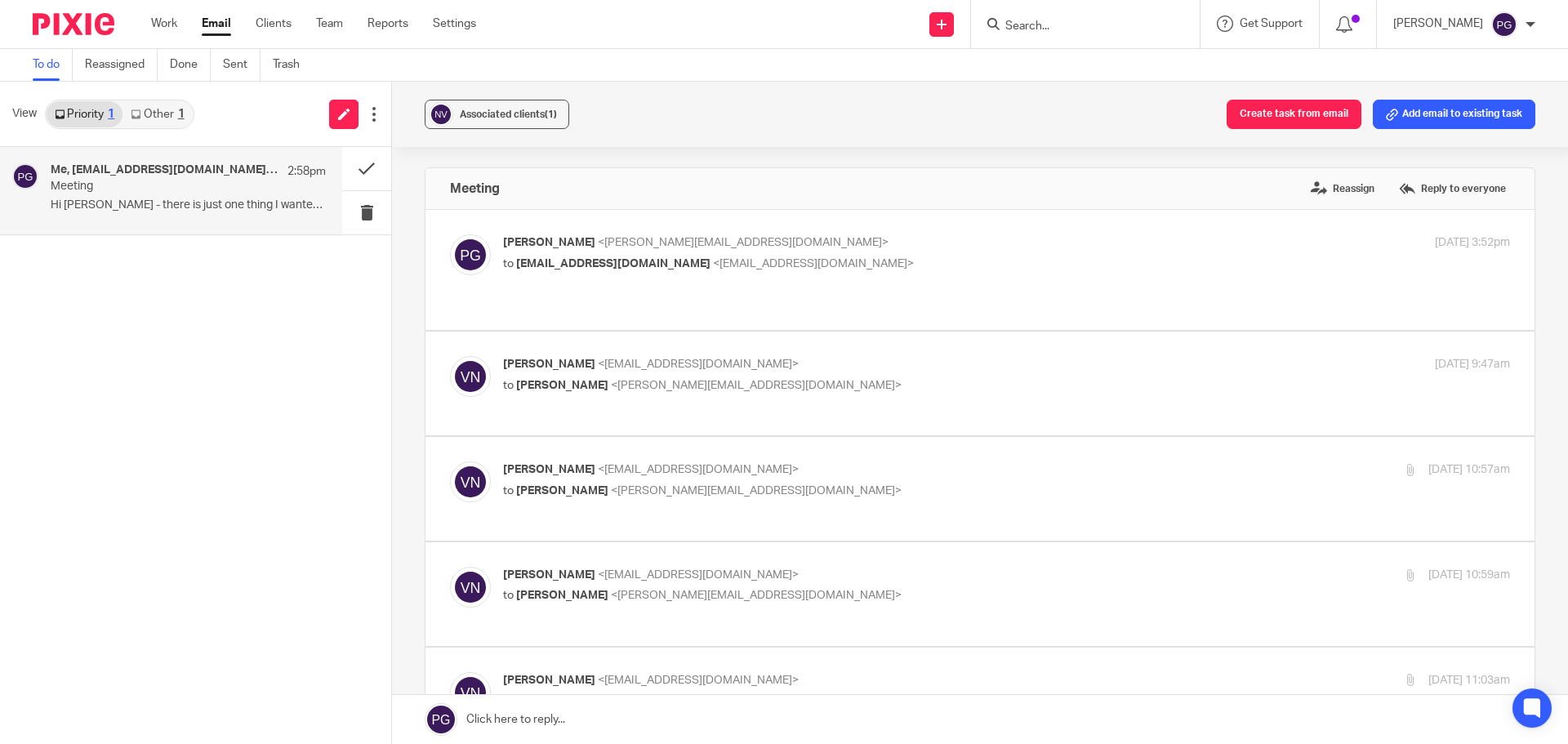
click at [155, 108] on link "Other 1" at bounding box center [157, 114] width 70 height 26
click at [167, 179] on div "Me, [PERSON_NAME] 3:27pm" at bounding box center [188, 171] width 275 height 17
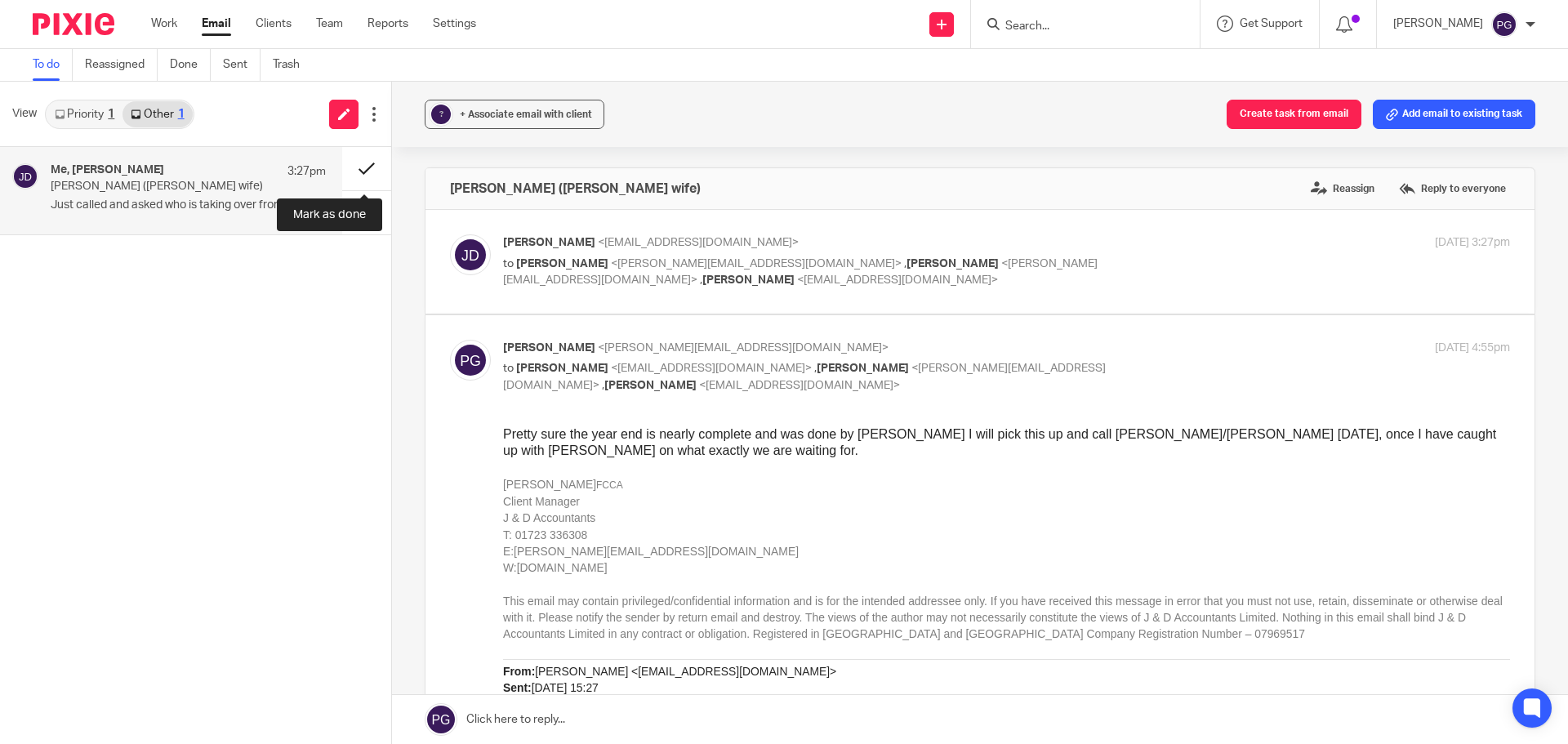
click at [358, 171] on button at bounding box center [366, 168] width 49 height 43
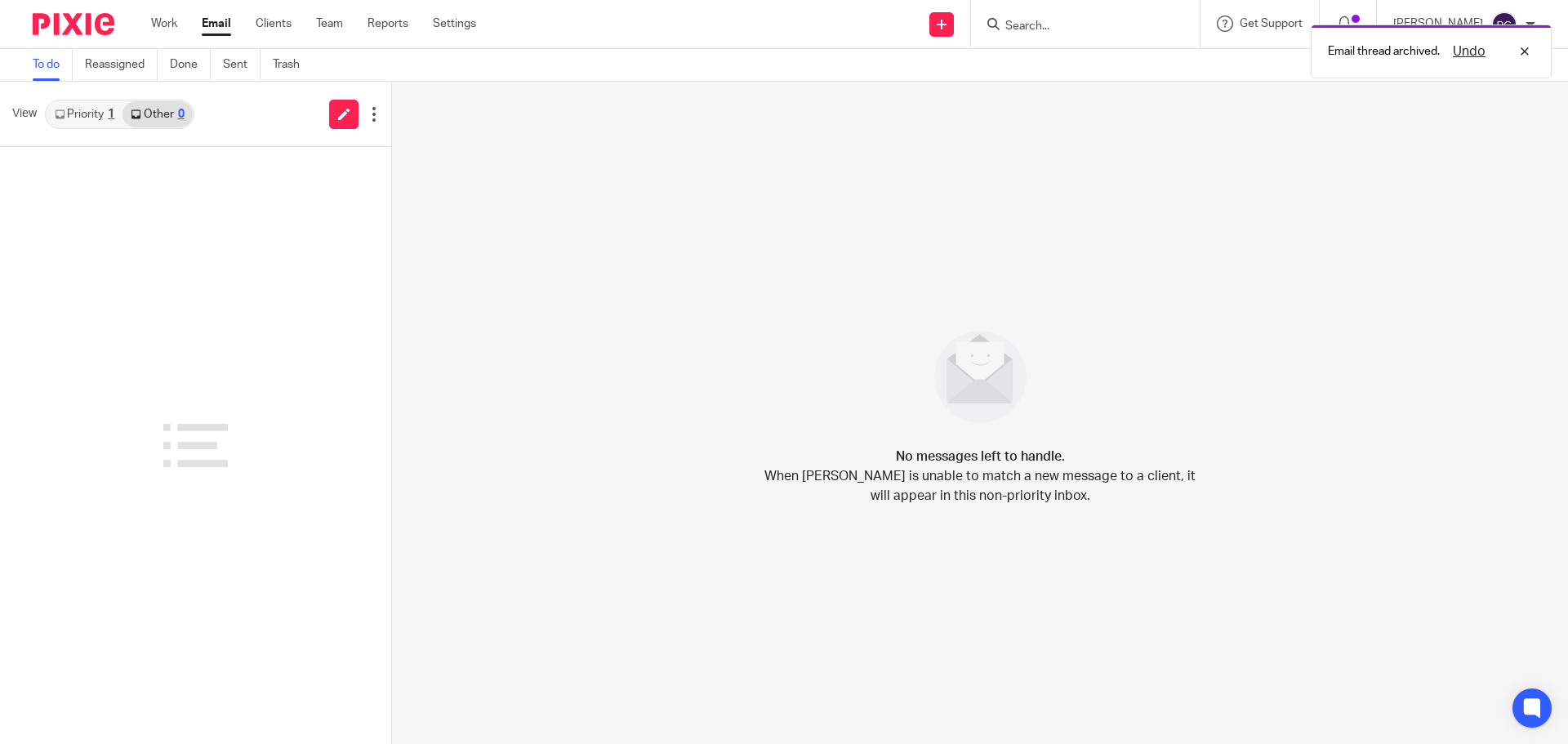
click at [561, 291] on div "No messages left to handle. When [PERSON_NAME] is unable to match a new message…" at bounding box center [980, 413] width 1176 height 662
click at [1114, 28] on input "Search" at bounding box center [1076, 26] width 147 height 15
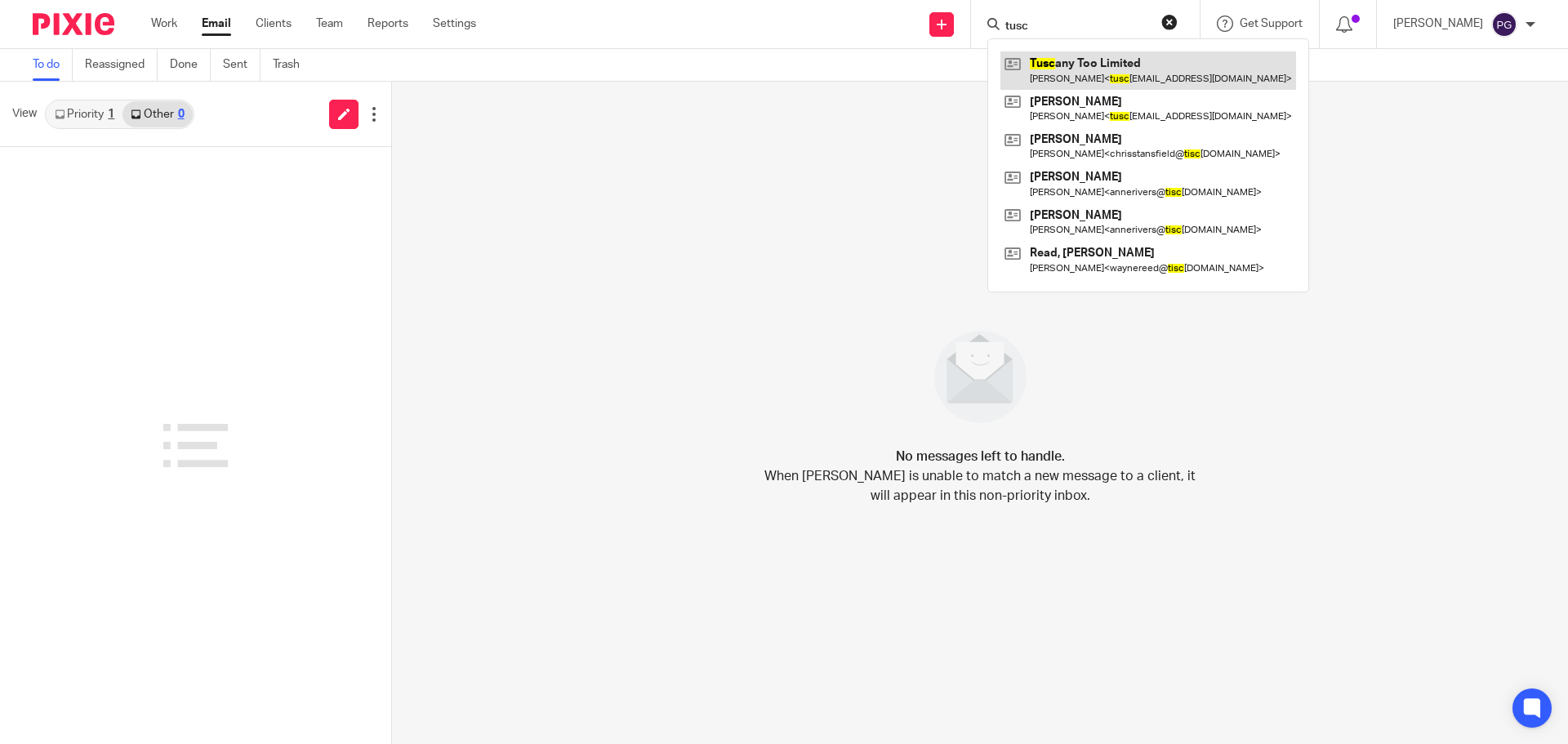
type input "tusc"
click at [1107, 71] on link at bounding box center [1149, 70] width 296 height 38
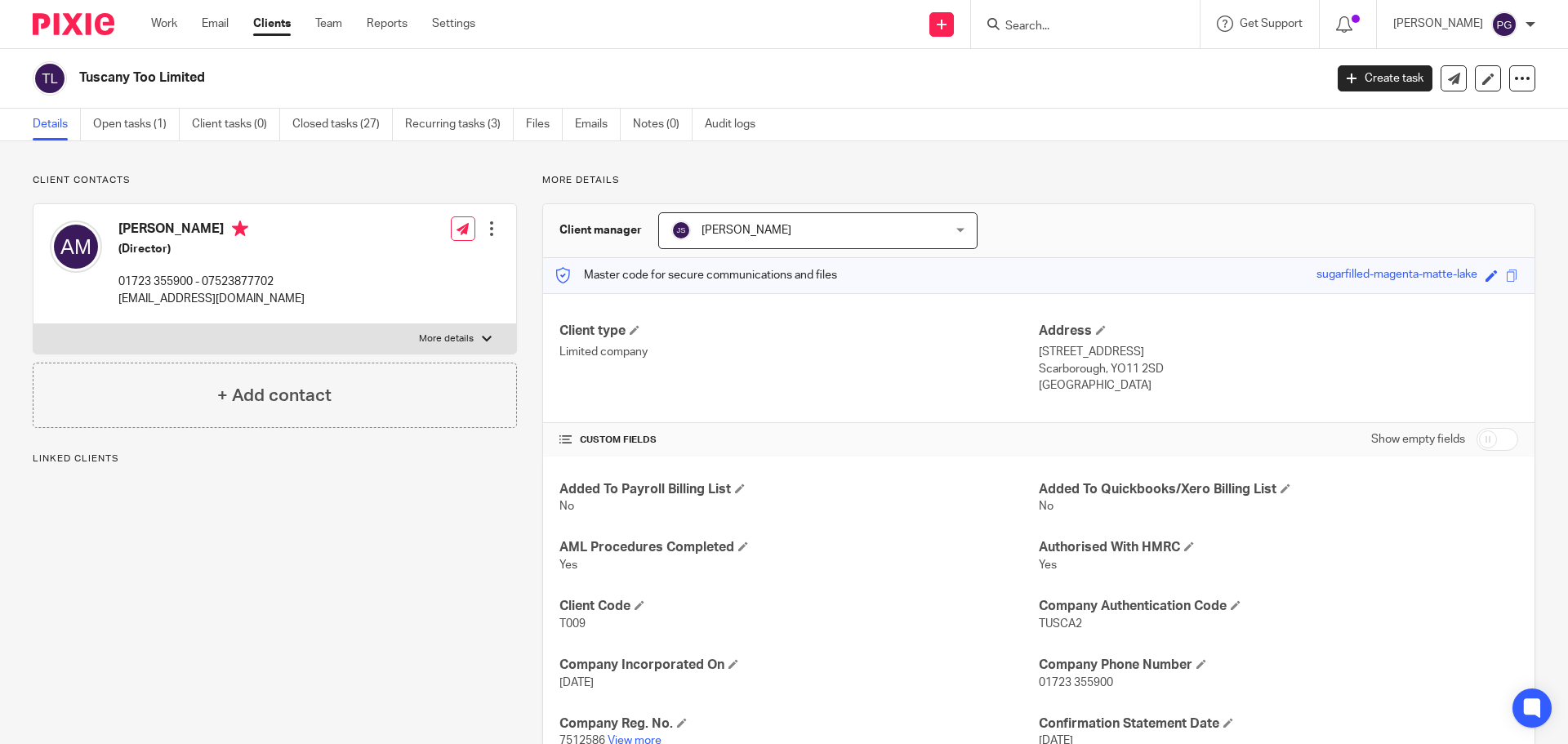
click at [1061, 33] on input "Search" at bounding box center [1076, 26] width 147 height 15
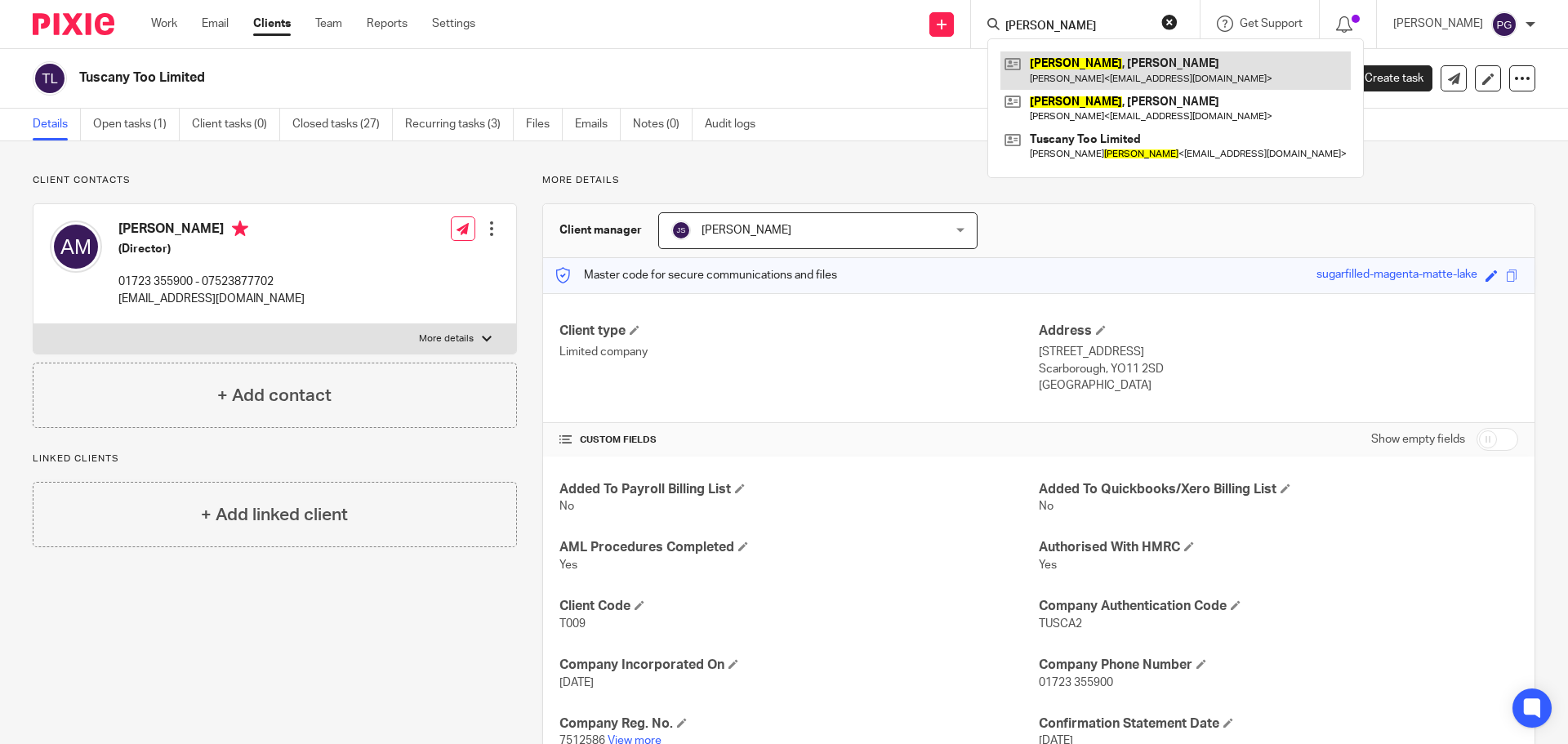
type input "[PERSON_NAME]"
click at [1133, 73] on link at bounding box center [1176, 70] width 351 height 38
